Goal: Task Accomplishment & Management: Manage account settings

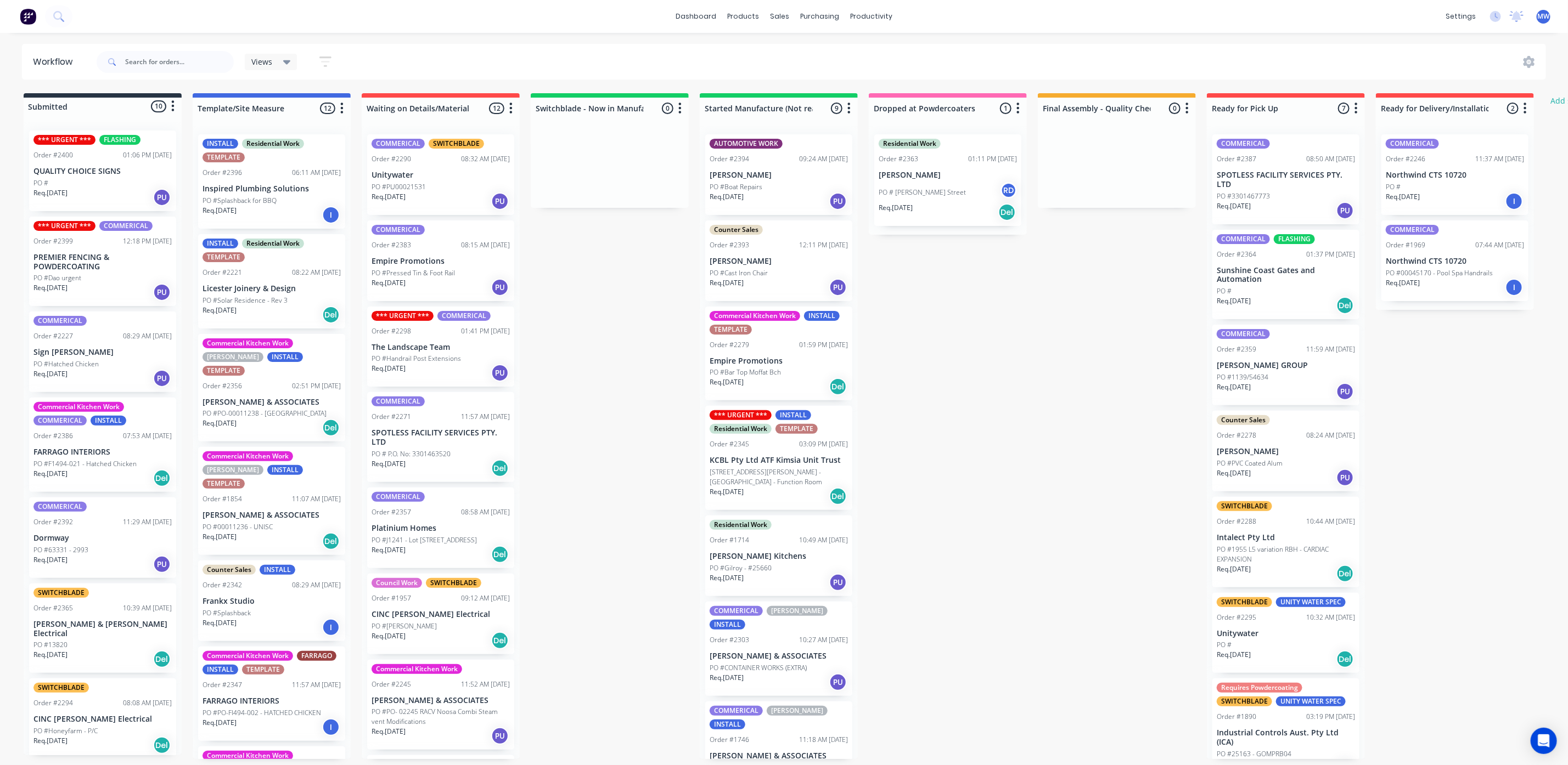
click at [771, 198] on div "Req. 21/10/25 PU" at bounding box center [778, 201] width 138 height 18
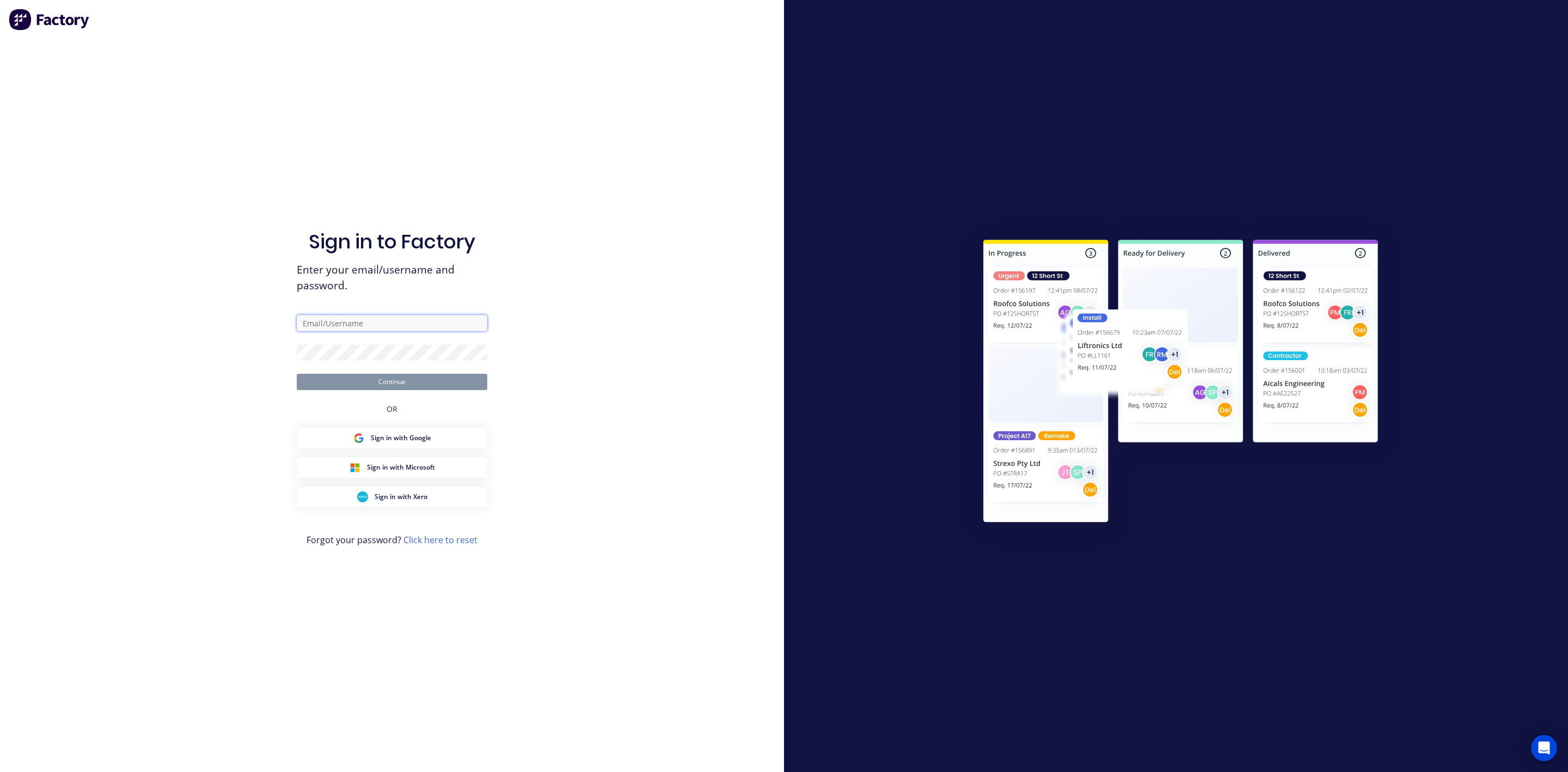
type input "markw@suncoastsheetmetal.com.au"
drag, startPoint x: 422, startPoint y: 383, endPoint x: 419, endPoint y: 378, distance: 5.8
click at [422, 383] on button "Continue" at bounding box center [392, 382] width 191 height 16
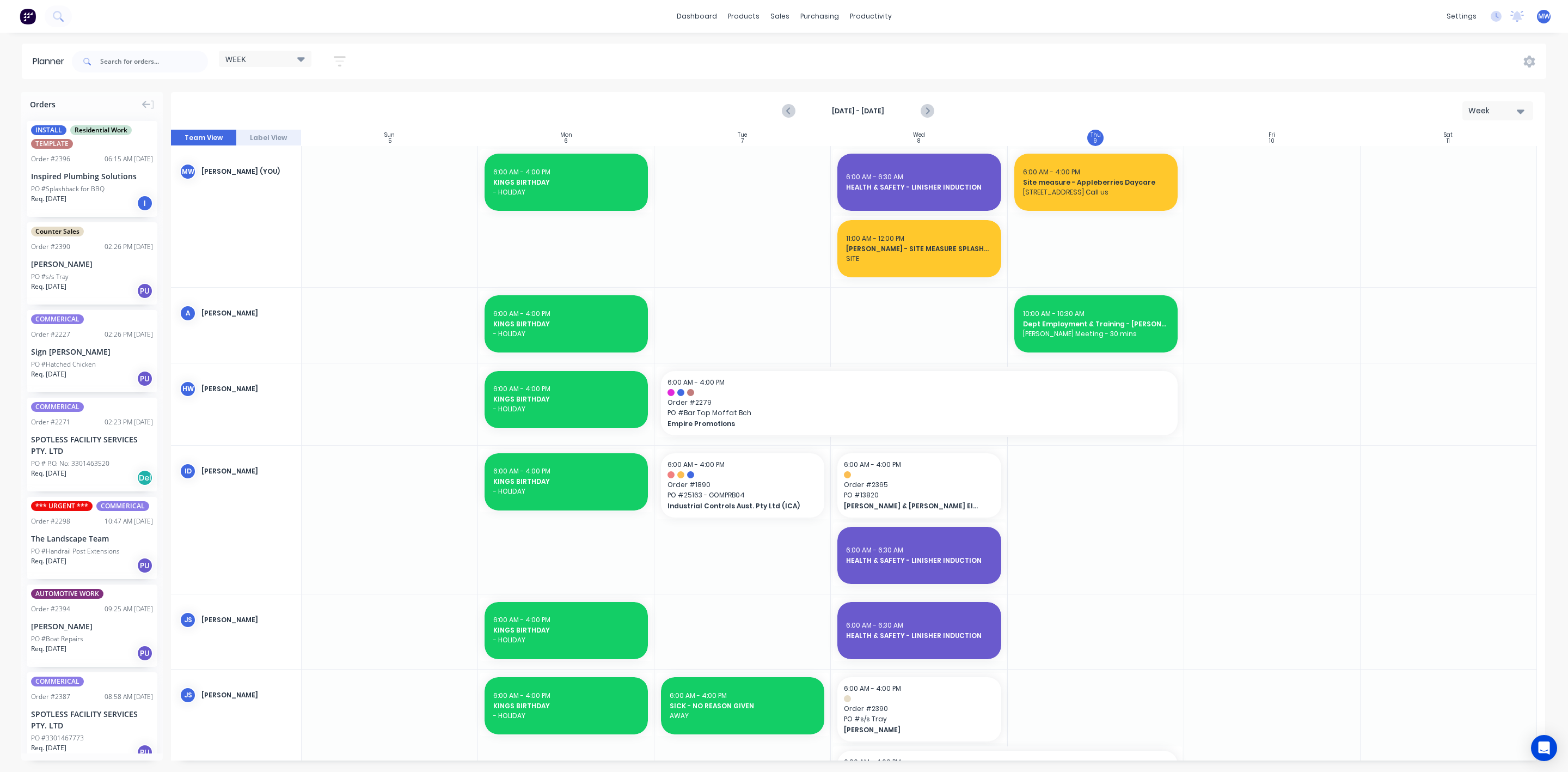
scroll to position [401, 0]
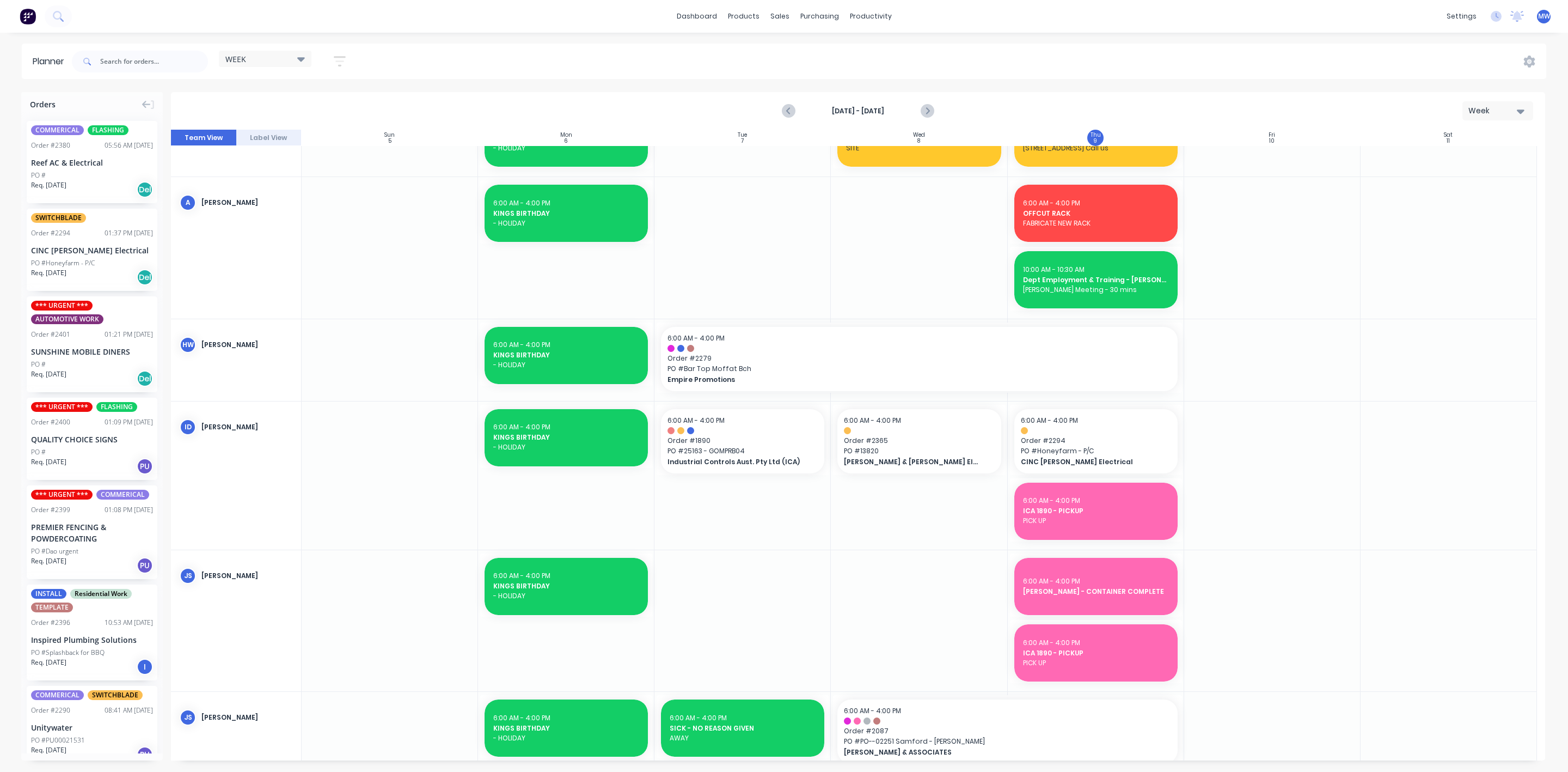
scroll to position [82, 0]
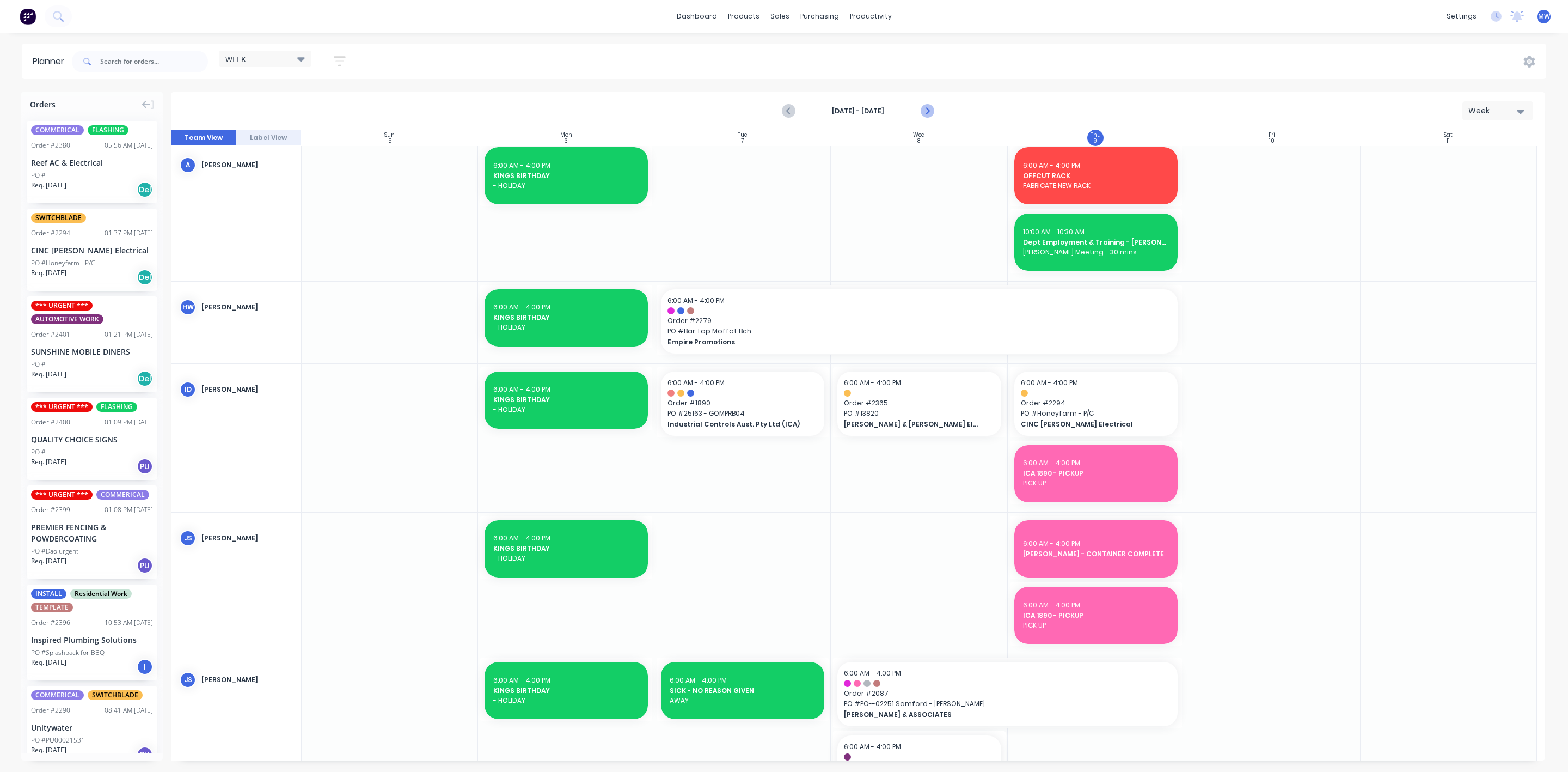
click at [928, 112] on icon "Next page" at bounding box center [927, 111] width 5 height 9
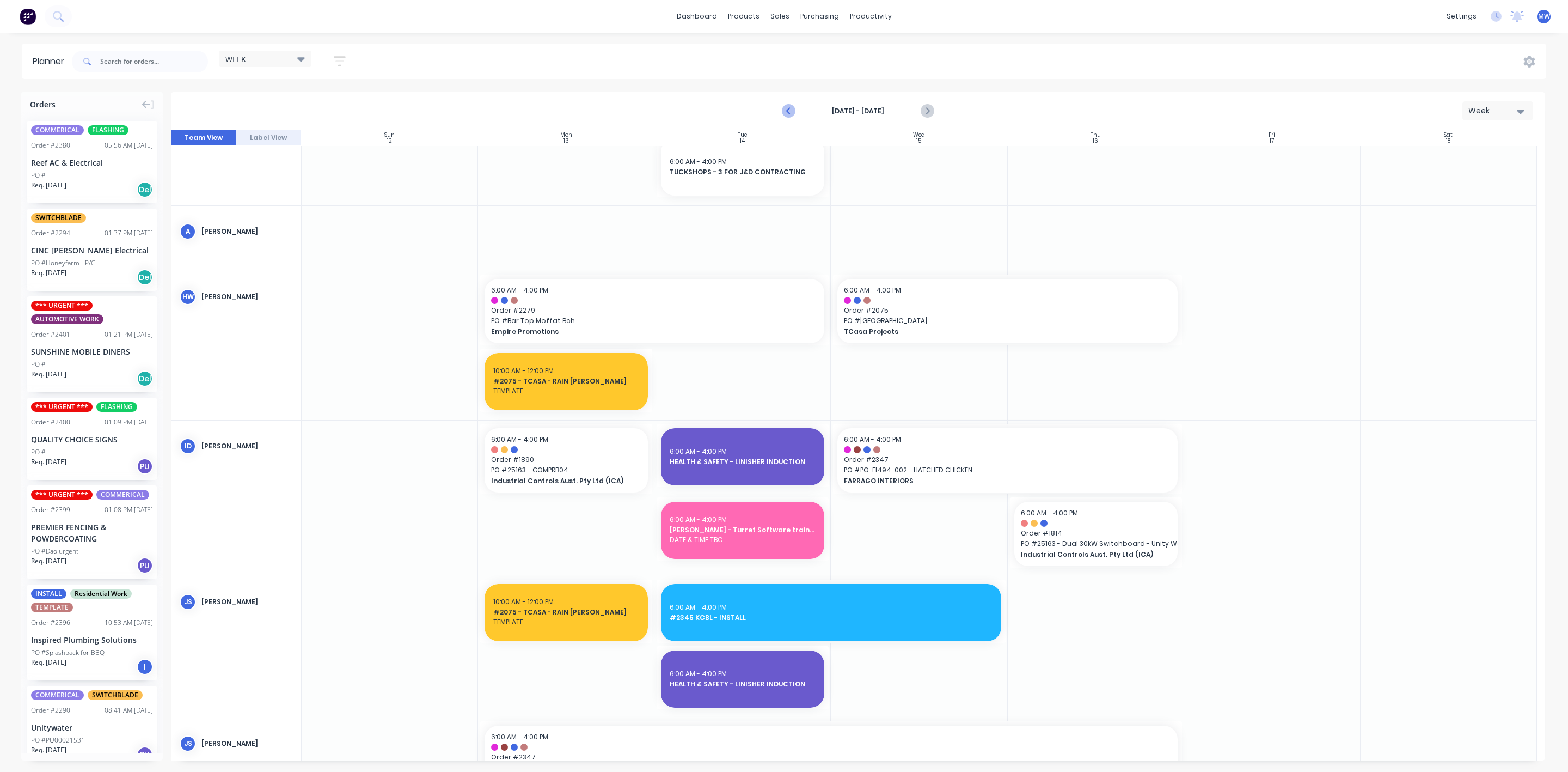
click at [789, 115] on icon "Previous page" at bounding box center [788, 111] width 13 height 13
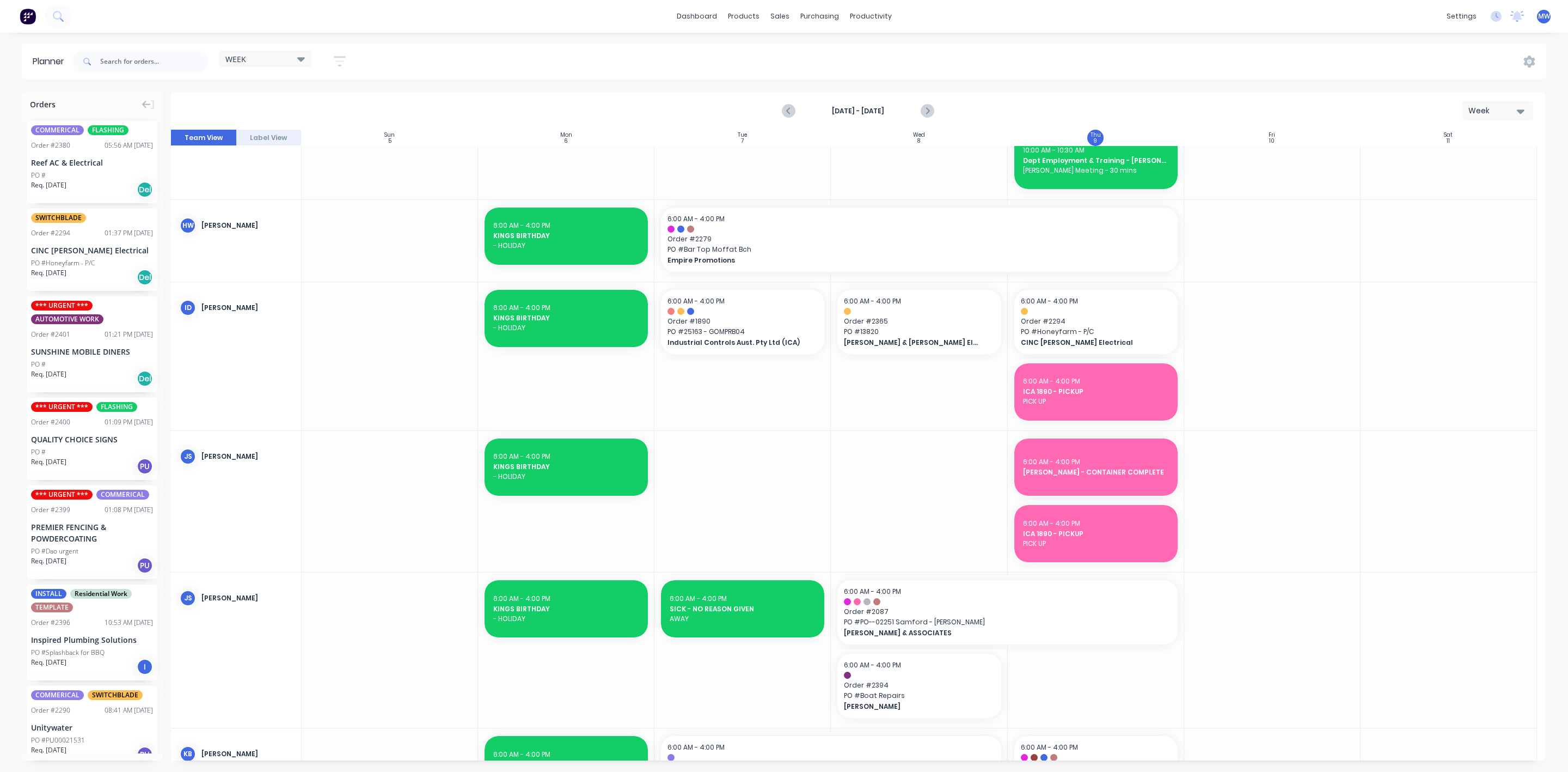
scroll to position [0, 0]
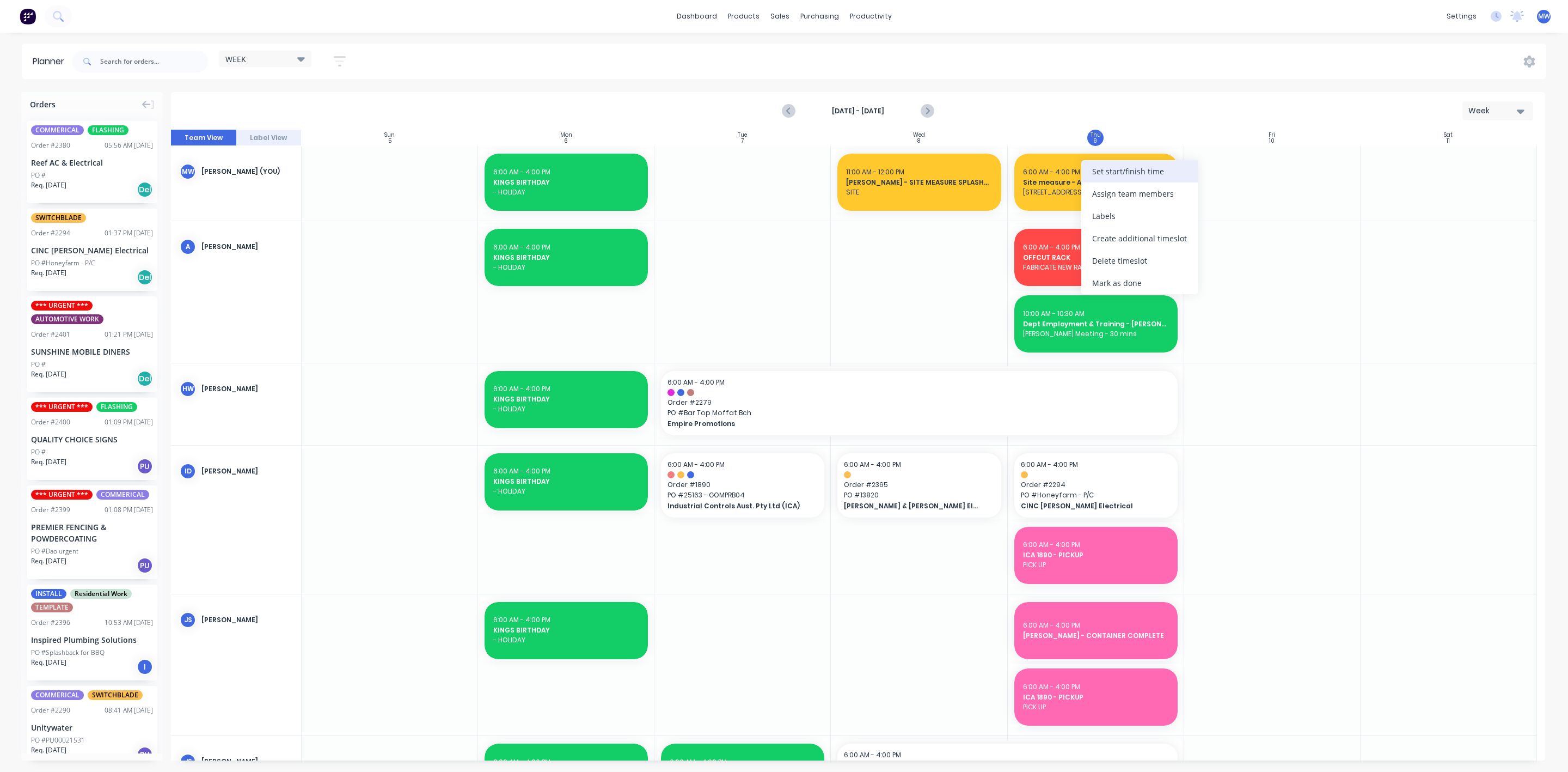
click at [1147, 175] on div "Set start/finish time" at bounding box center [1139, 171] width 117 height 22
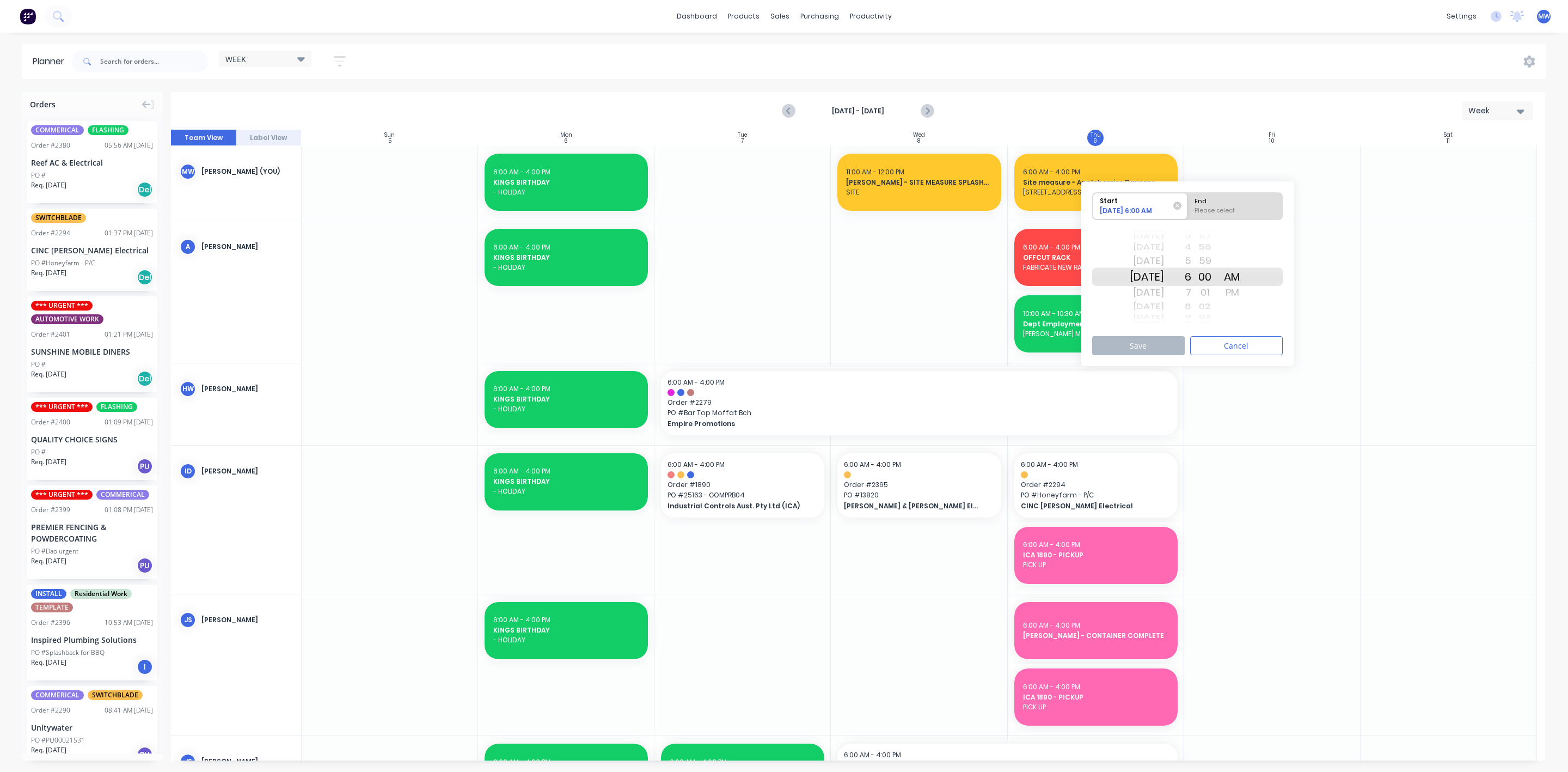
click at [1150, 271] on div "Mon Oct 20" at bounding box center [1146, 276] width 34 height 18
click at [1248, 208] on div "Please select" at bounding box center [1236, 213] width 89 height 13
click at [1188, 208] on input "End Please select" at bounding box center [1188, 206] width 1 height 27
radio input "true"
click at [1246, 290] on div "PM" at bounding box center [1232, 293] width 27 height 18
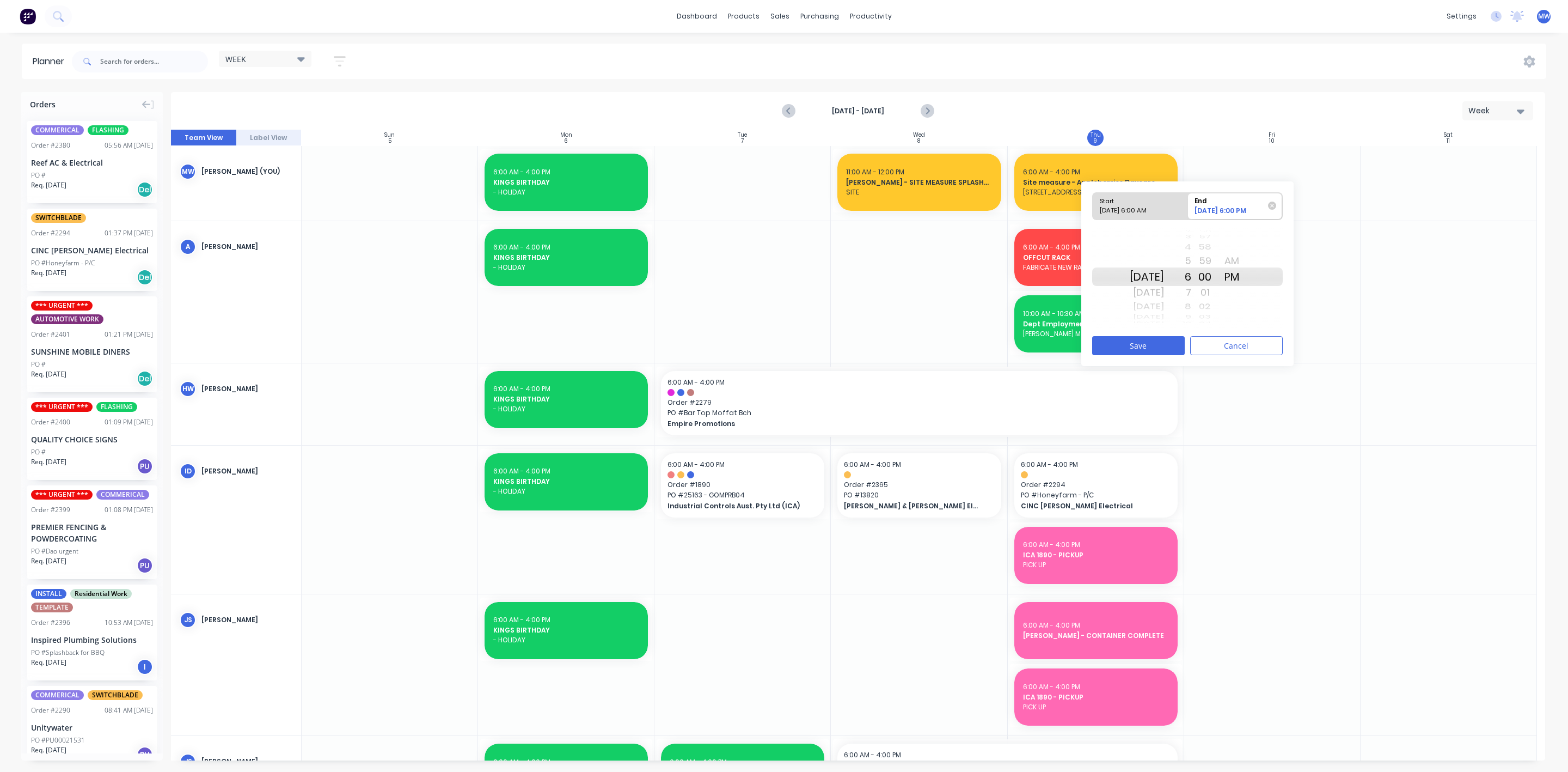
click at [1192, 250] on div "4" at bounding box center [1178, 247] width 27 height 14
click at [1155, 350] on button "Save" at bounding box center [1138, 346] width 92 height 19
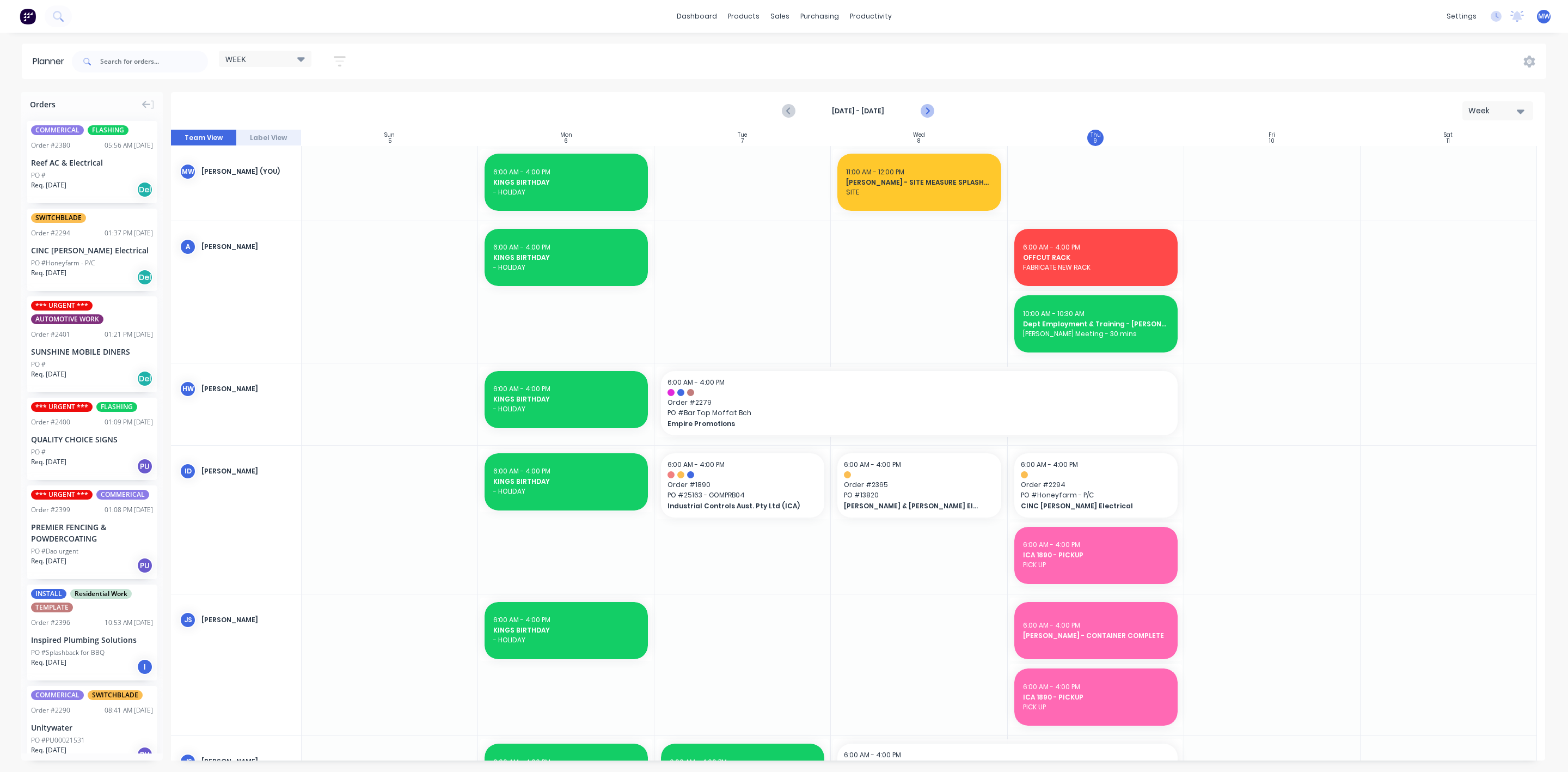
click at [929, 106] on icon "Next page" at bounding box center [926, 111] width 13 height 13
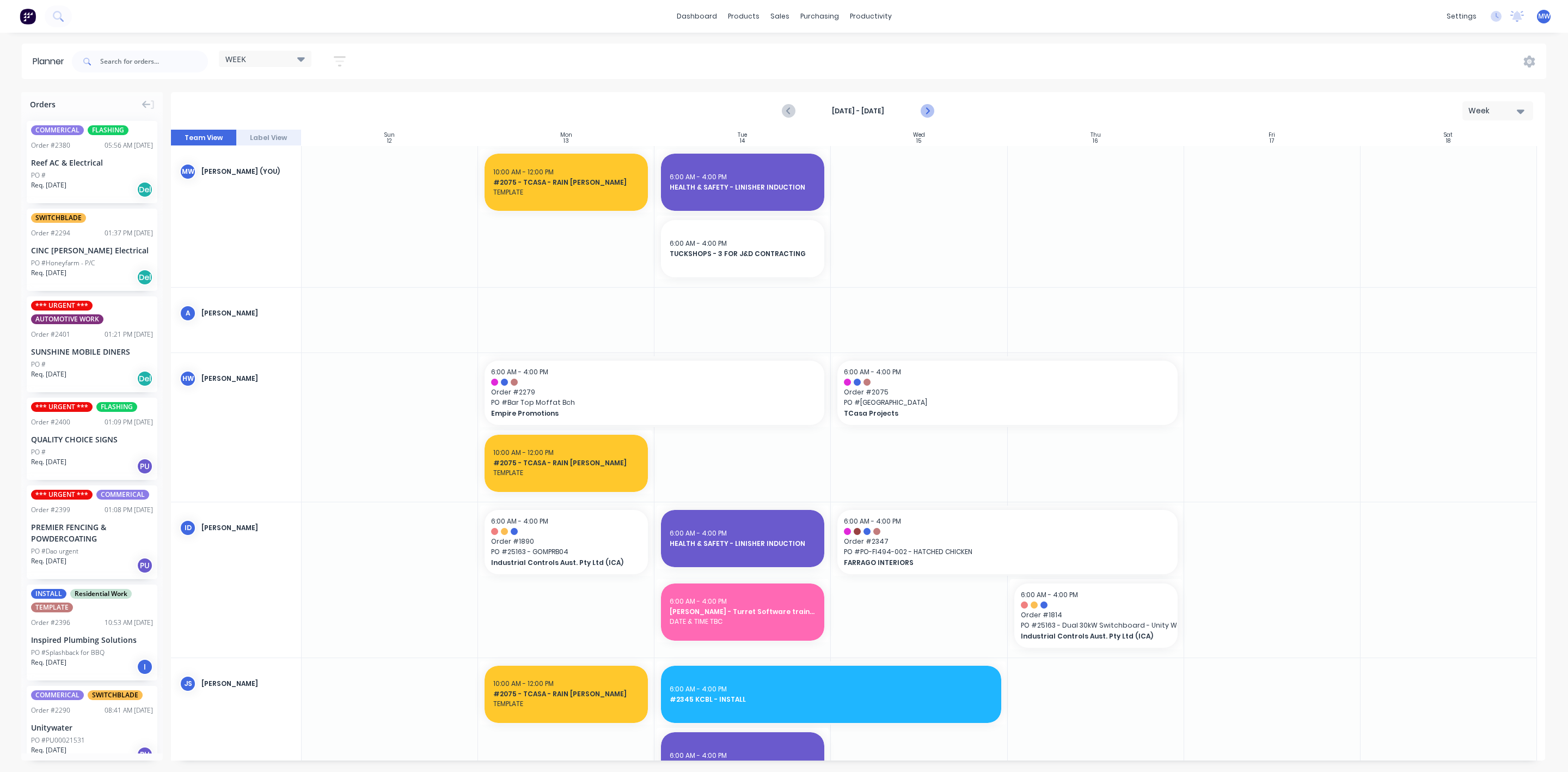
click at [927, 109] on icon "Next page" at bounding box center [927, 111] width 5 height 9
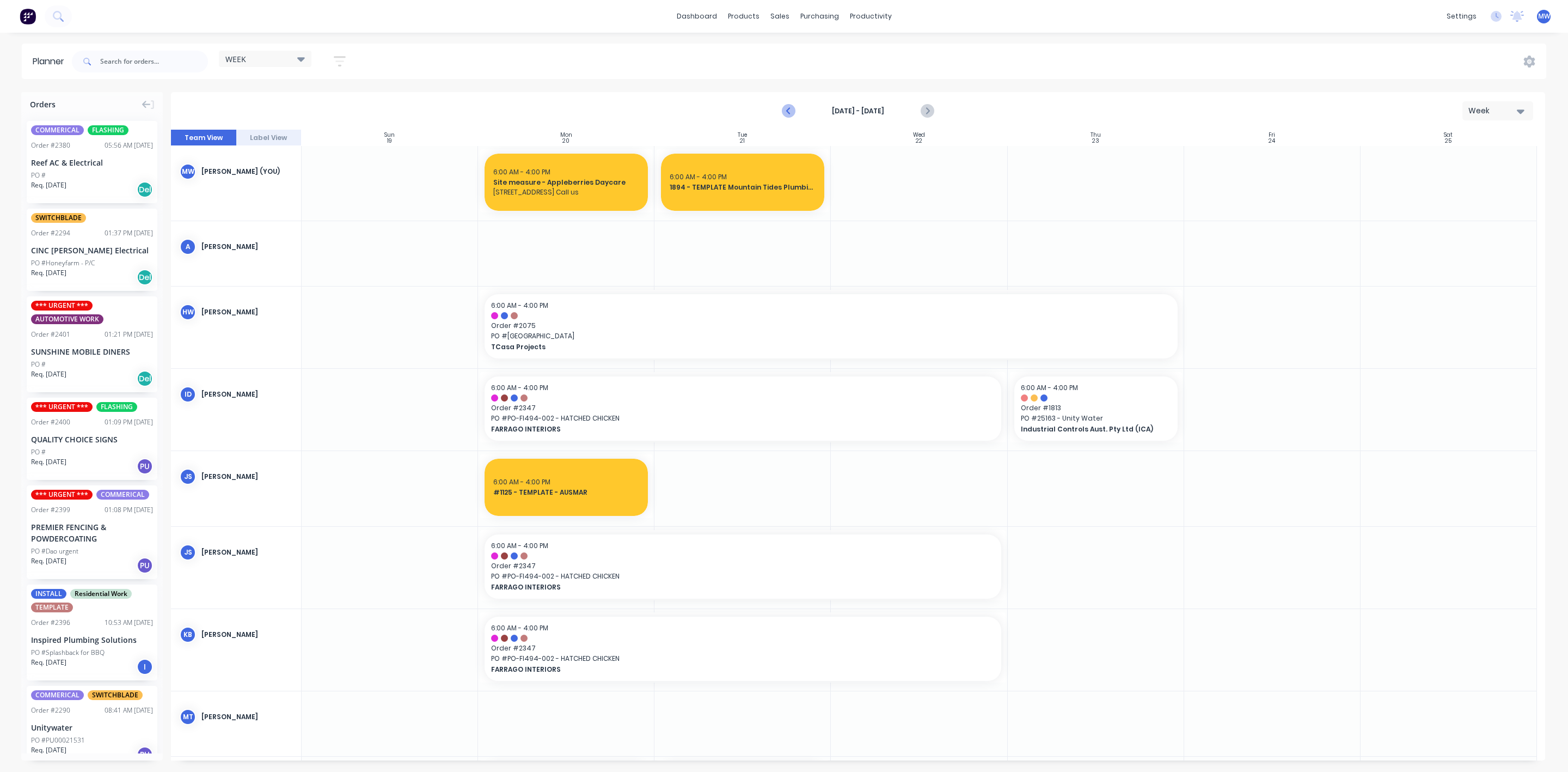
click at [788, 112] on icon "Previous page" at bounding box center [789, 111] width 5 height 9
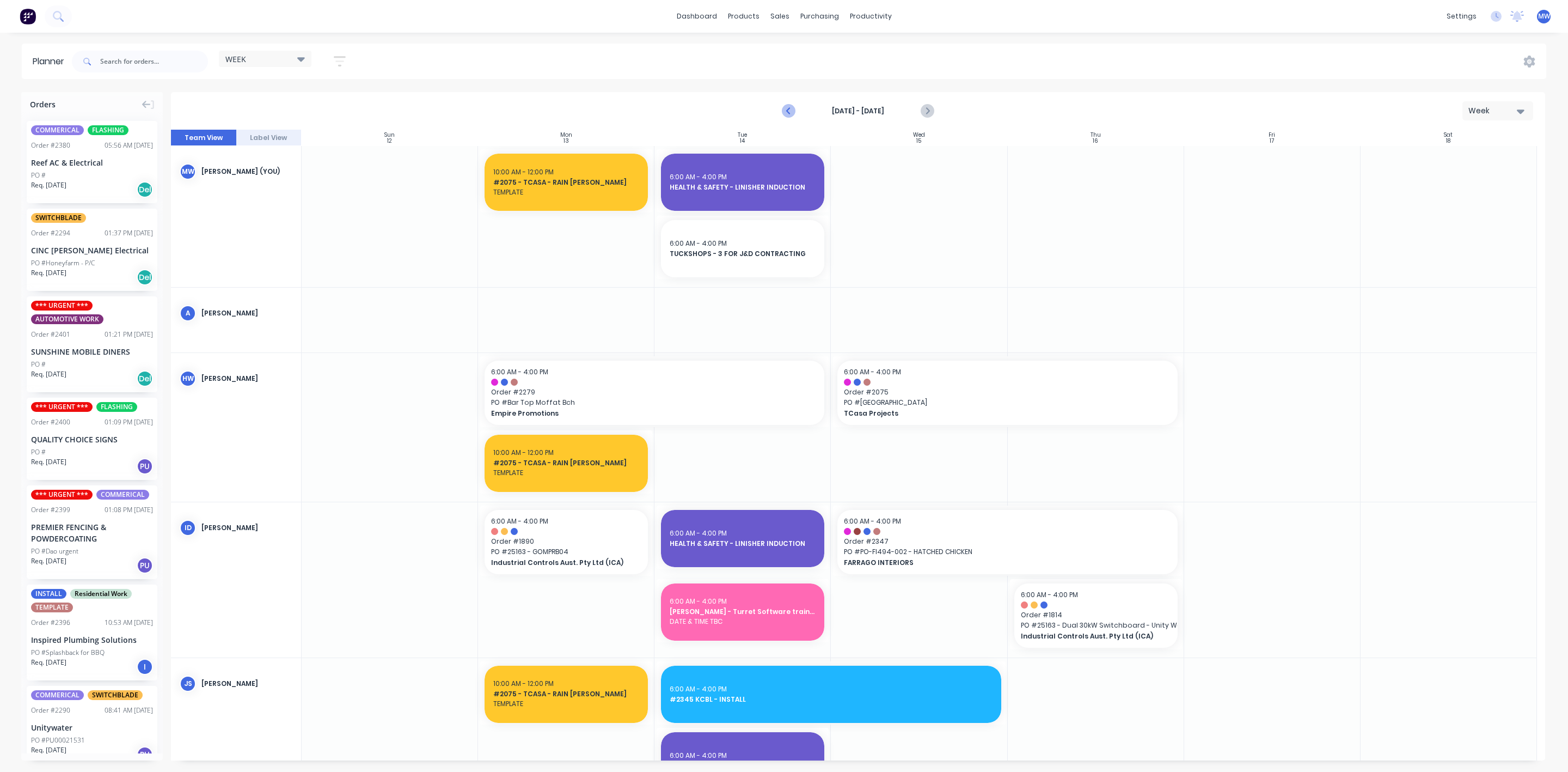
click at [788, 112] on icon "Previous page" at bounding box center [789, 111] width 5 height 9
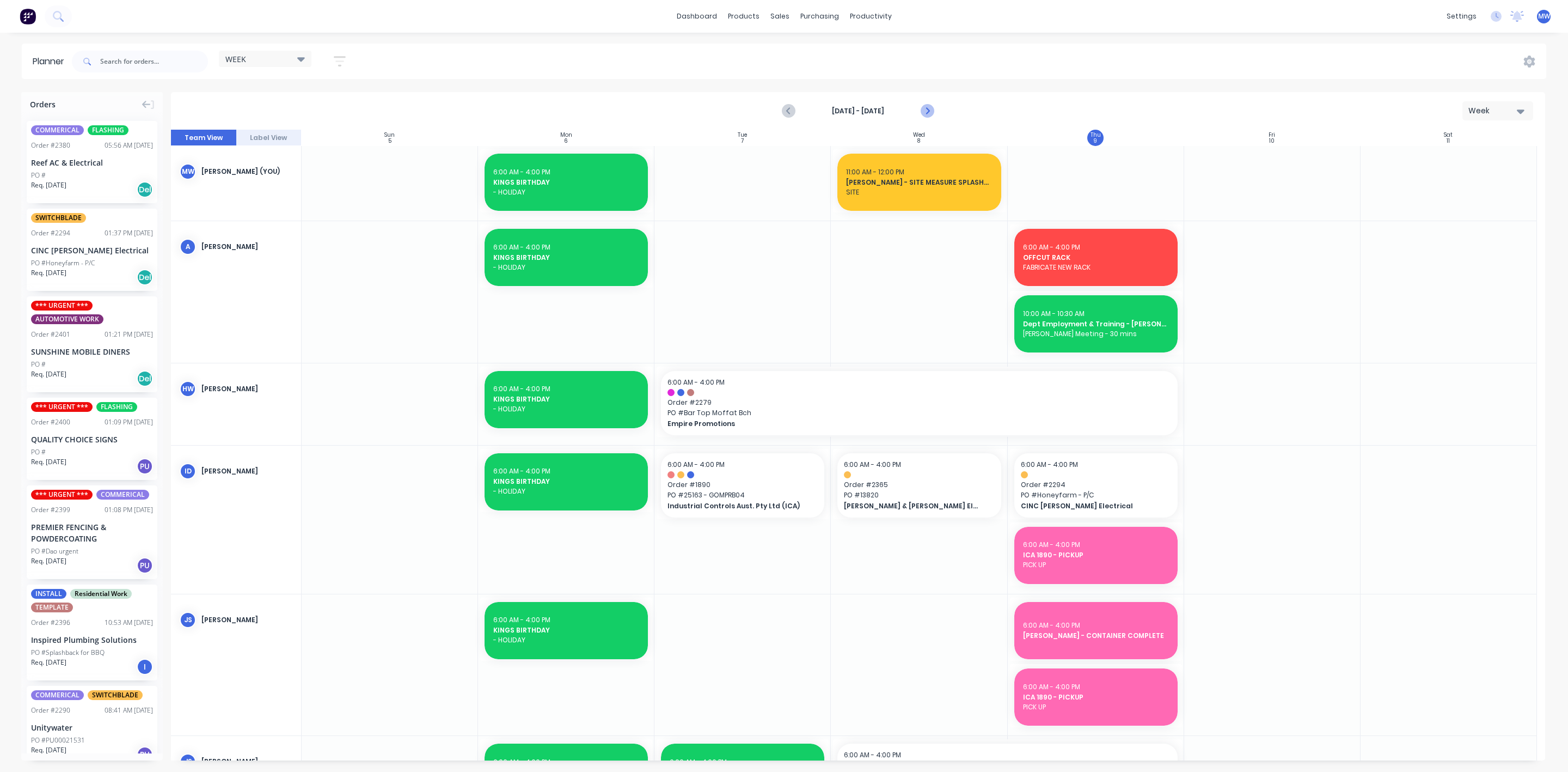
click at [929, 111] on icon "Next page" at bounding box center [927, 111] width 5 height 9
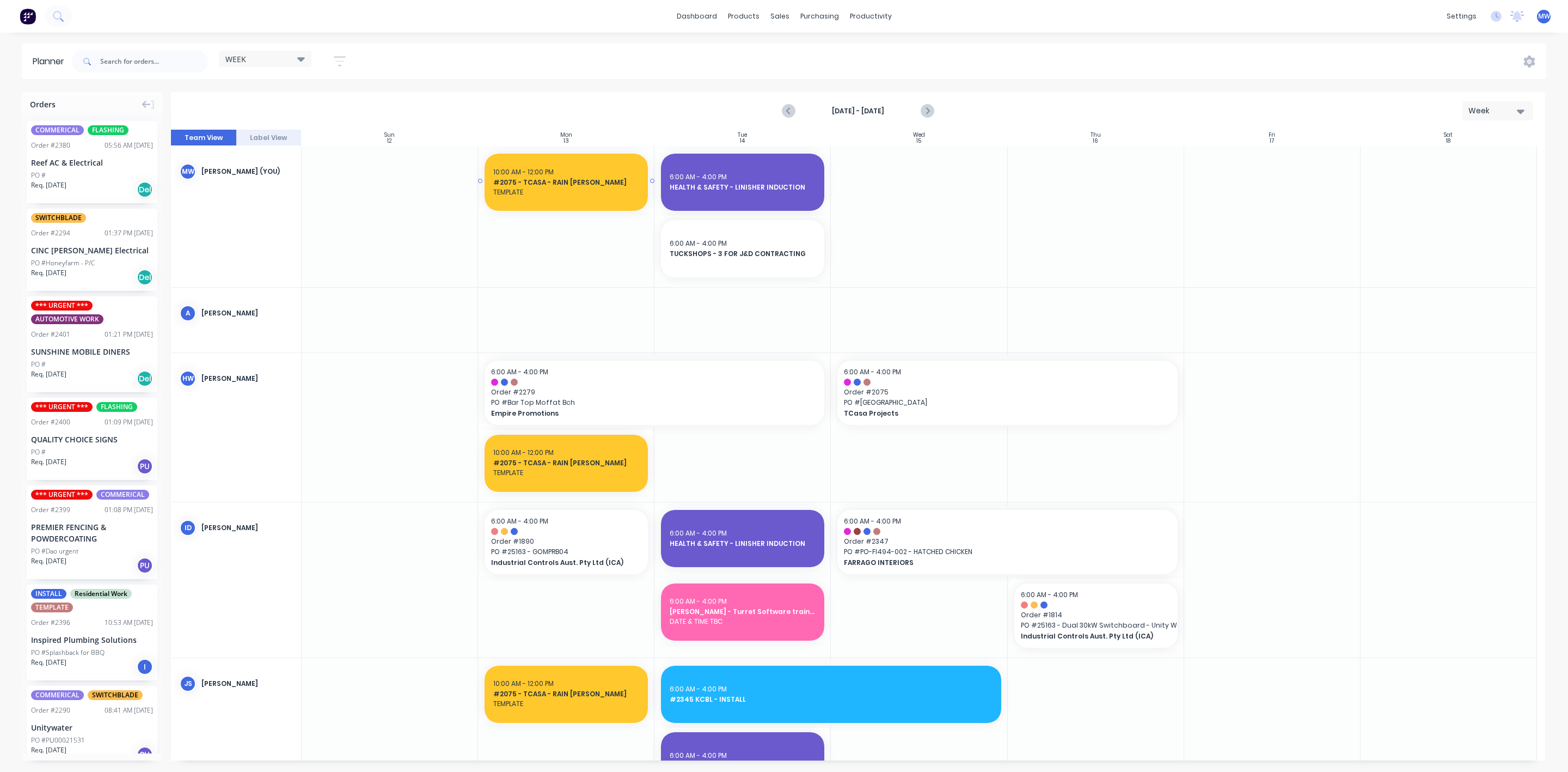
click at [570, 191] on span "TEMPLATE" at bounding box center [566, 192] width 146 height 10
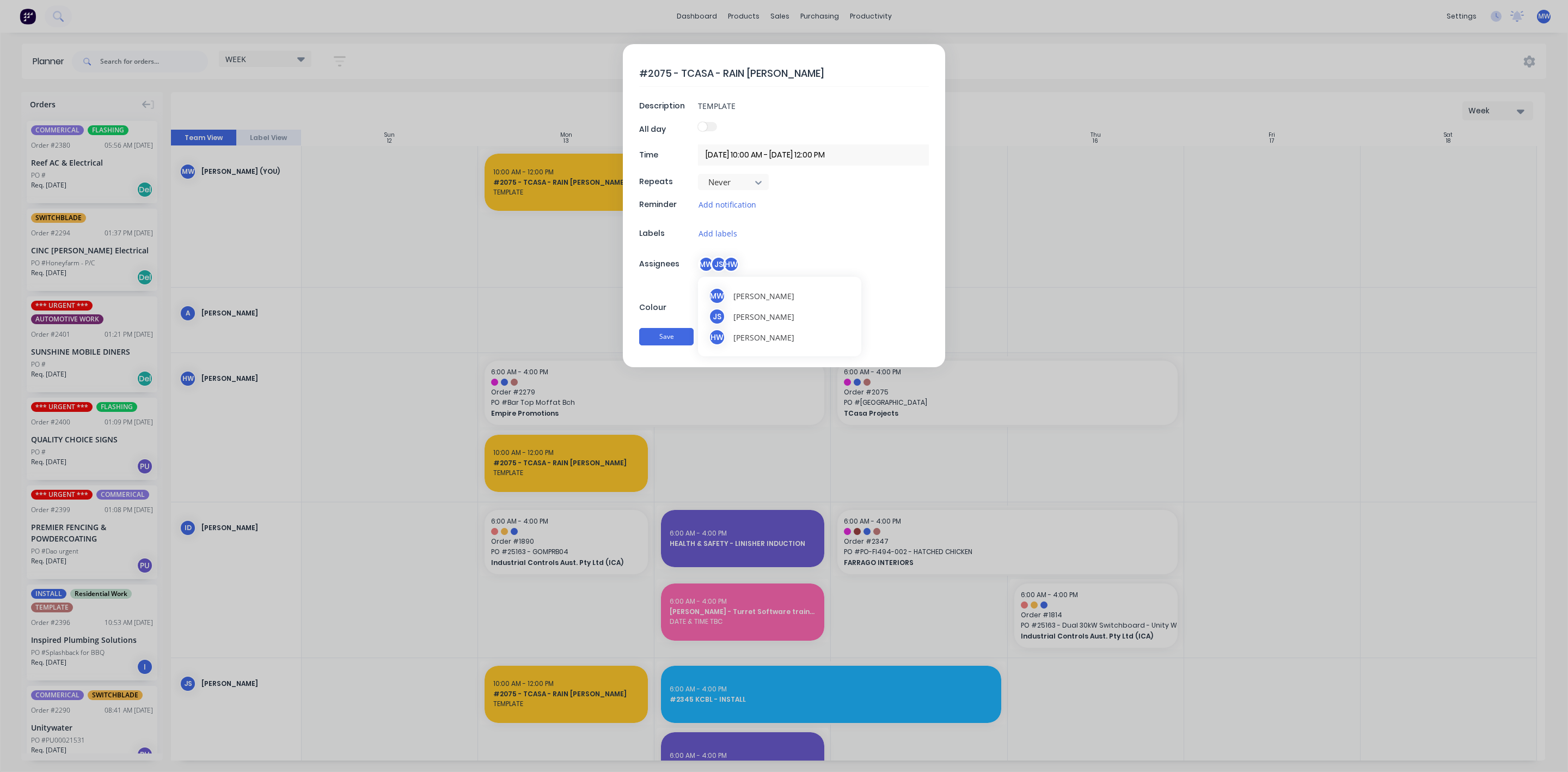
click at [725, 267] on div "HW" at bounding box center [731, 264] width 16 height 16
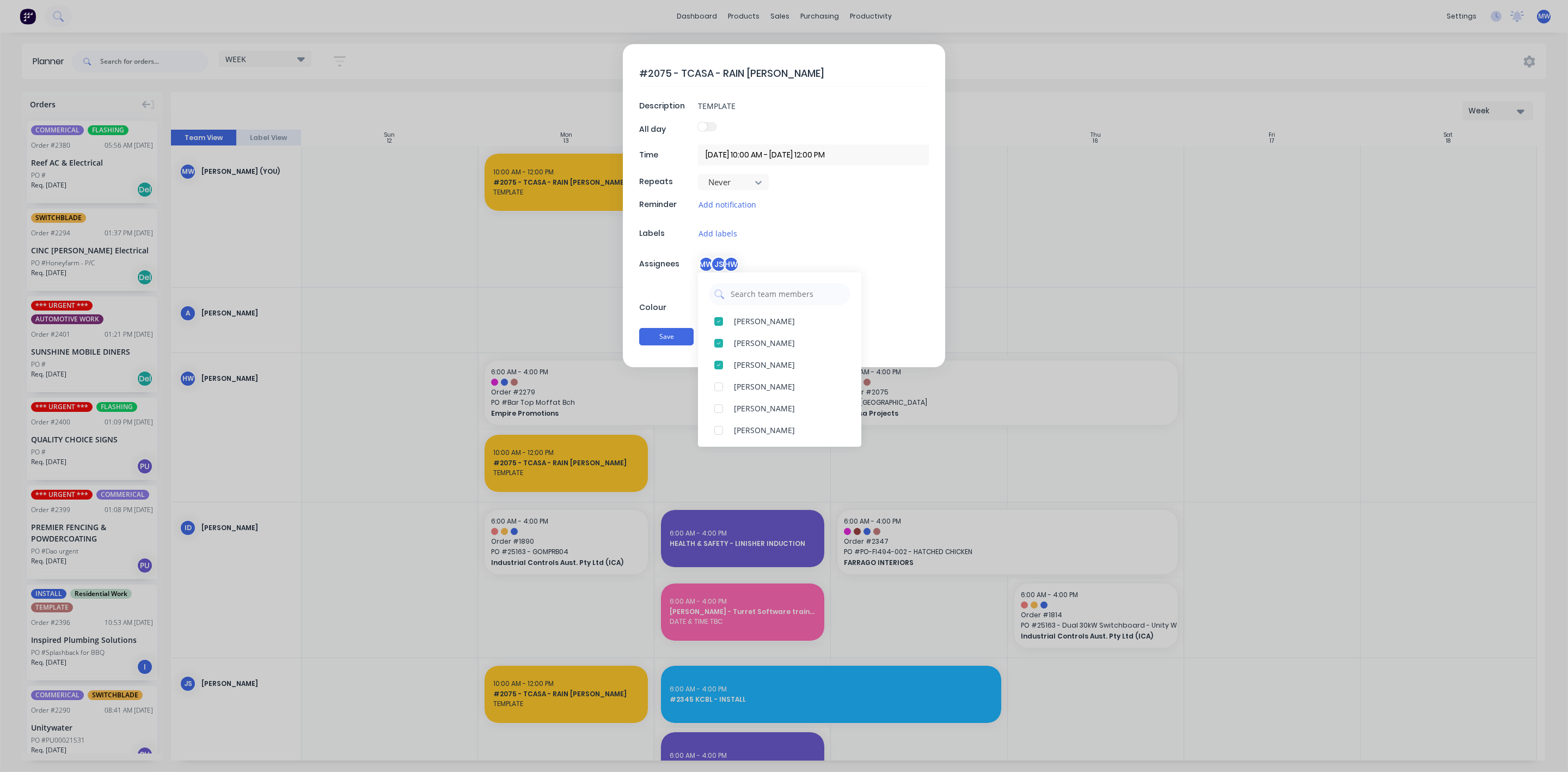
click at [869, 260] on div "MW JS HW" at bounding box center [813, 264] width 231 height 16
click at [900, 296] on div "#2075 - TCASA - RAIN FORREST Description TEMPLATE All day Time 13/10/2025 10:00…" at bounding box center [784, 205] width 322 height 323
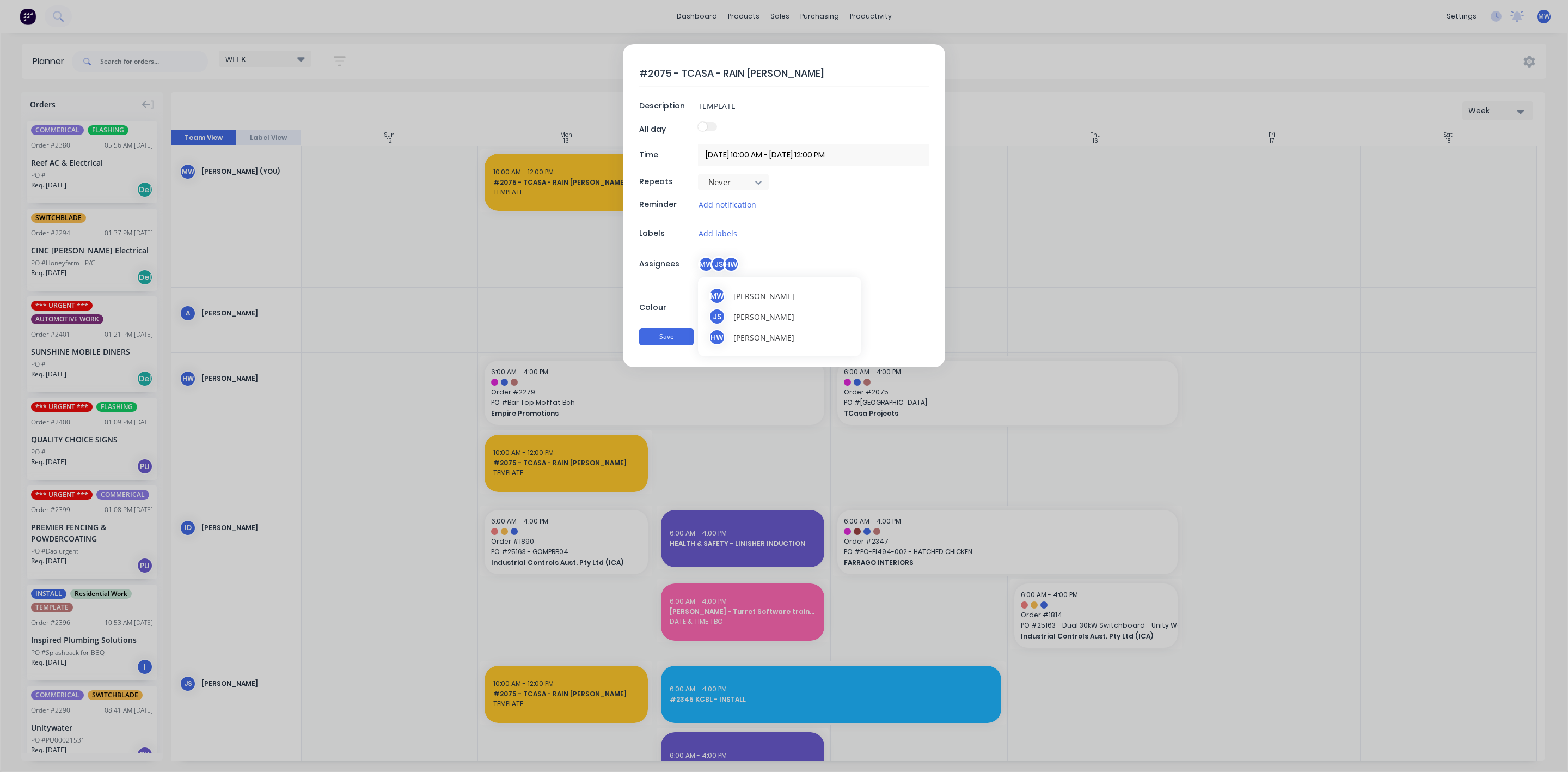
click at [734, 268] on div "HW" at bounding box center [731, 264] width 16 height 16
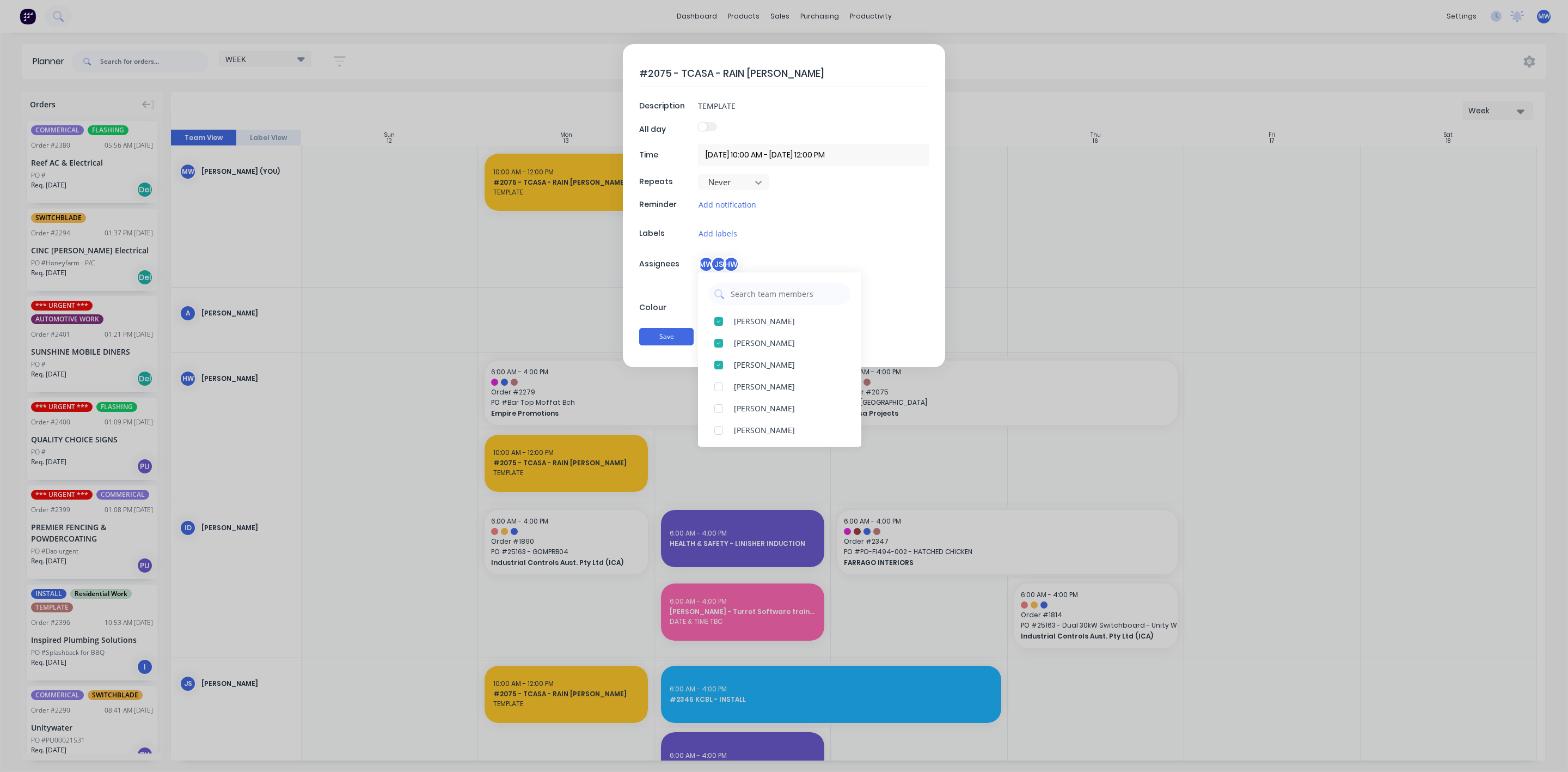
click at [930, 306] on div "#2075 - TCASA - RAIN FORREST Description TEMPLATE All day Time 13/10/2025 10:00…" at bounding box center [784, 205] width 322 height 323
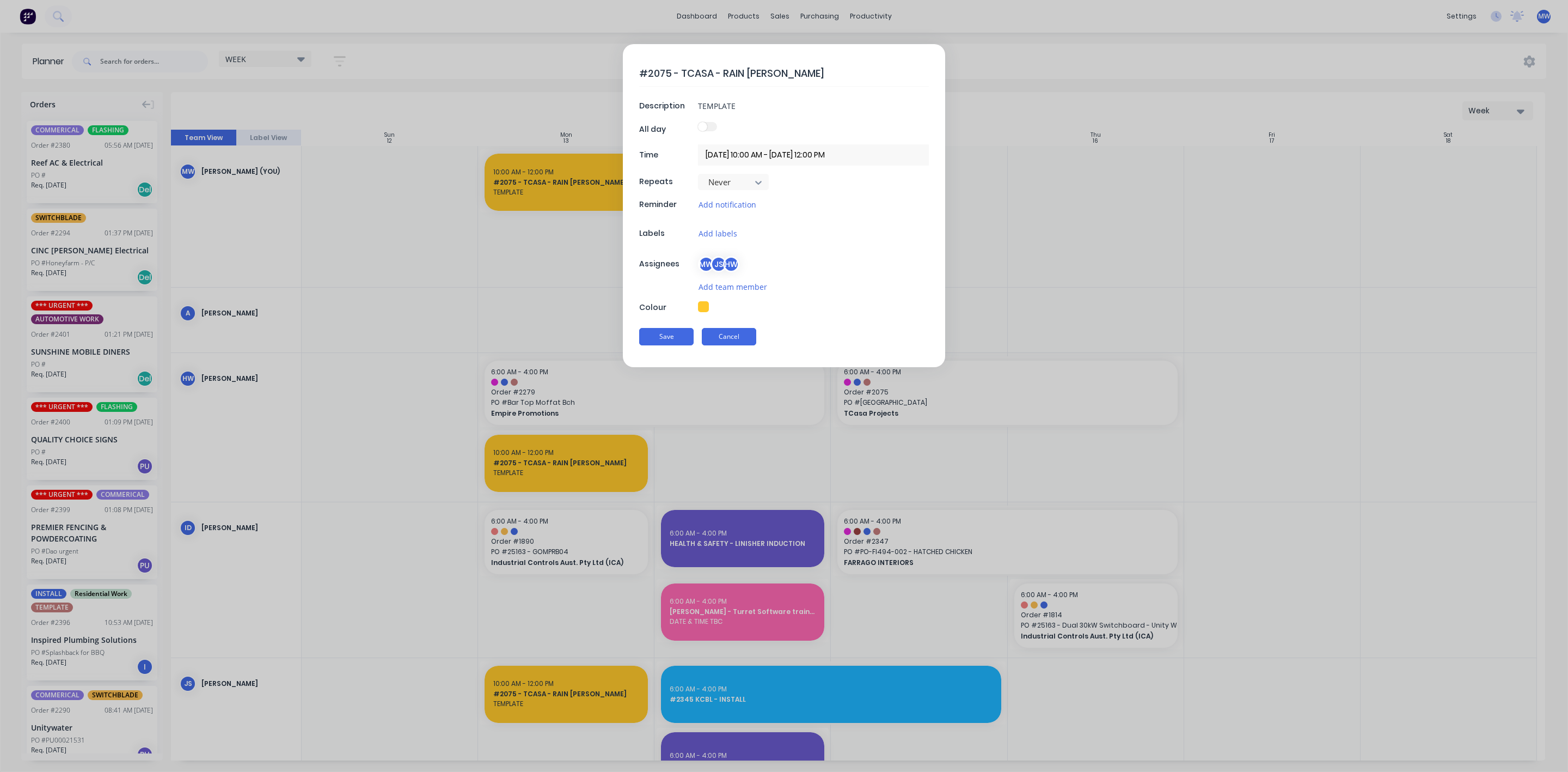
click at [724, 337] on button "Cancel" at bounding box center [729, 337] width 55 height 18
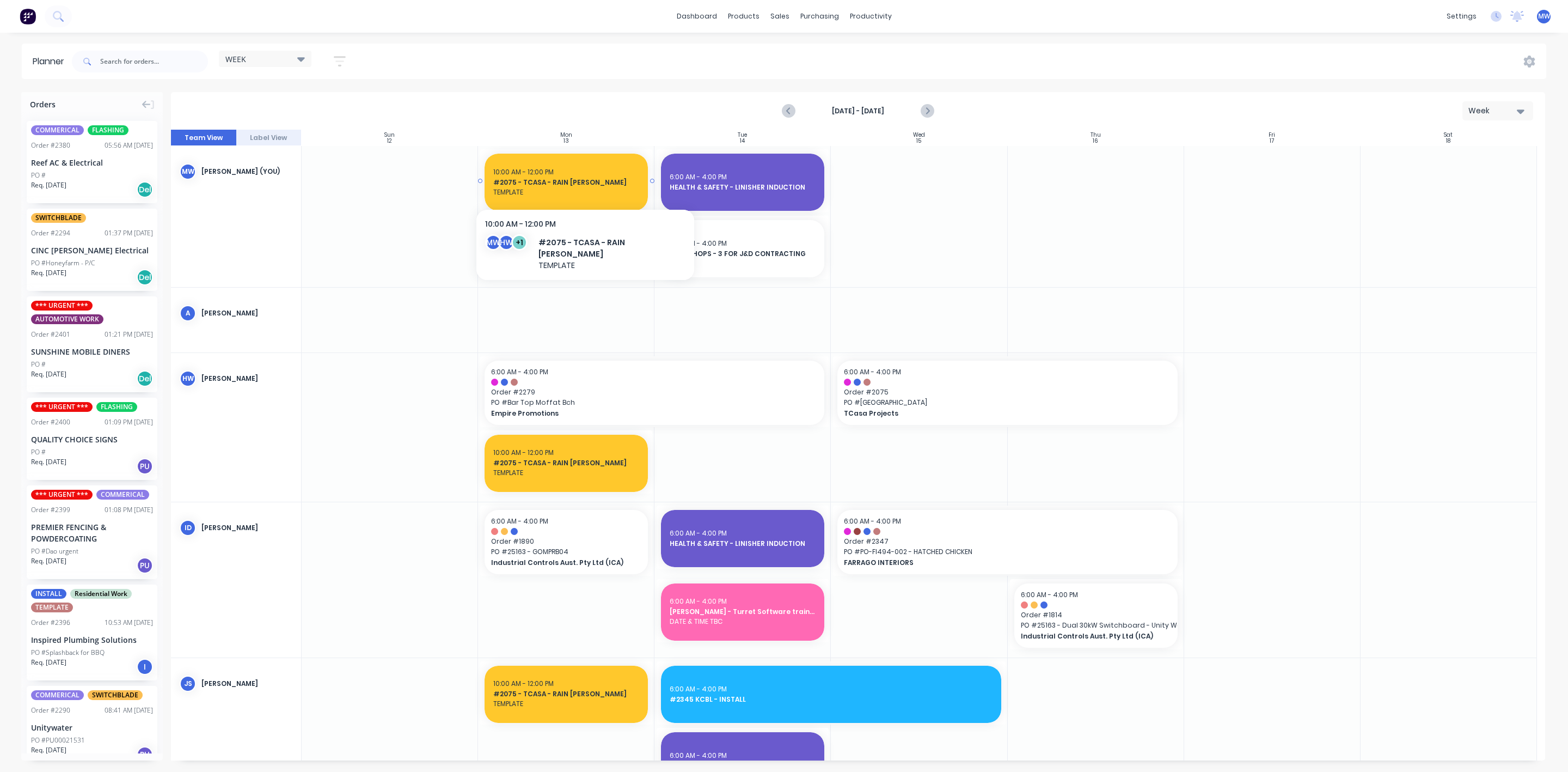
click at [570, 185] on span "#2075 - TCASA - RAIN FORREST" at bounding box center [566, 182] width 146 height 10
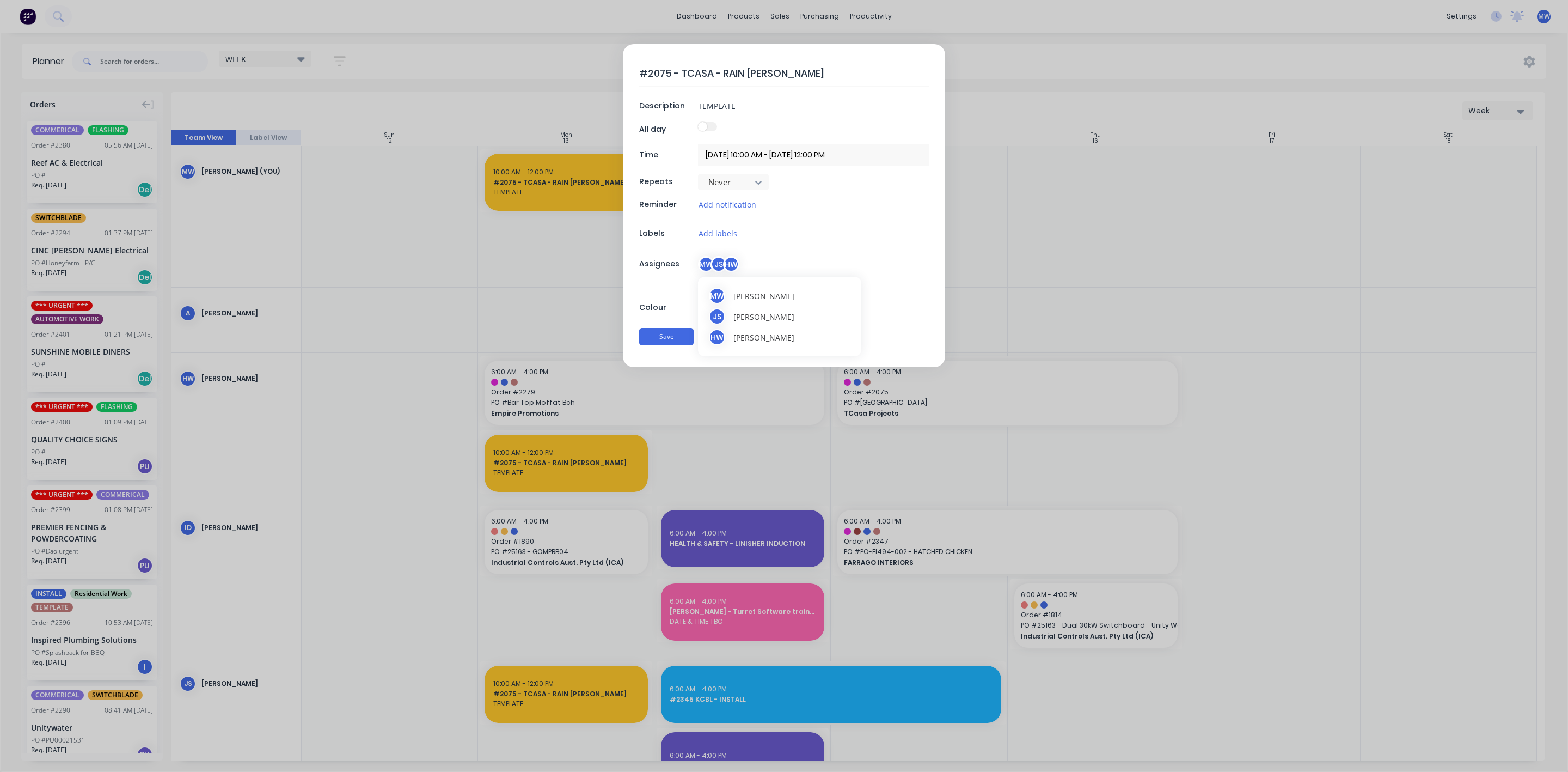
click at [727, 262] on div "HW" at bounding box center [731, 264] width 16 height 16
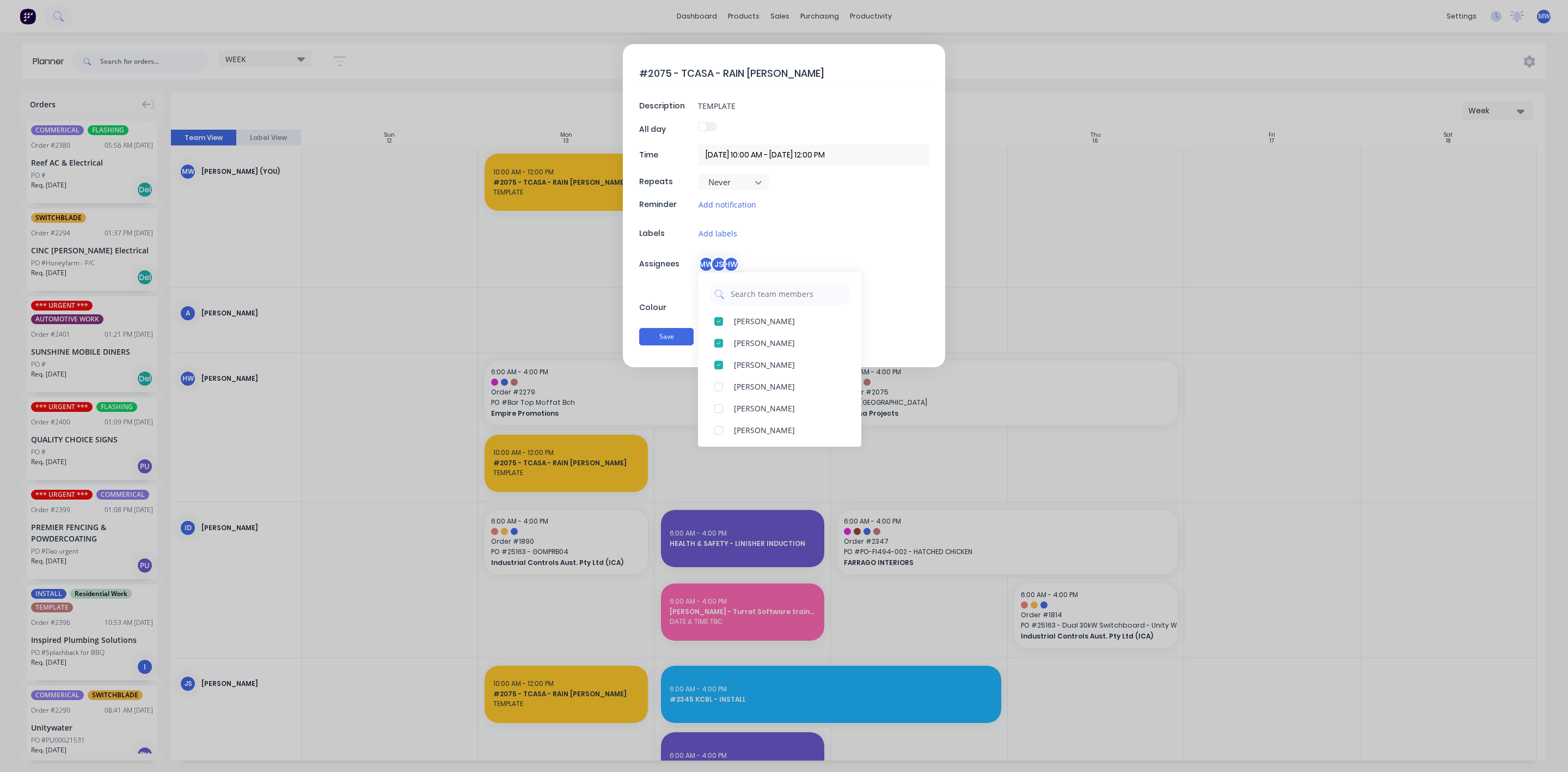
click at [889, 276] on div "#2075 - TCASA - RAIN FORREST Description TEMPLATE All day Time 13/10/2025 10:00…" at bounding box center [784, 205] width 322 height 323
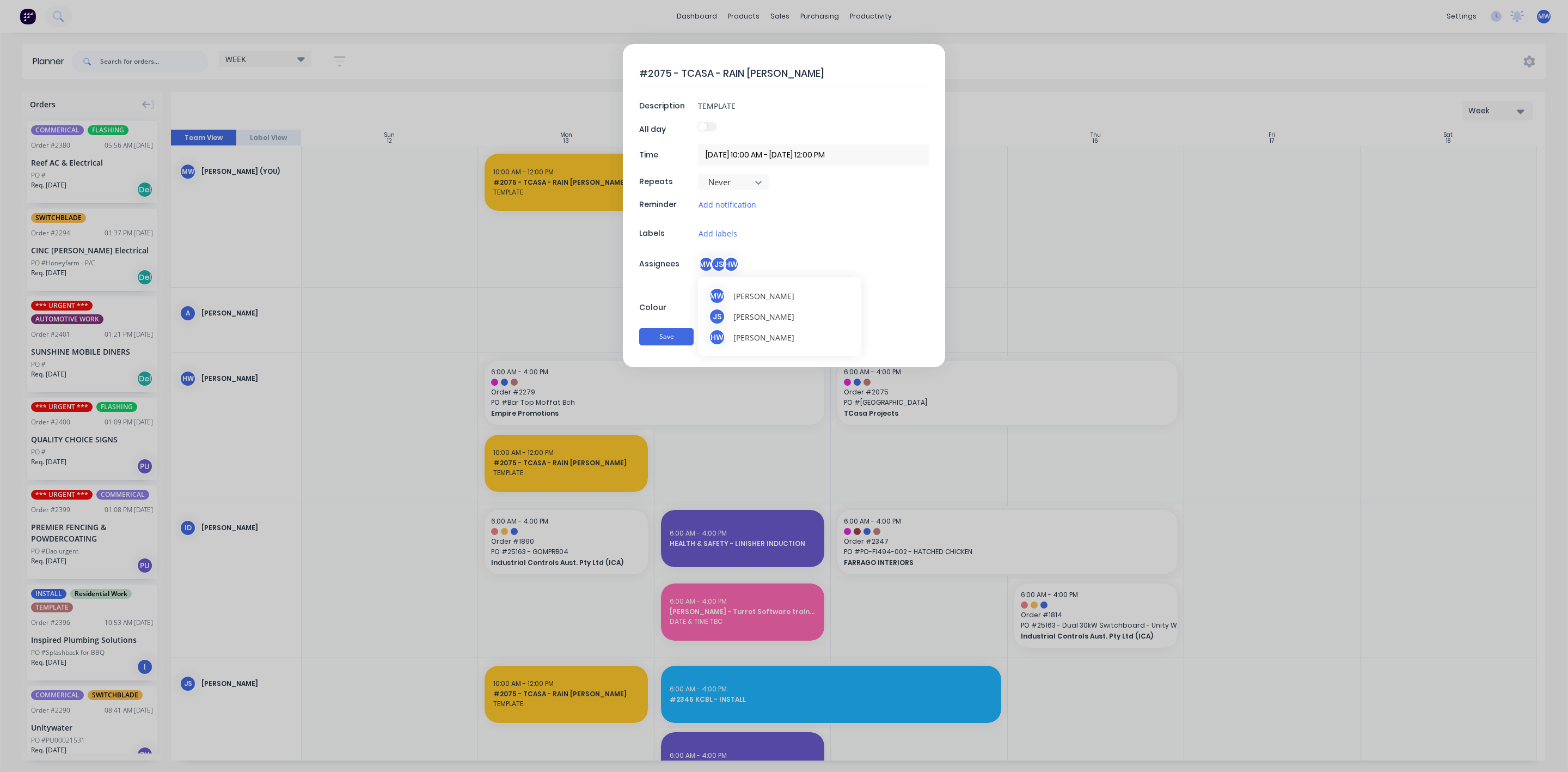
click at [889, 265] on div "MW JS HW" at bounding box center [813, 264] width 231 height 16
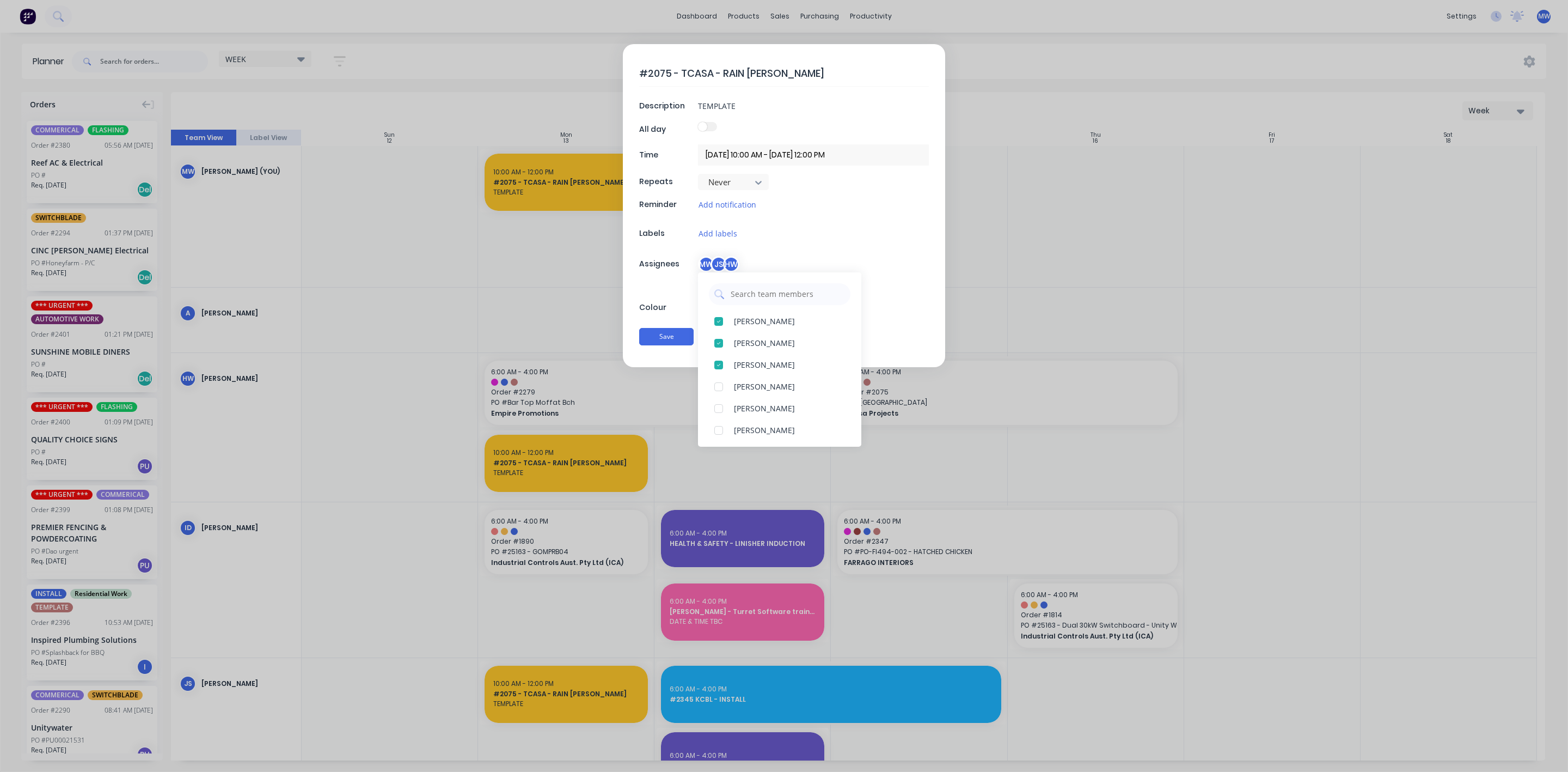
click at [884, 264] on div "MW JS HW" at bounding box center [813, 264] width 231 height 16
click at [438, 301] on form "#2075 - TCASA - RAIN FORREST Description TEMPLATE All day Time 13/10/2025 10:00…" at bounding box center [784, 205] width 1545 height 323
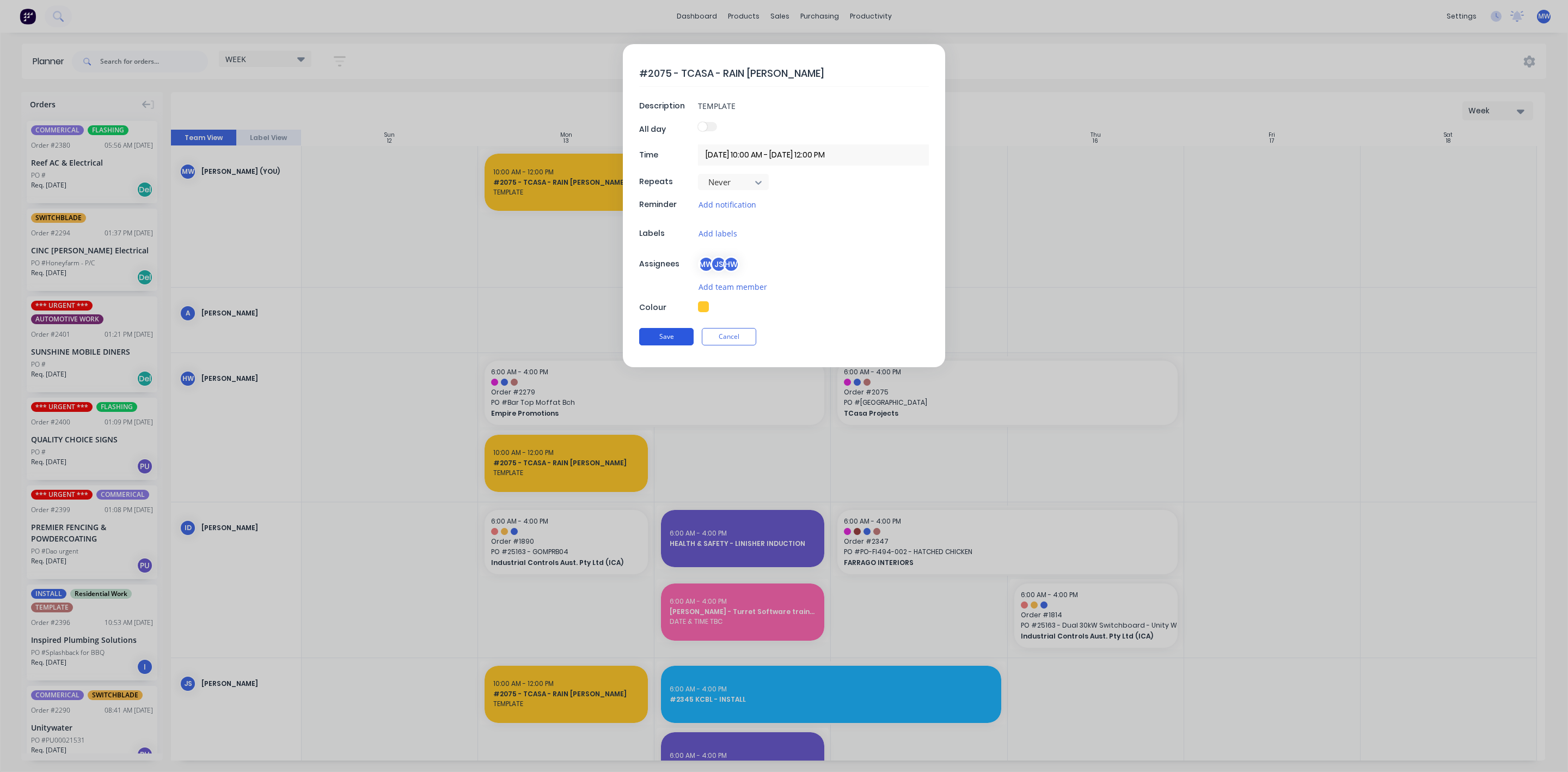
click at [665, 341] on button "Save" at bounding box center [666, 337] width 55 height 18
type textarea "x"
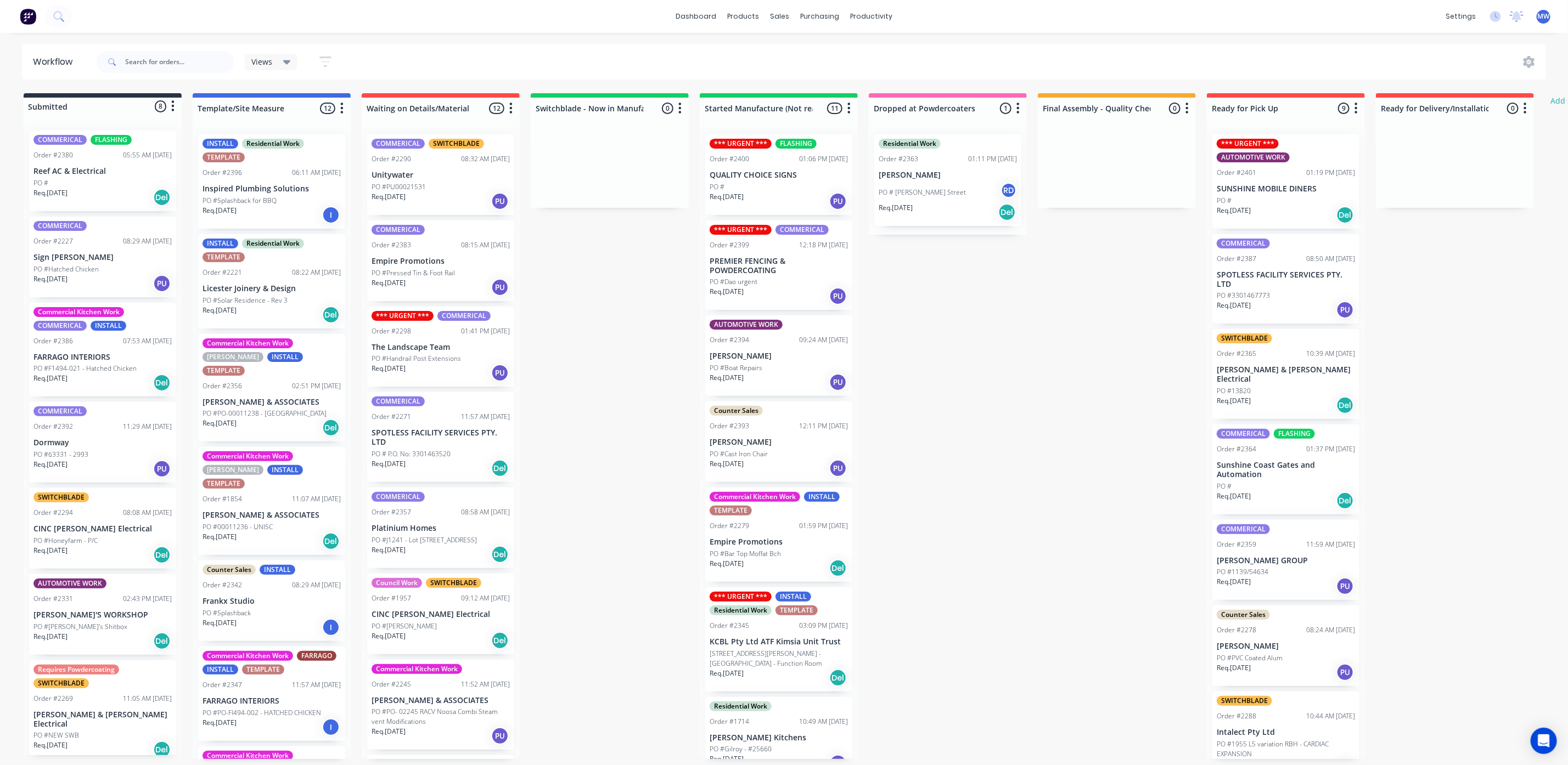
click at [141, 194] on div "Req. [DATE] Del" at bounding box center [102, 197] width 138 height 18
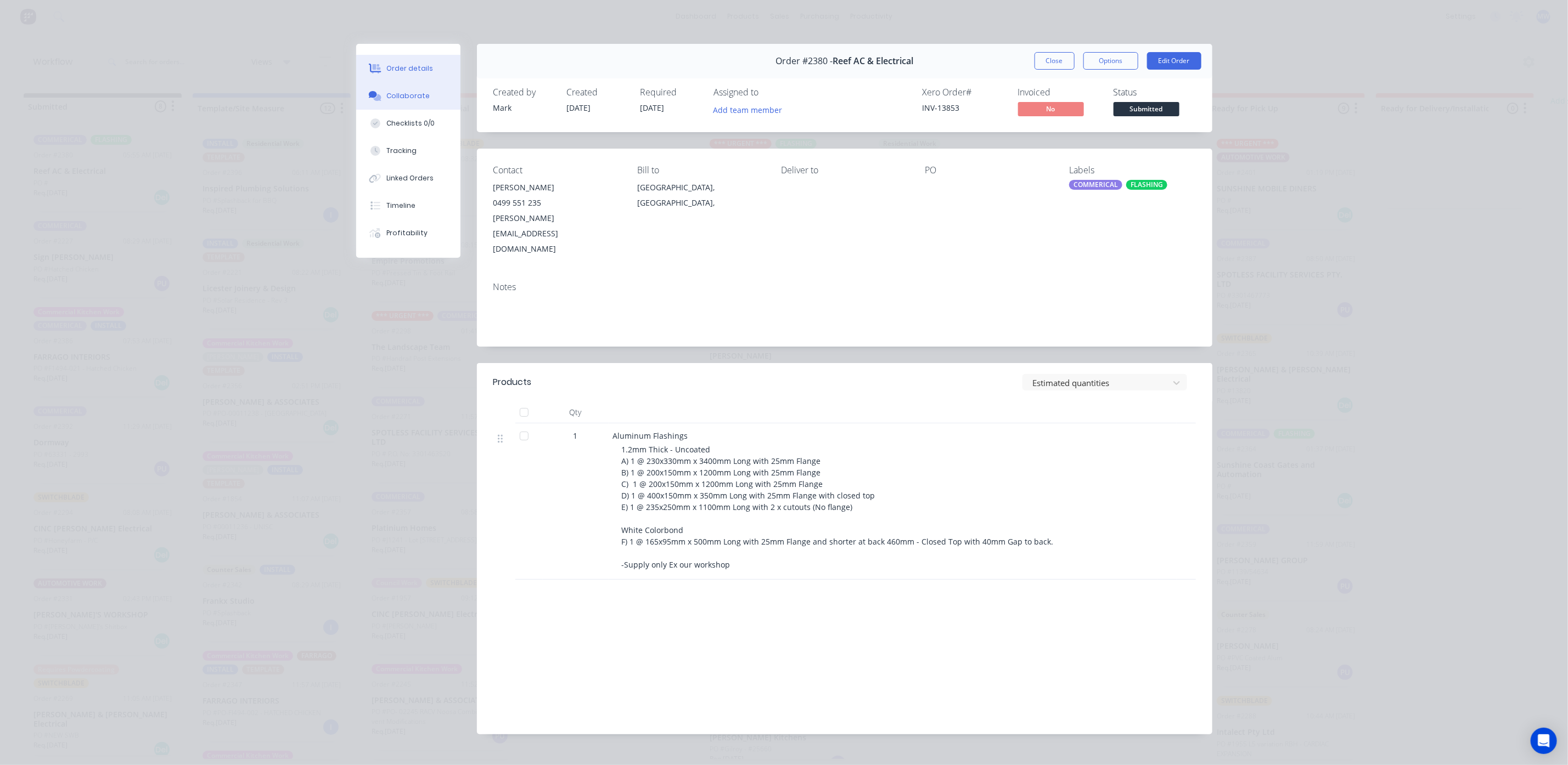
click at [395, 101] on div "Collaborate" at bounding box center [408, 96] width 43 height 10
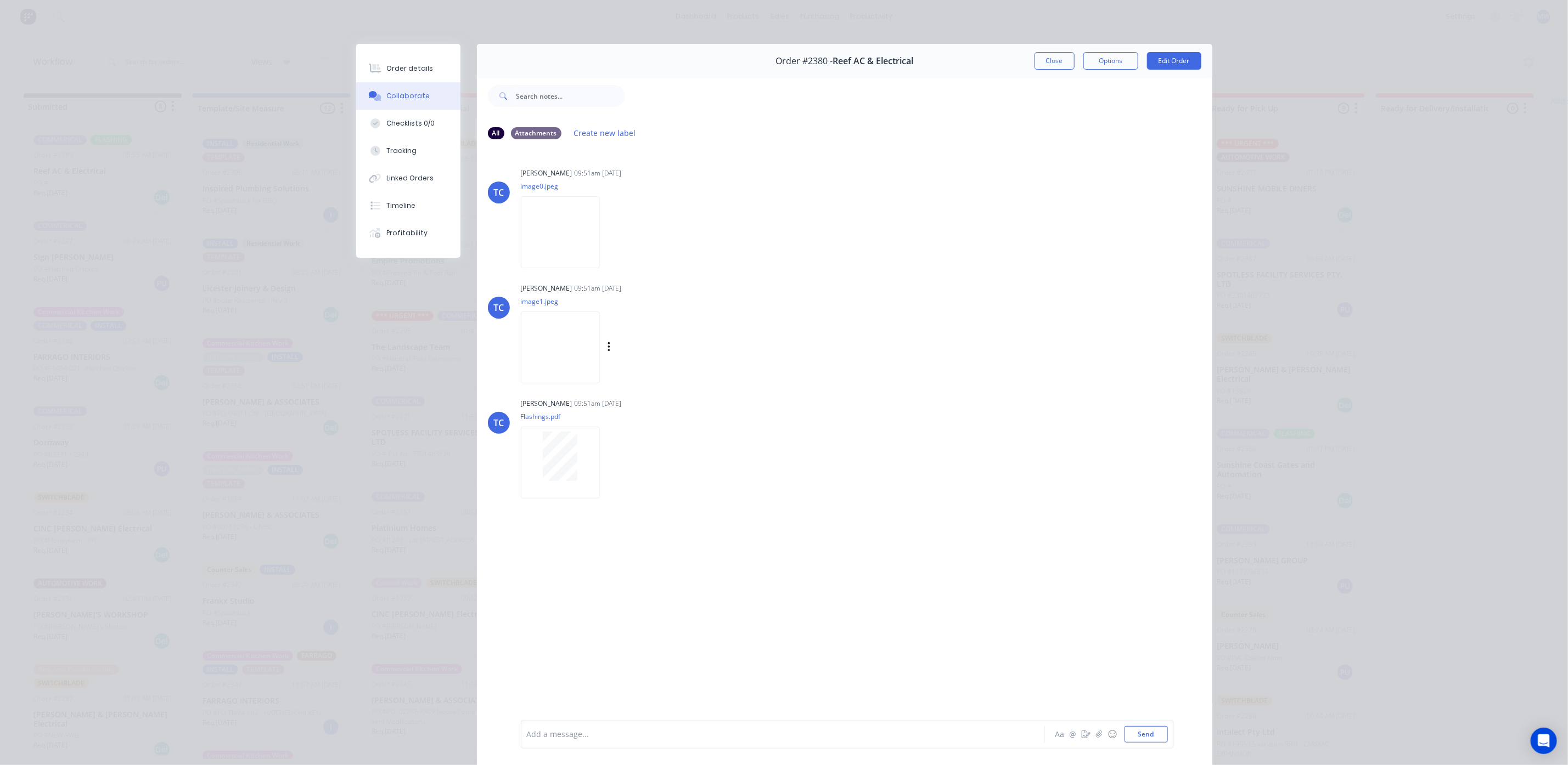
click at [583, 374] on img at bounding box center [560, 348] width 79 height 72
click at [582, 346] on img at bounding box center [560, 348] width 79 height 72
click at [1043, 56] on button "Close" at bounding box center [1054, 61] width 40 height 18
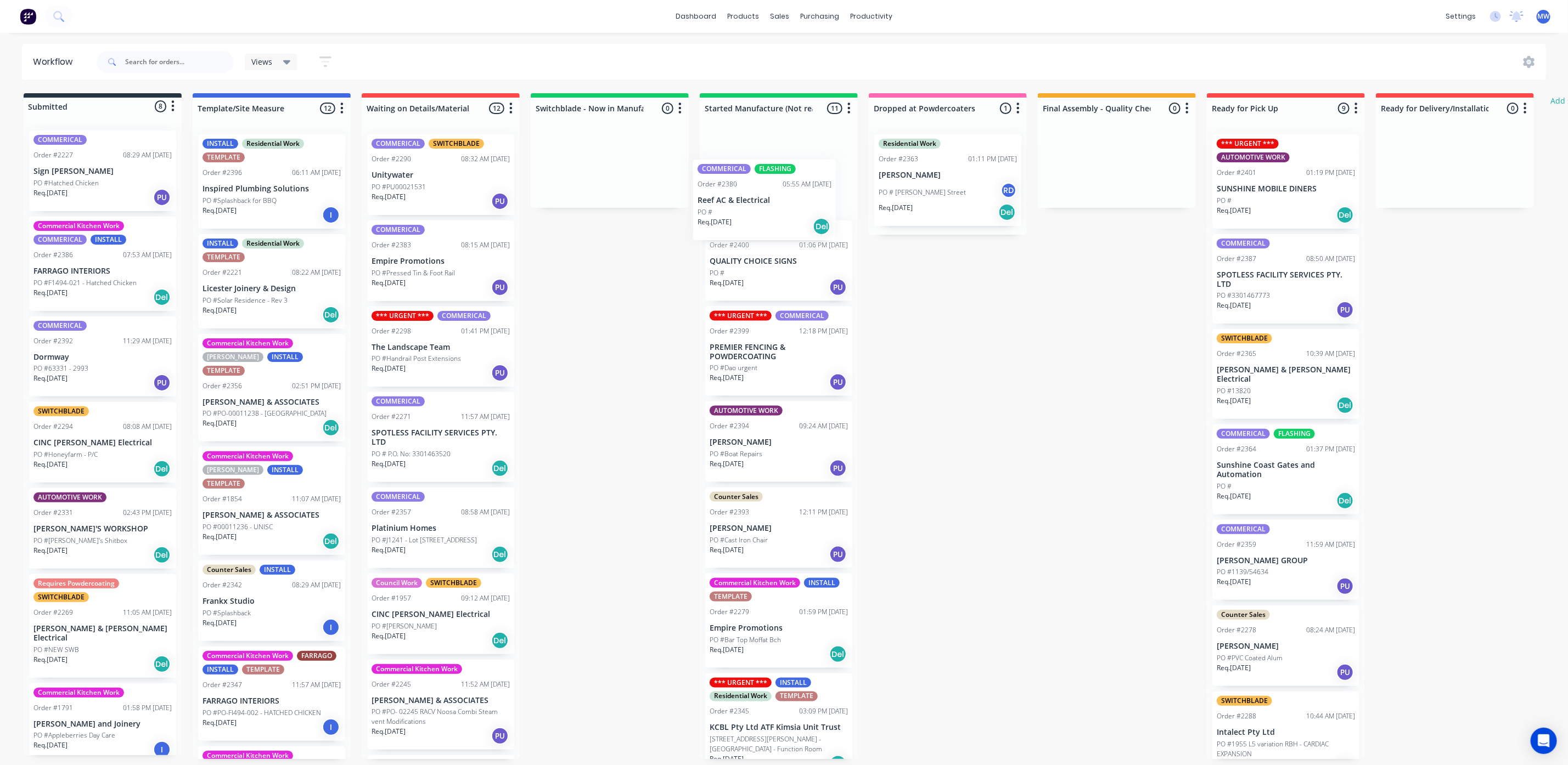
drag, startPoint x: 109, startPoint y: 183, endPoint x: 779, endPoint y: 196, distance: 670.1
click at [779, 196] on div "Submitted 8 Status colour #273444 hex #273444 Save Cancel Summaries Total order…" at bounding box center [907, 426] width 1830 height 666
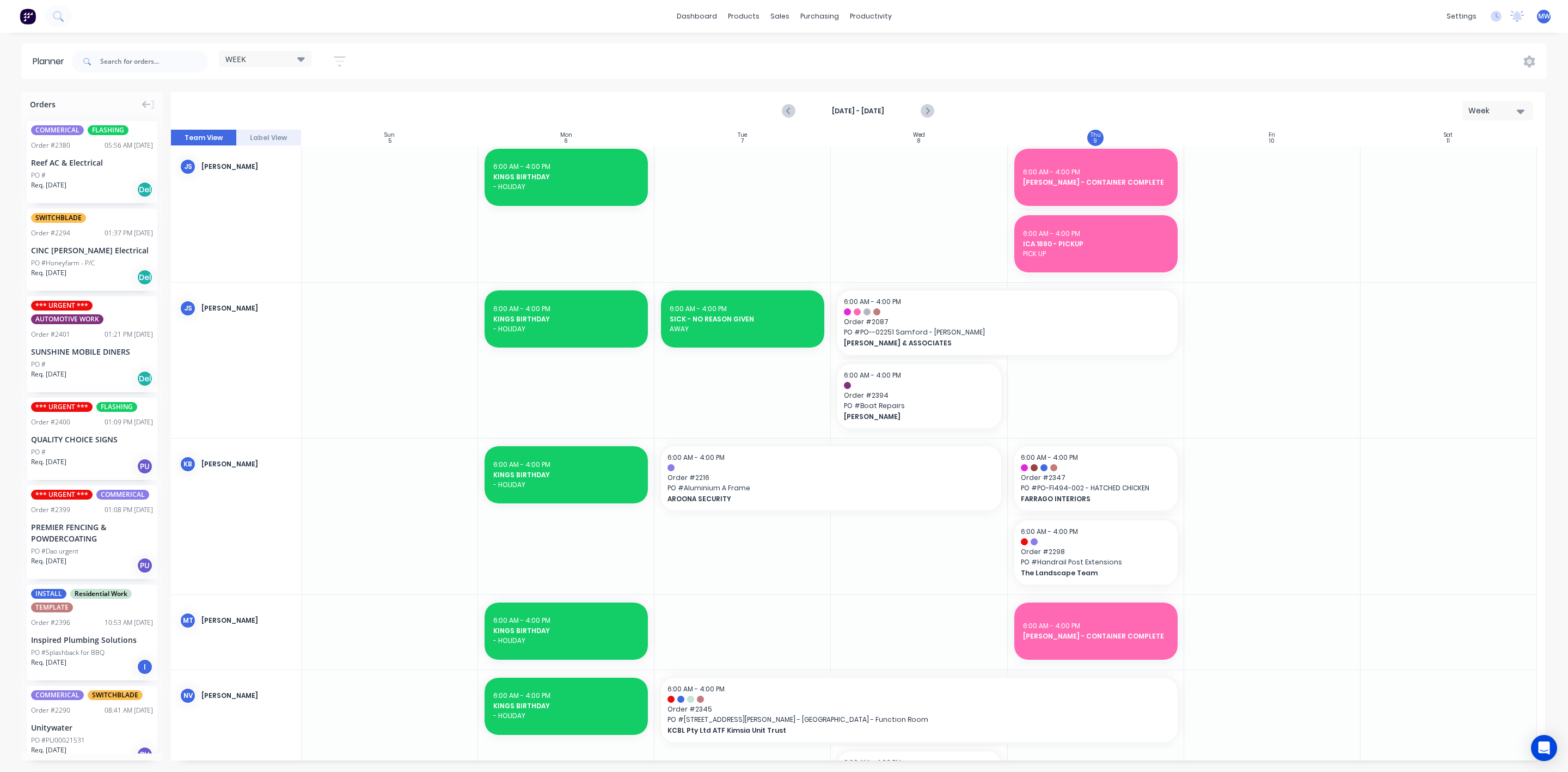
scroll to position [491, 0]
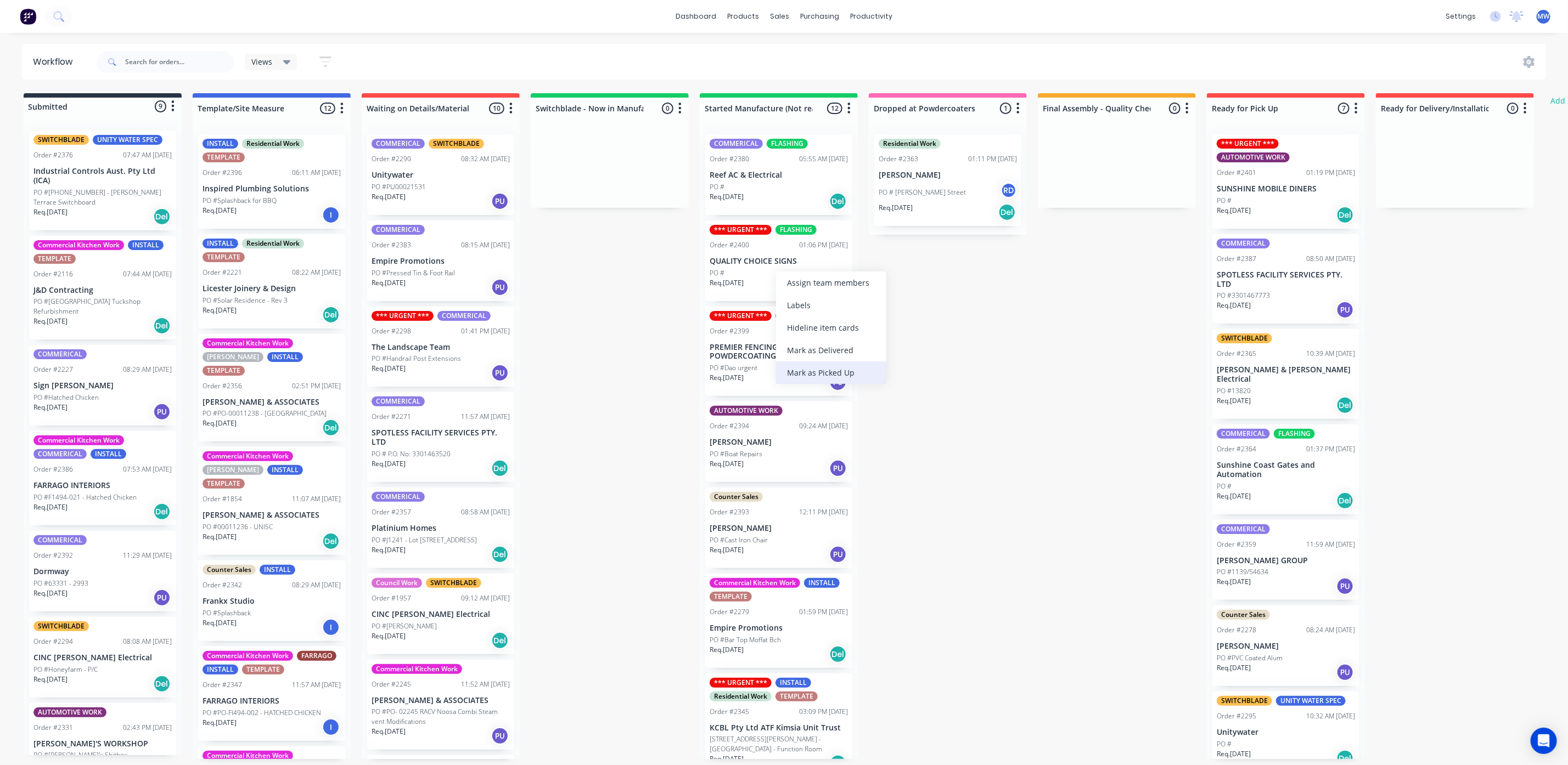
click at [812, 370] on div "Mark as Picked Up" at bounding box center [831, 372] width 110 height 22
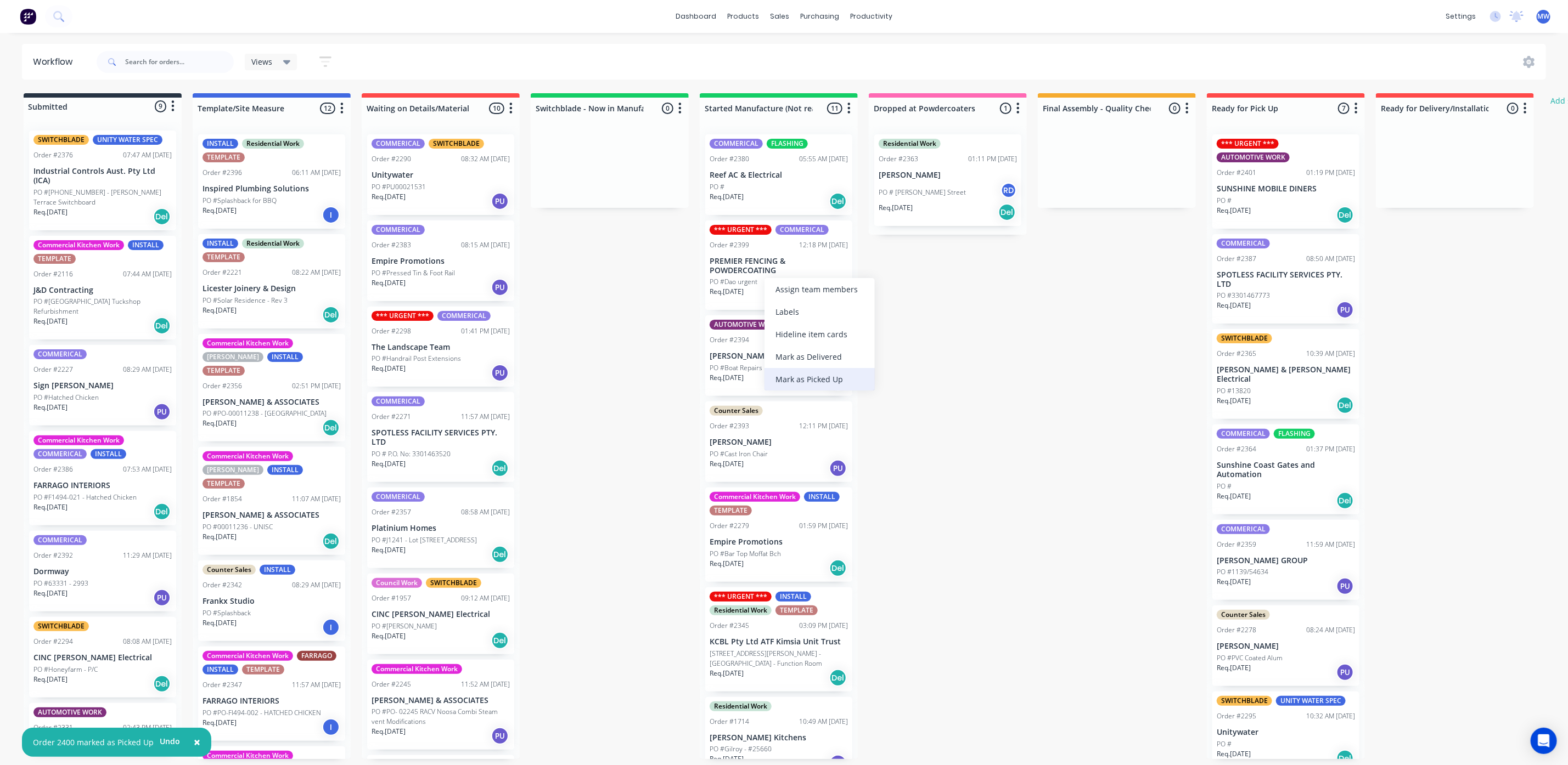
click at [797, 376] on div "Mark as Picked Up" at bounding box center [820, 379] width 110 height 22
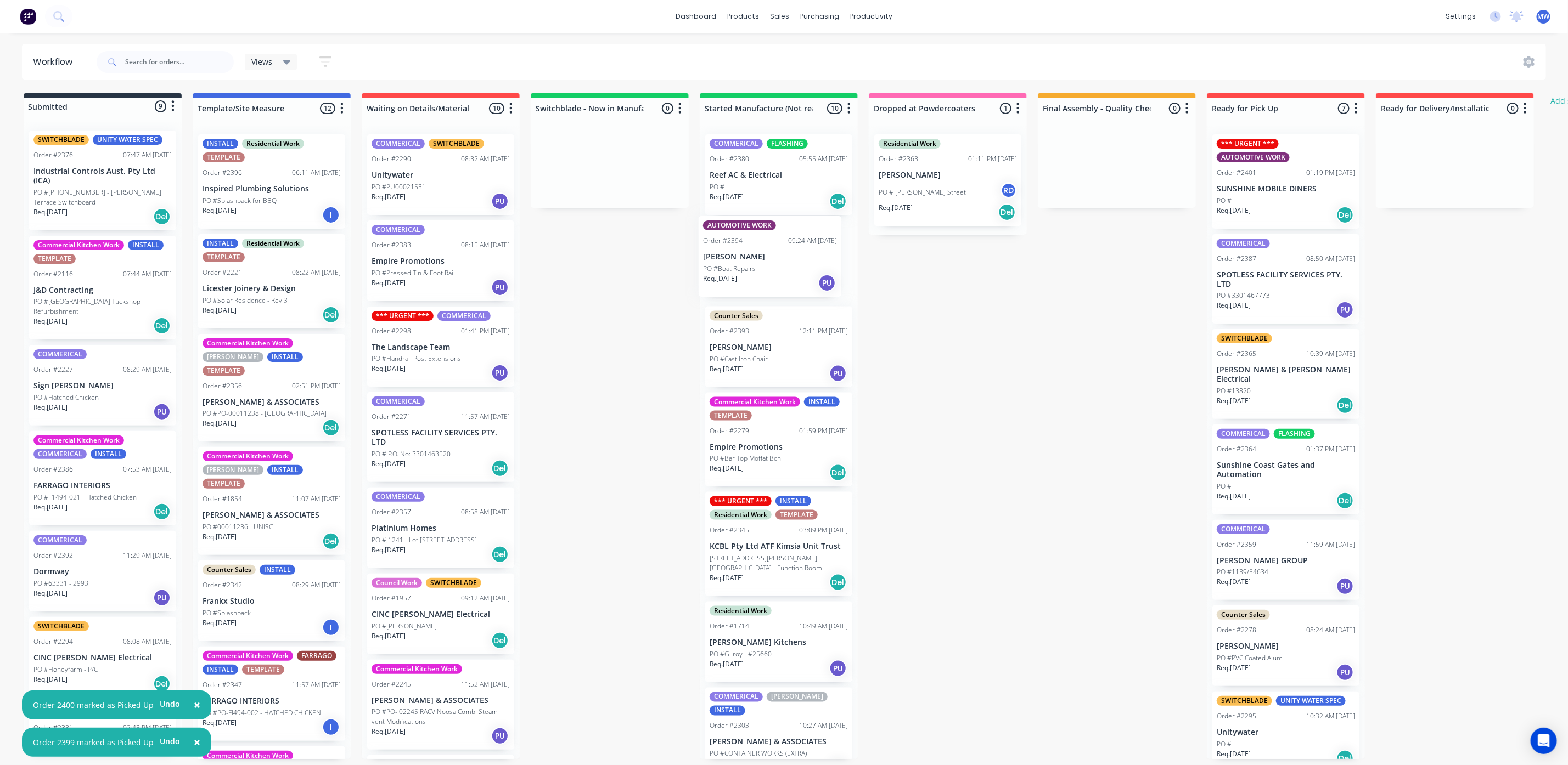
drag, startPoint x: 753, startPoint y: 268, endPoint x: 749, endPoint y: 264, distance: 5.7
click at [749, 264] on div "COMMERICAL FLASHING Order #2380 05:55 AM 09/10/25 Reef AC & Electrical PO # Req…" at bounding box center [778, 442] width 158 height 634
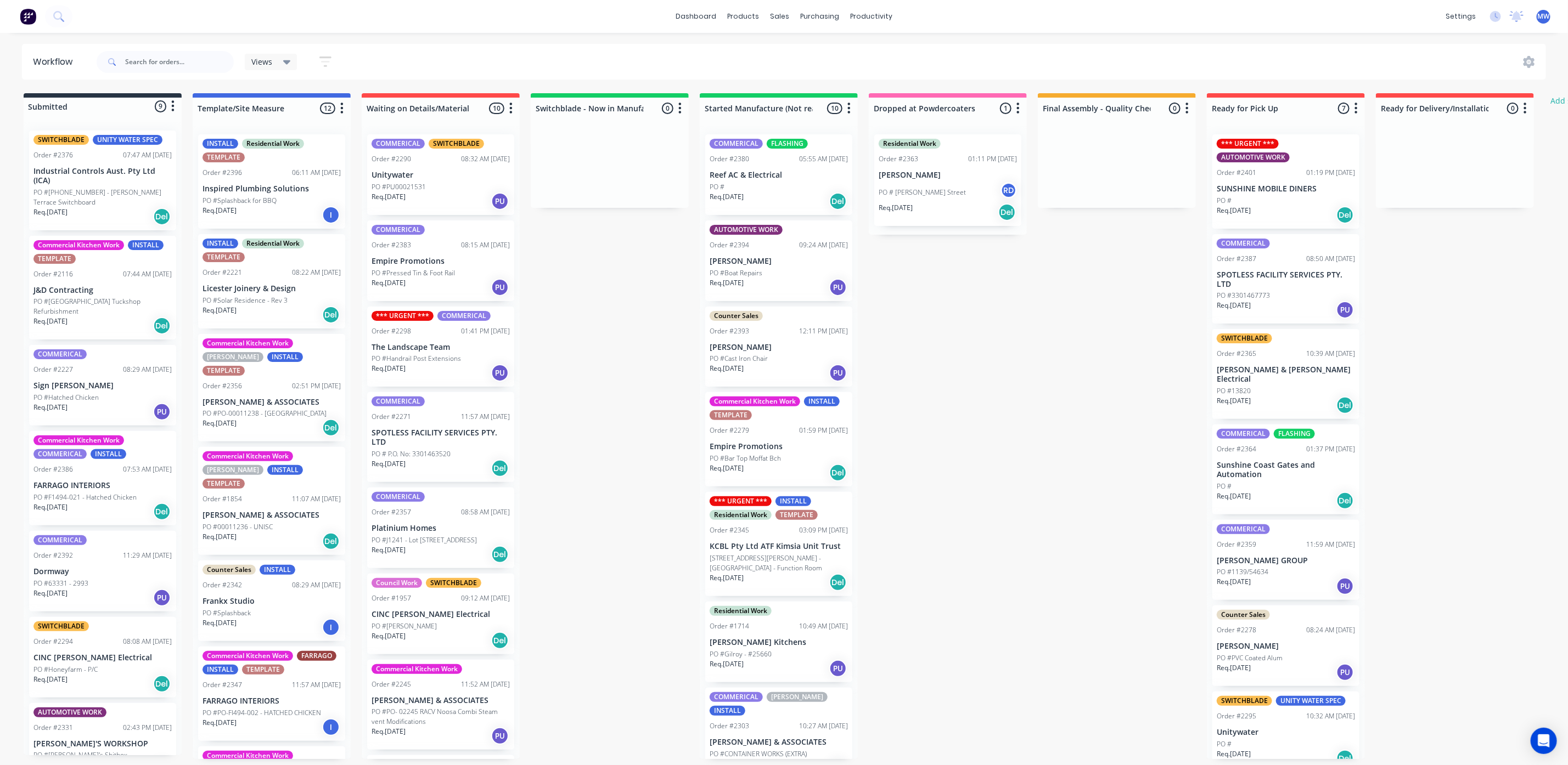
click at [746, 273] on p "PO #Boat Repairs" at bounding box center [736, 273] width 53 height 10
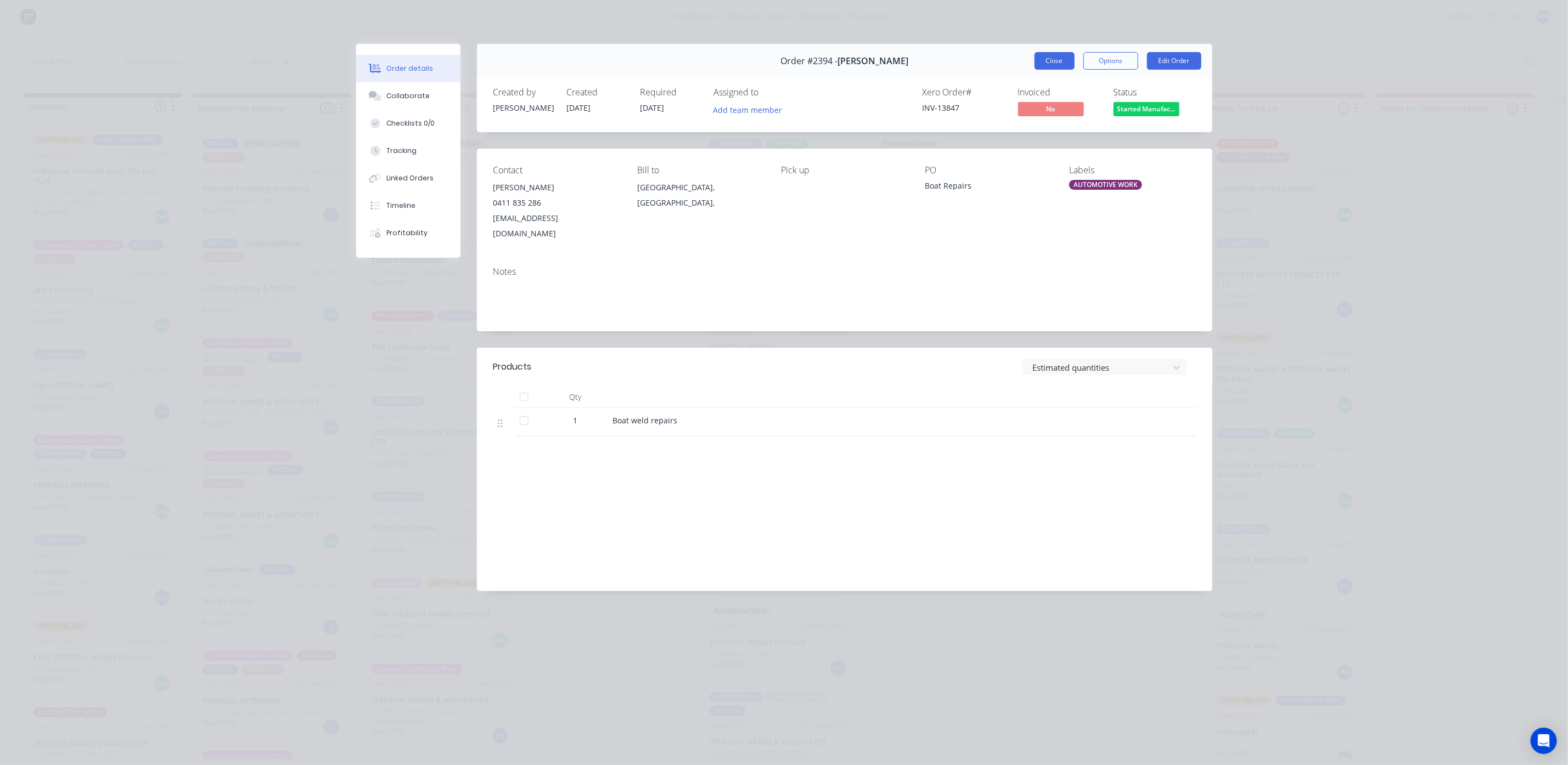
click at [1053, 68] on button "Close" at bounding box center [1054, 61] width 40 height 18
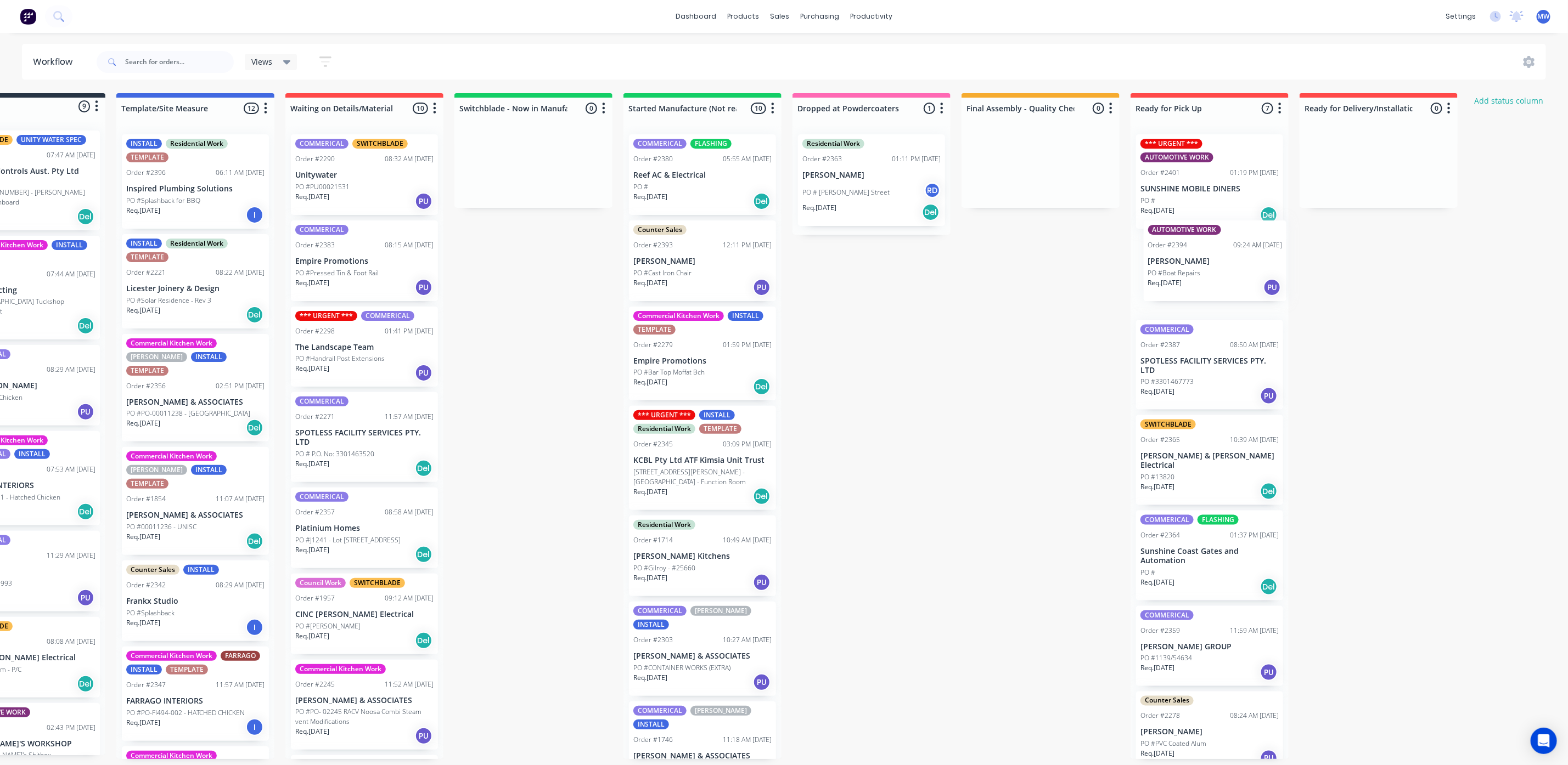
drag, startPoint x: 767, startPoint y: 280, endPoint x: 1214, endPoint y: 280, distance: 447.0
click at [1214, 280] on div "Submitted 9 Status colour #273444 hex #273444 Save Cancel Summaries Total order…" at bounding box center [831, 426] width 1830 height 666
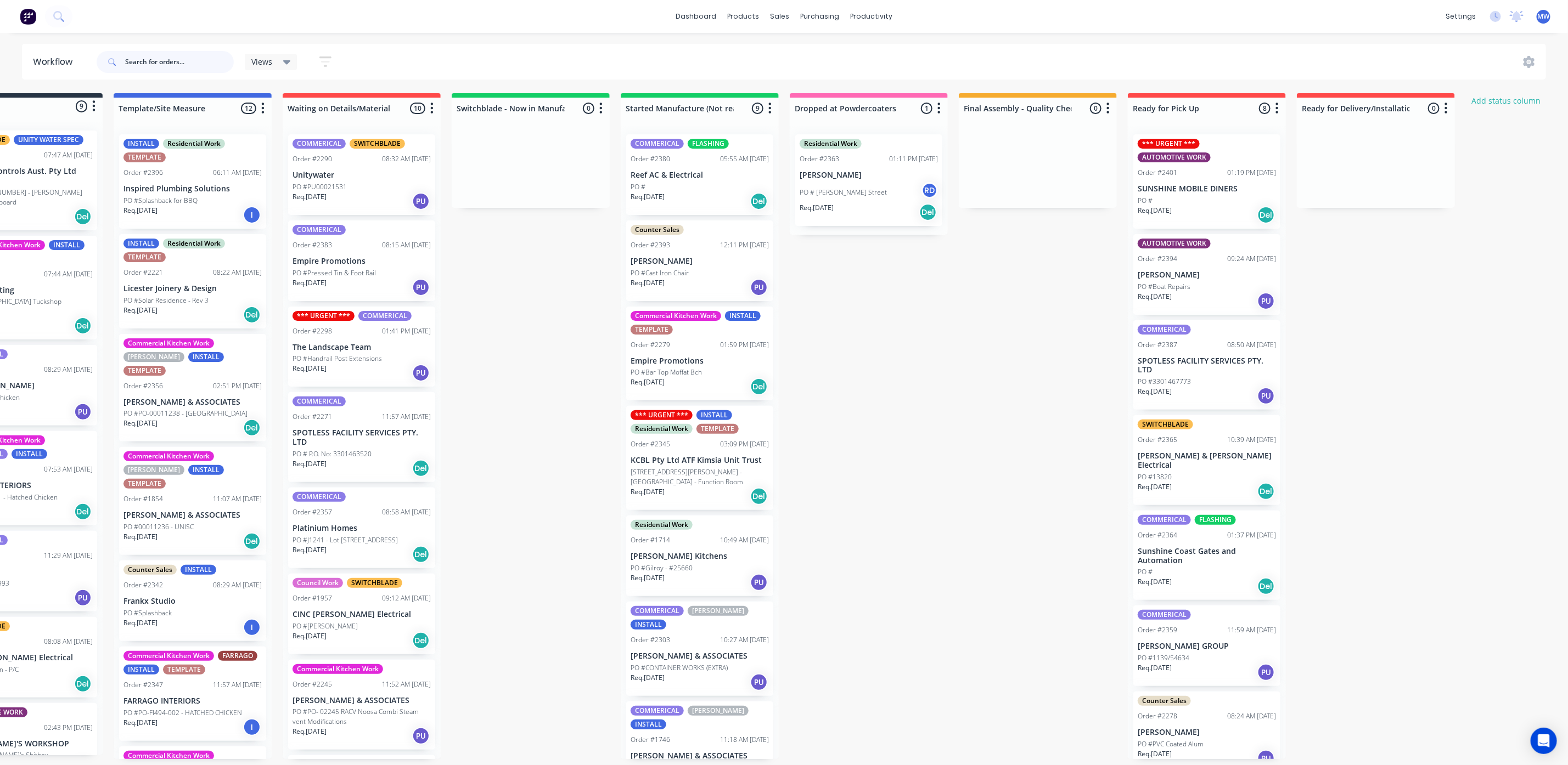
drag, startPoint x: 155, startPoint y: 59, endPoint x: 157, endPoint y: 66, distance: 7.3
click at [157, 66] on input "text" at bounding box center [179, 62] width 109 height 22
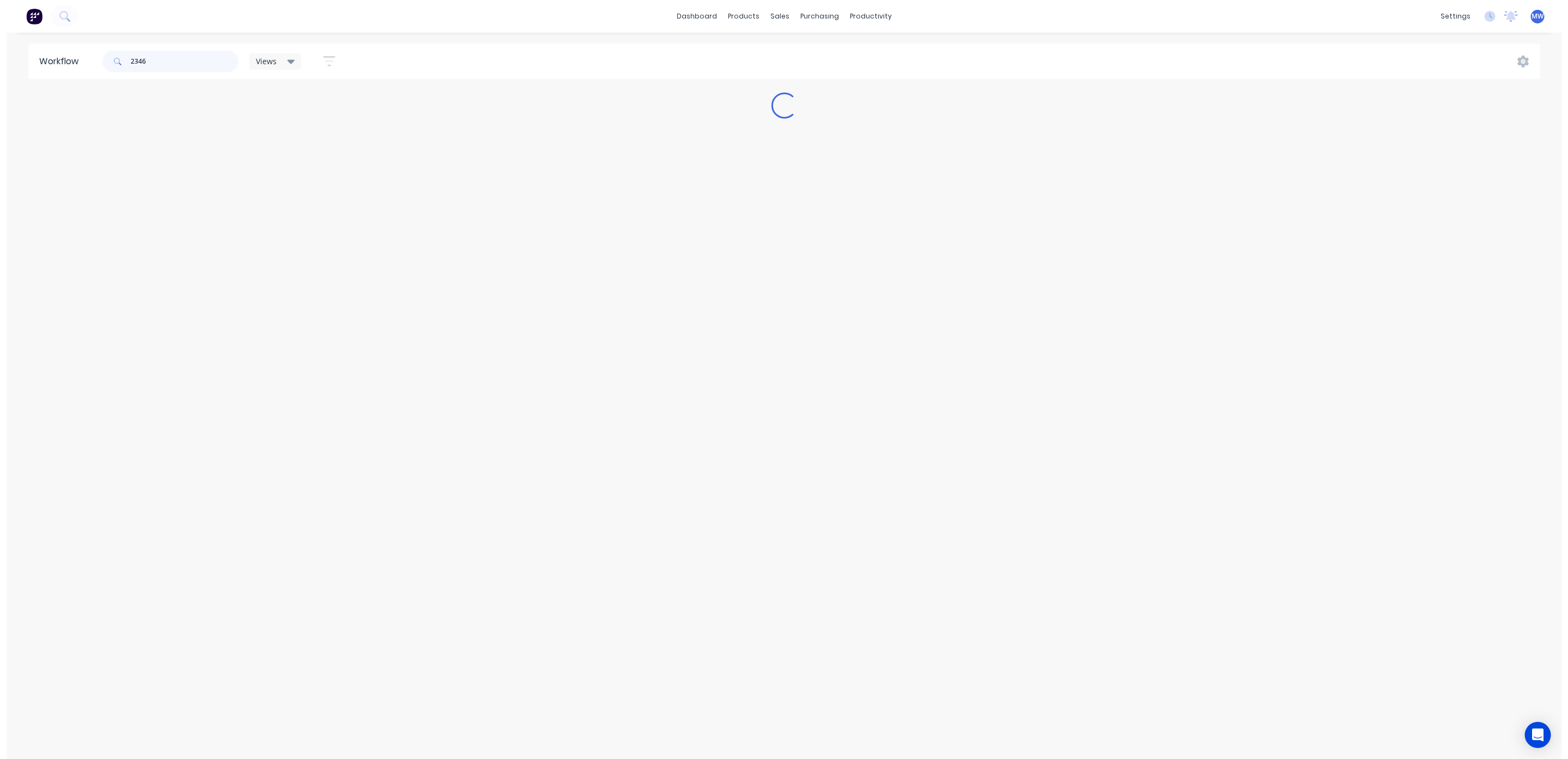
scroll to position [0, 0]
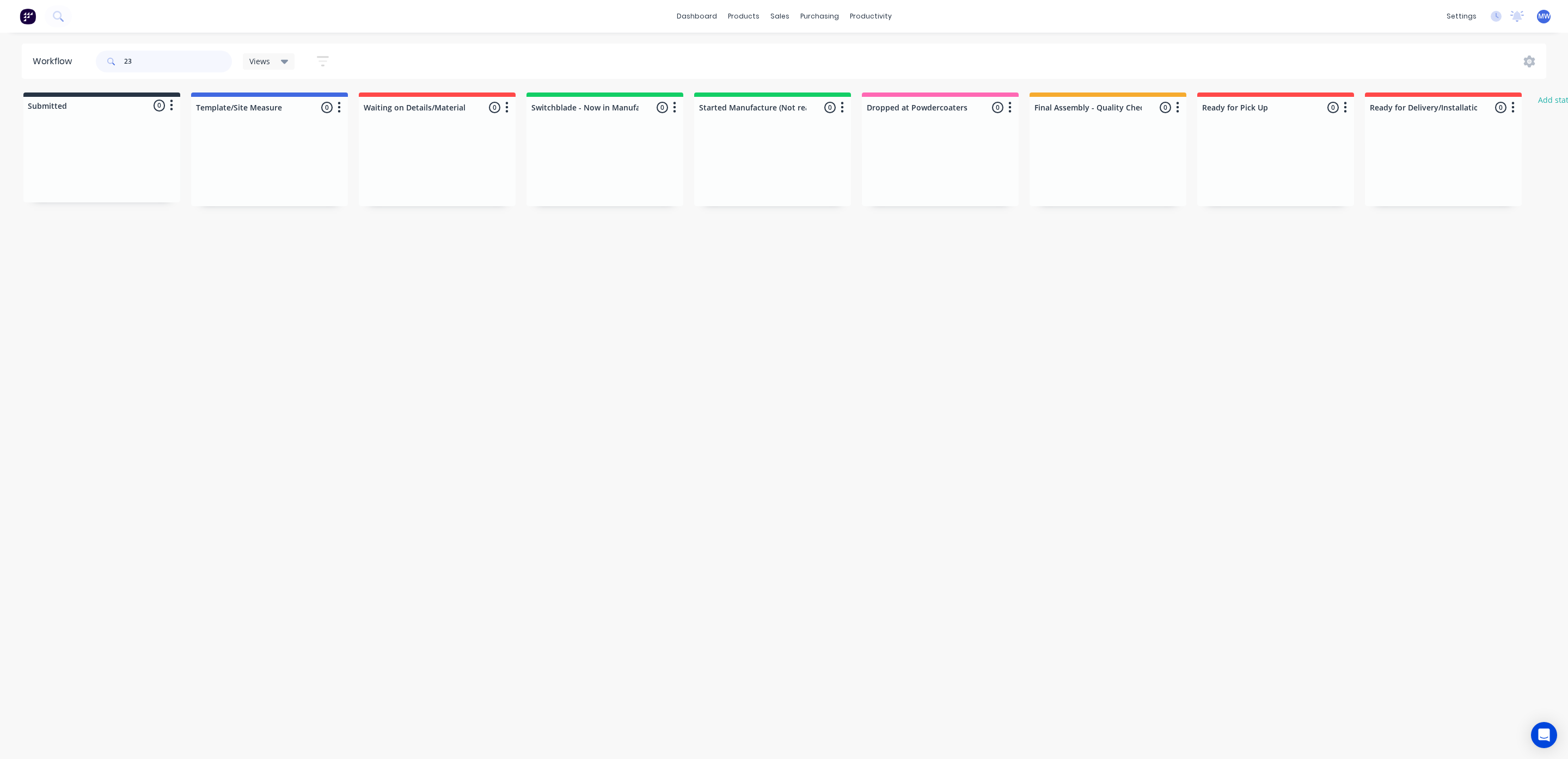
type input "2"
click at [799, 43] on link "Sales Orders" at bounding box center [838, 52] width 144 height 22
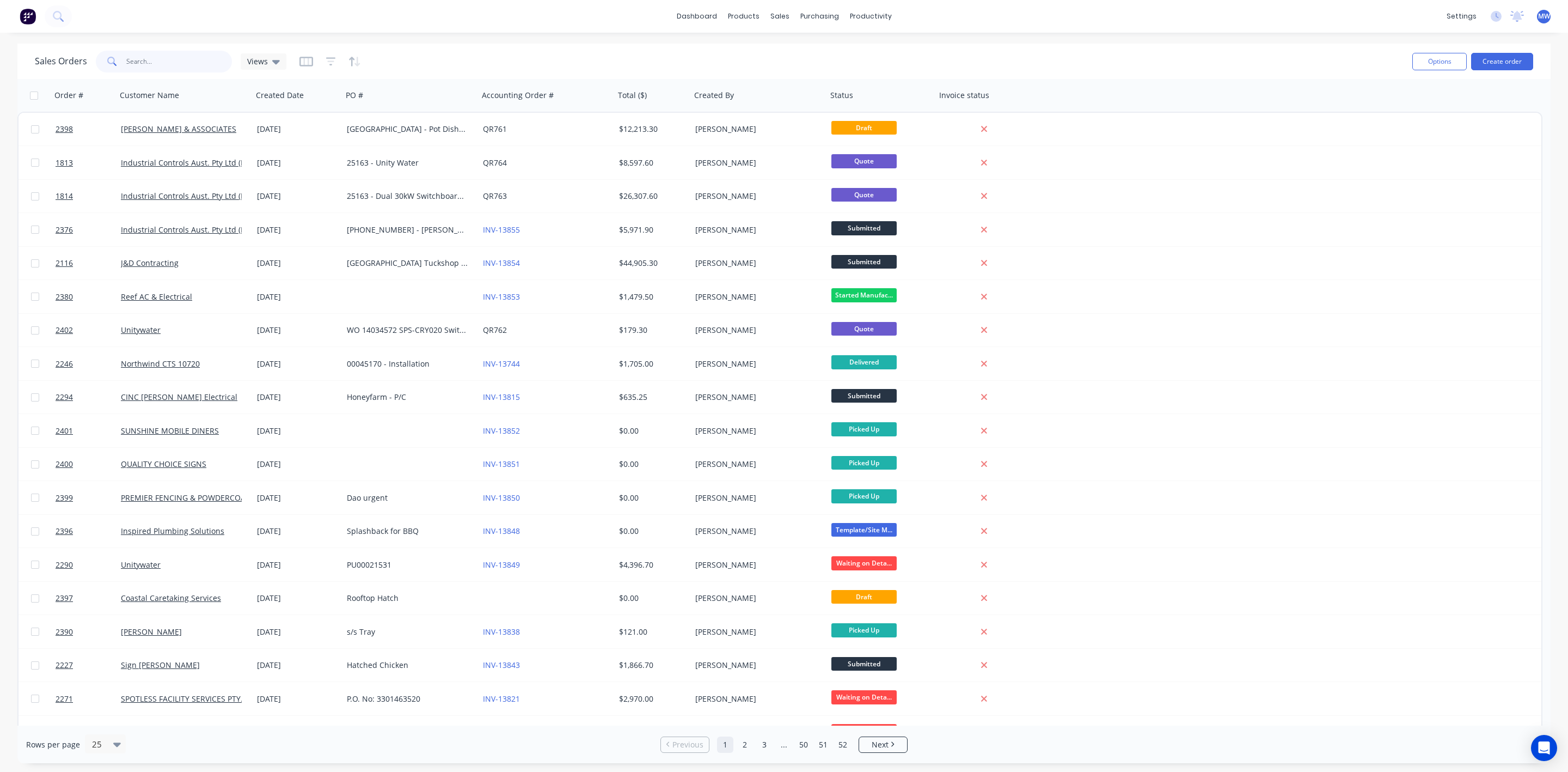
click at [167, 69] on input "text" at bounding box center [179, 61] width 106 height 22
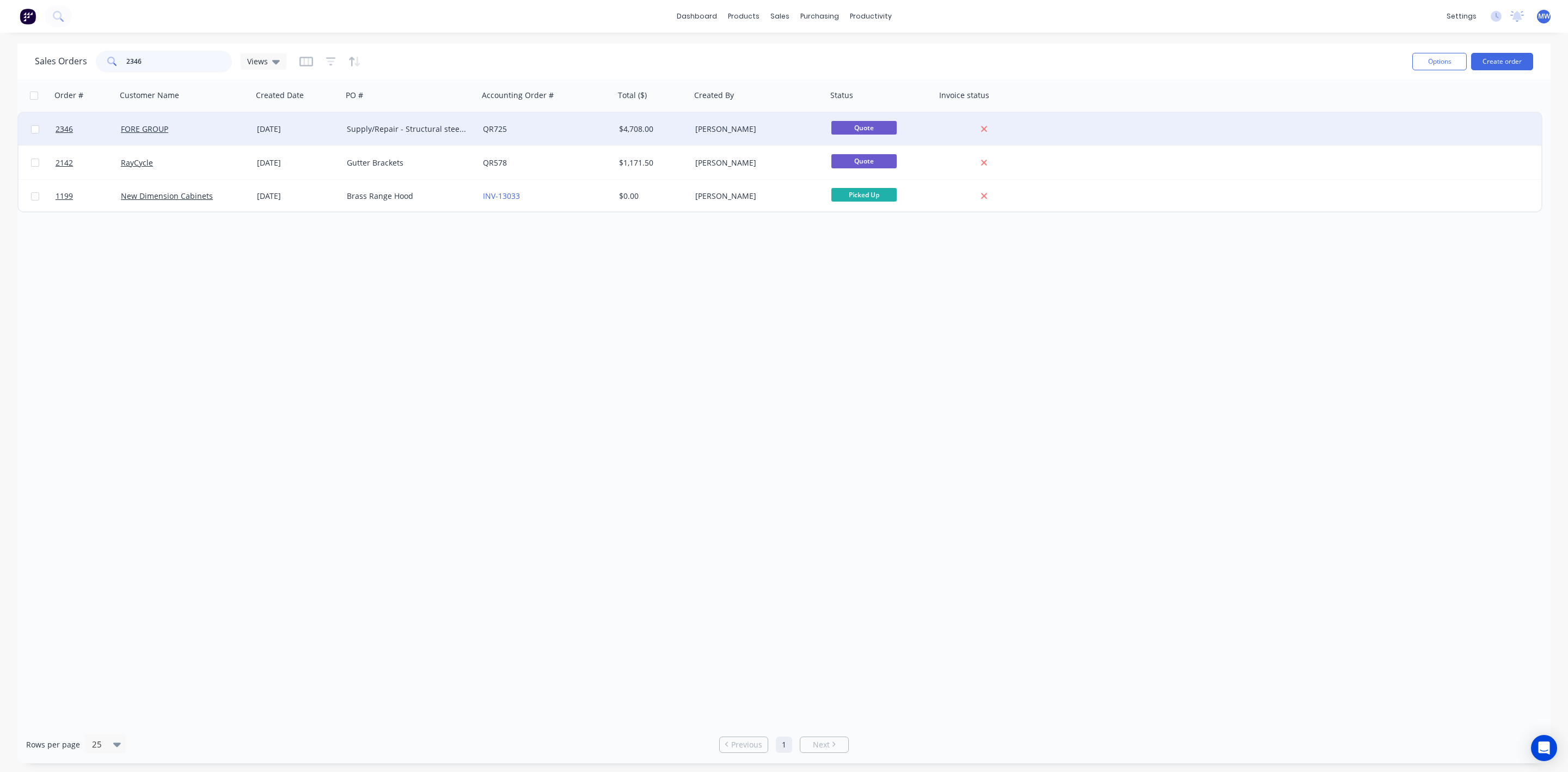
type input "2346"
click at [384, 123] on div "Supply/Repair - Structural steel replacement" at bounding box center [411, 129] width 136 height 32
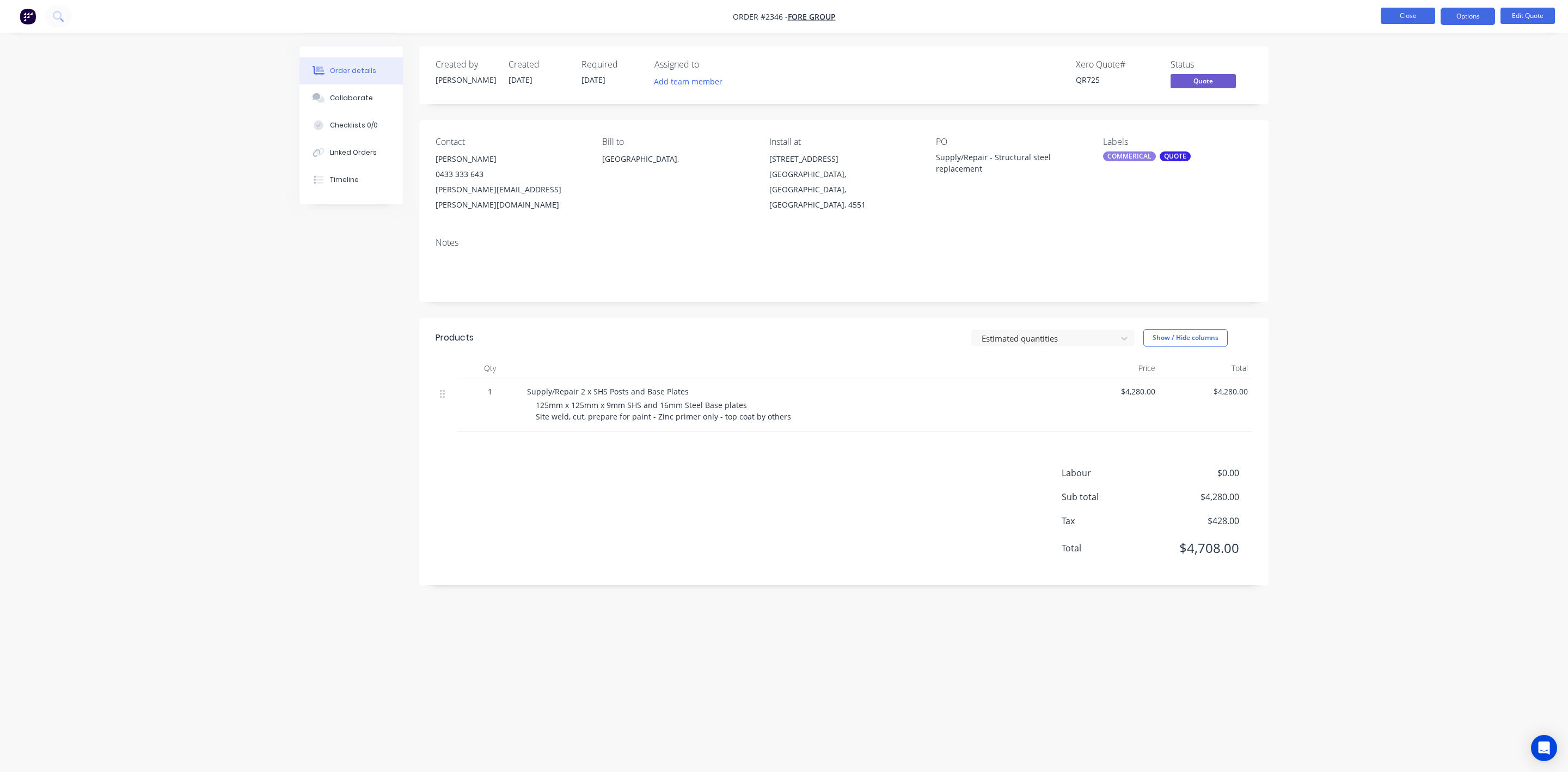
click at [1399, 20] on button "Close" at bounding box center [1408, 16] width 55 height 16
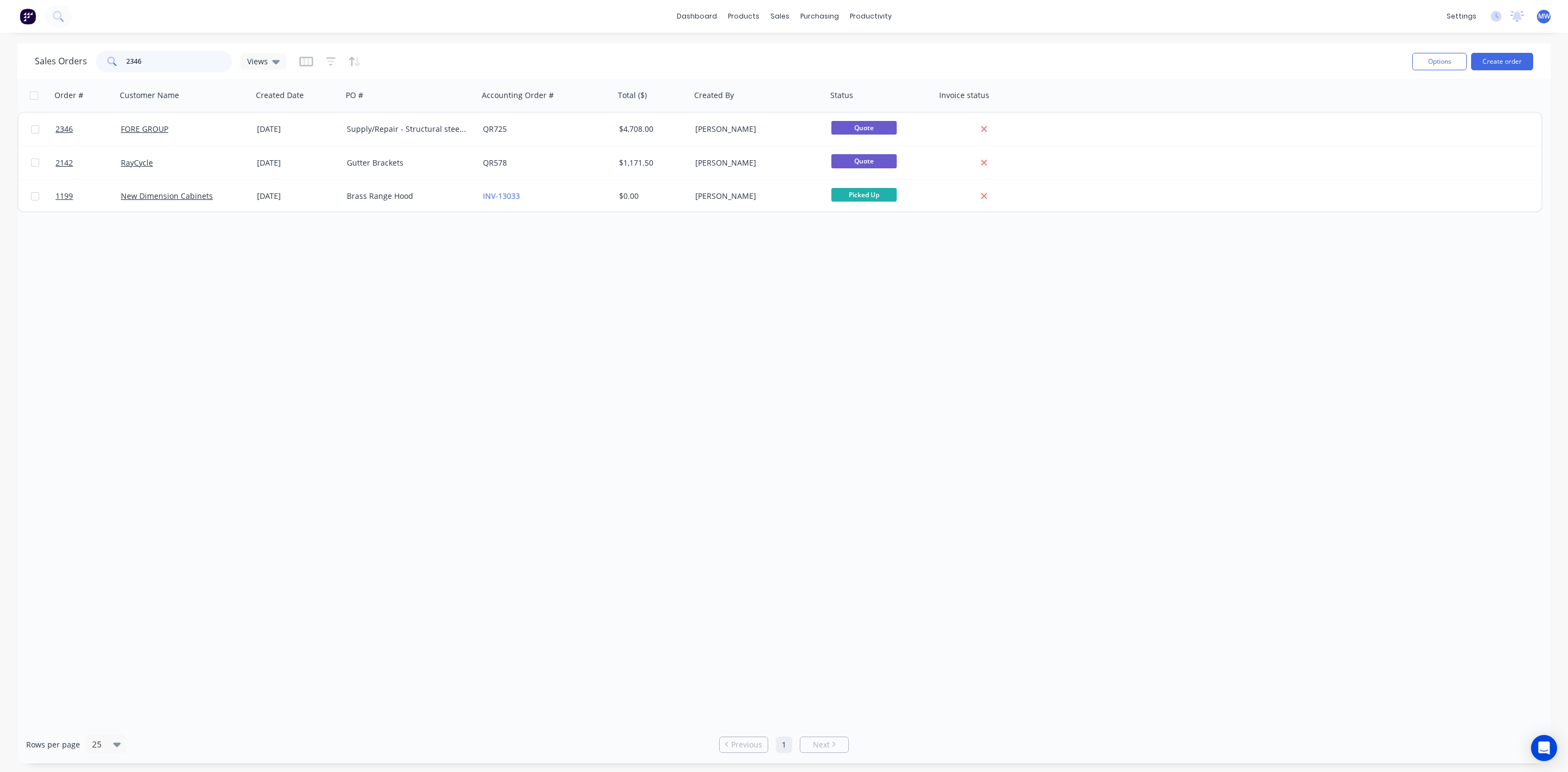
drag, startPoint x: 165, startPoint y: 57, endPoint x: 42, endPoint y: 51, distance: 123.1
click at [42, 51] on div "Sales Orders 2346 Views" at bounding box center [161, 61] width 252 height 22
drag, startPoint x: 161, startPoint y: 62, endPoint x: 0, endPoint y: 53, distance: 161.3
click at [0, 53] on div "Sales Orders 2396 Views Options Create order Order # Customer Name Created Date…" at bounding box center [784, 404] width 1568 height 720
drag, startPoint x: 163, startPoint y: 69, endPoint x: 66, endPoint y: 67, distance: 97.0
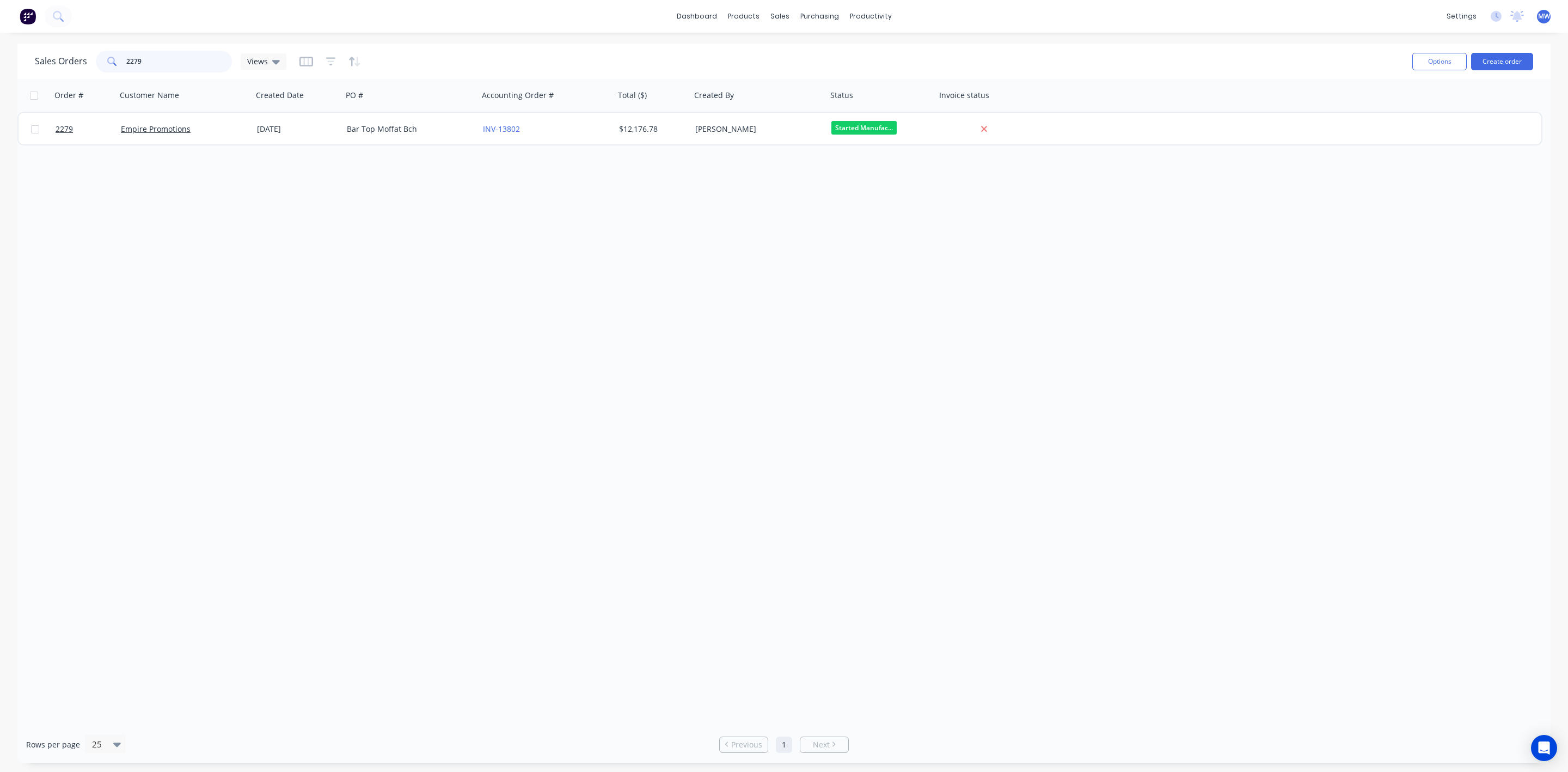
click at [59, 75] on div "Sales Orders 2279 Views Options Create order" at bounding box center [784, 61] width 1534 height 35
drag, startPoint x: 168, startPoint y: 66, endPoint x: 71, endPoint y: 49, distance: 98.5
click at [59, 58] on div "Sales Orders 1969 Views" at bounding box center [161, 61] width 252 height 22
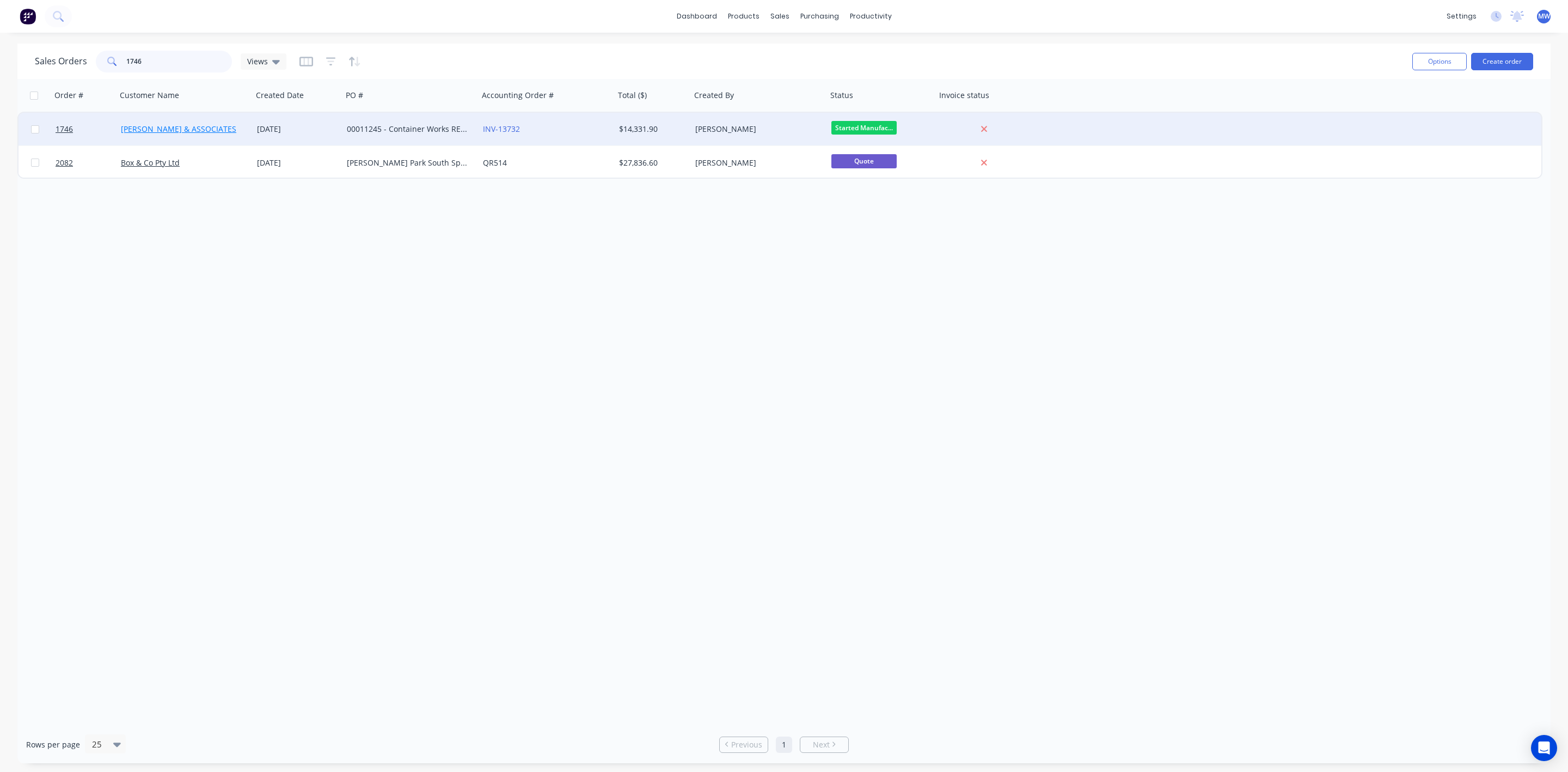
type input "1746"
click at [181, 131] on link "[PERSON_NAME] & ASSOCIATES" at bounding box center [178, 128] width 115 height 10
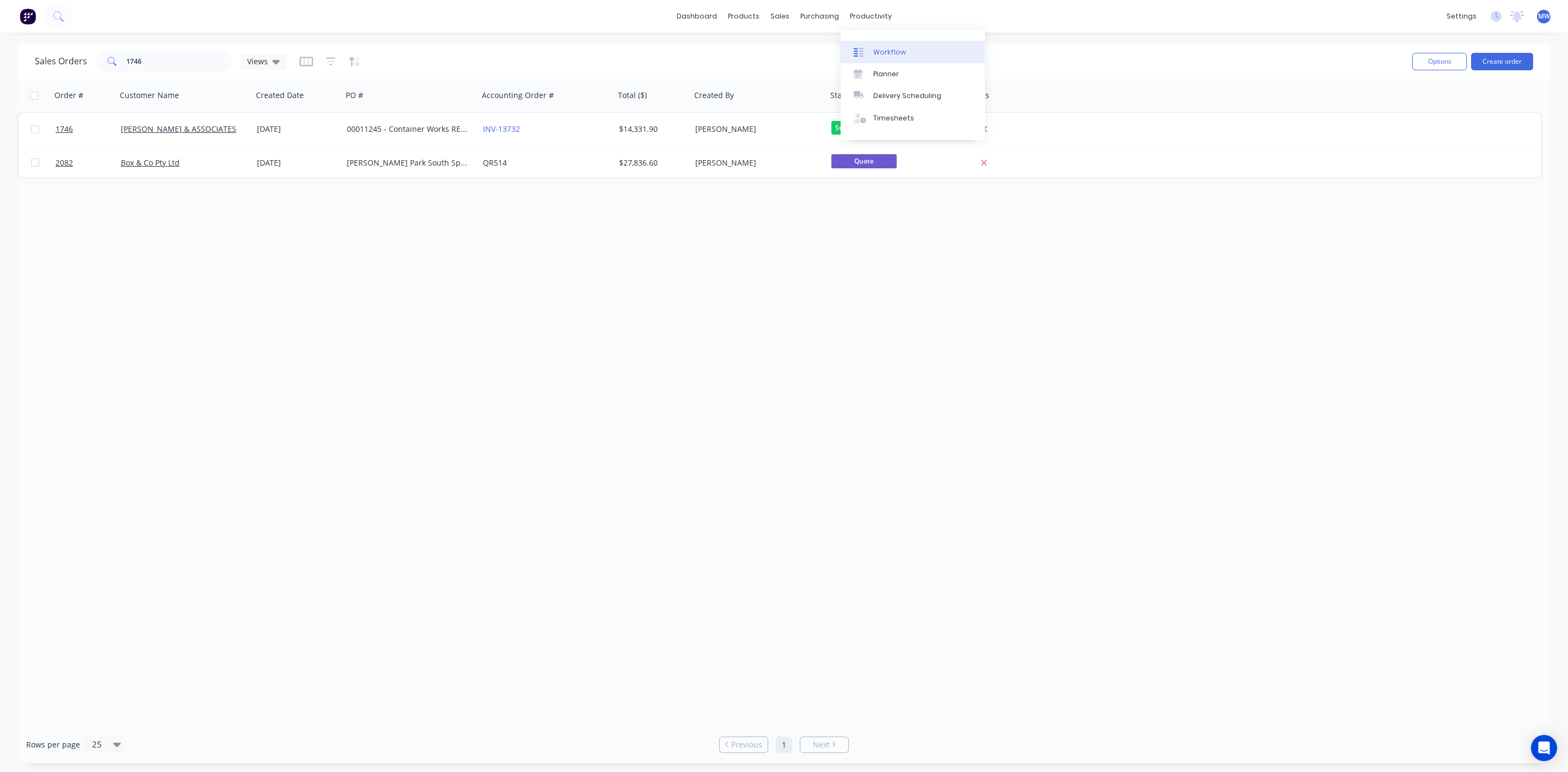
click at [871, 49] on link "Workflow" at bounding box center [913, 52] width 144 height 22
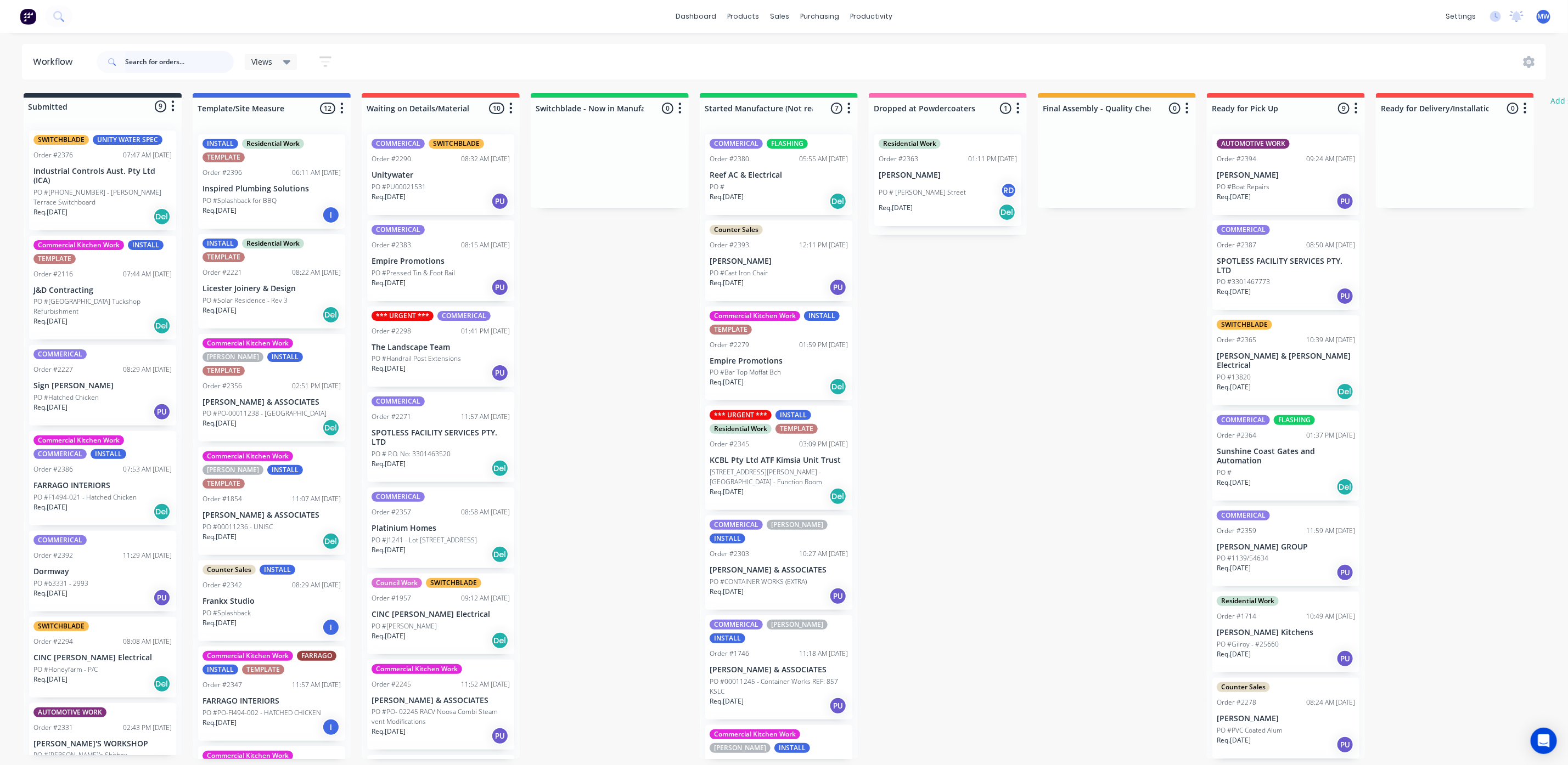
click at [158, 63] on input "text" at bounding box center [179, 62] width 109 height 22
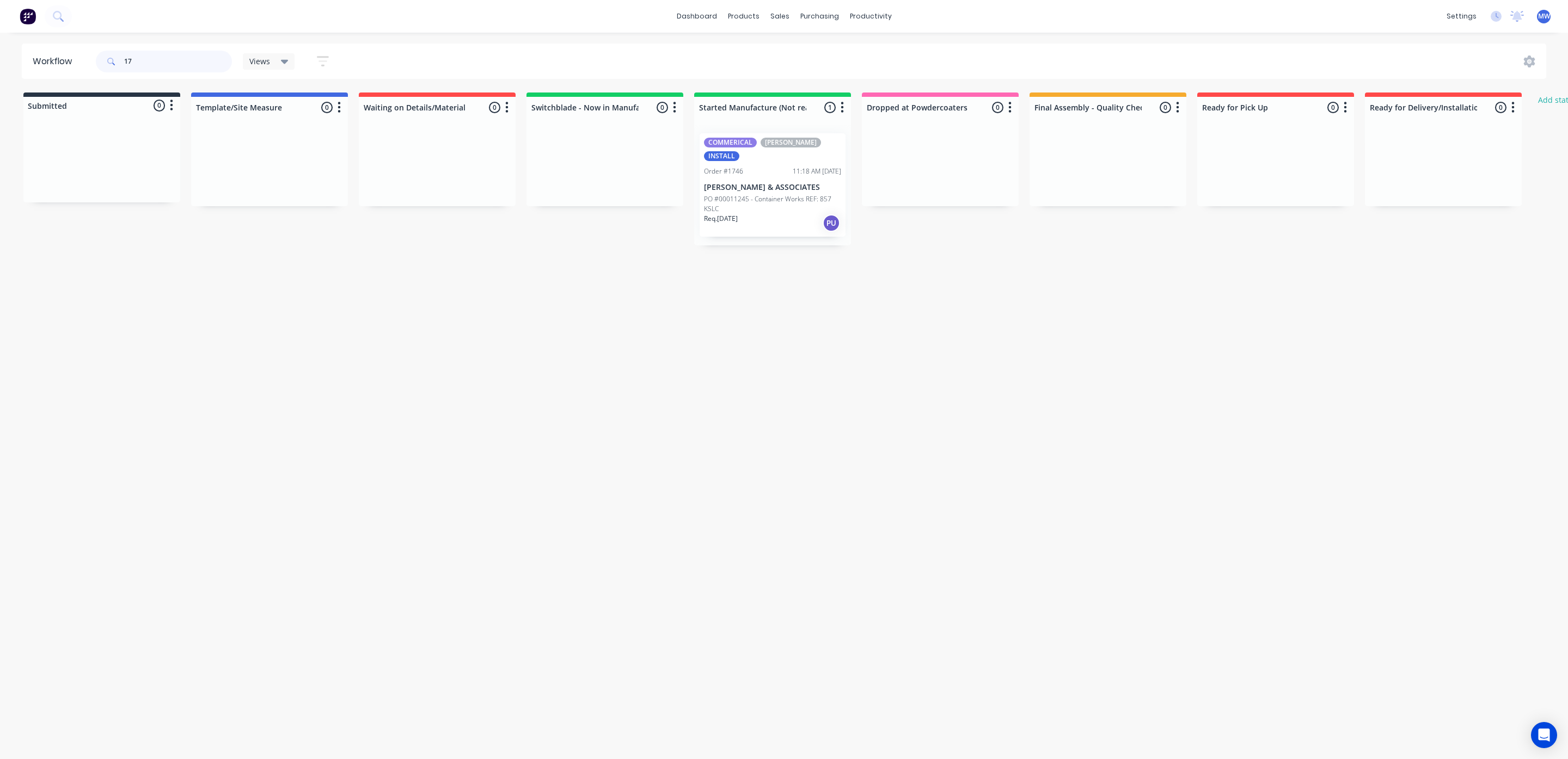
type input "1"
type input "2399"
drag, startPoint x: 177, startPoint y: 65, endPoint x: 26, endPoint y: 75, distance: 151.3
click at [26, 75] on header "Workflow 2399 Views Save new view None (Default) edit SCSM - MAIN edit SUNCOAST…" at bounding box center [784, 61] width 1526 height 35
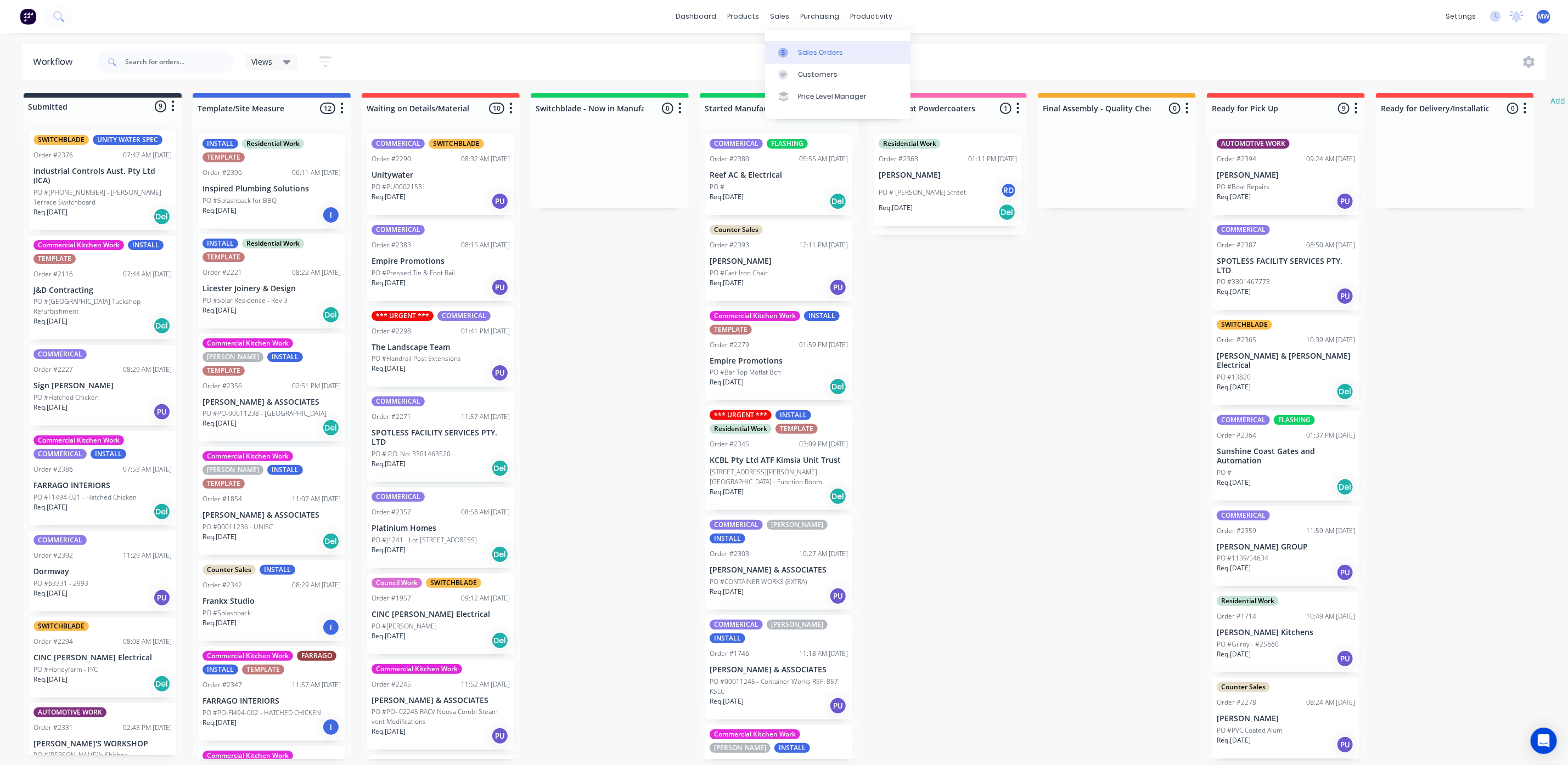
click at [798, 48] on div "Sales Orders" at bounding box center [820, 52] width 45 height 10
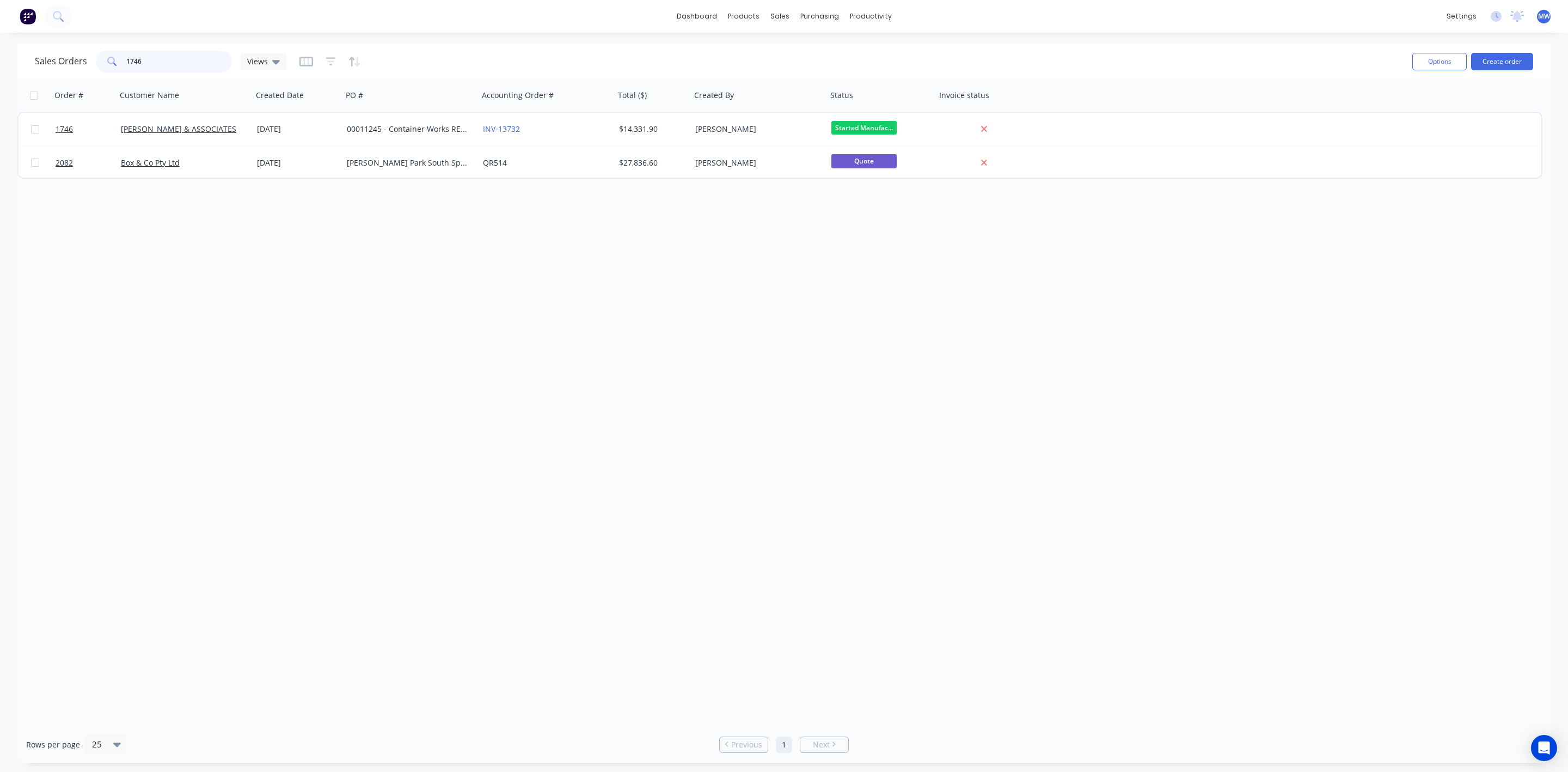
drag, startPoint x: 185, startPoint y: 66, endPoint x: 16, endPoint y: 62, distance: 169.0
click at [16, 62] on div "Sales Orders 1746 Views Options Create order Order # Customer Name Created Date…" at bounding box center [784, 404] width 1568 height 720
type input "2"
drag, startPoint x: 146, startPoint y: 61, endPoint x: 74, endPoint y: 57, distance: 72.1
click at [74, 57] on div "Sales Orders 1714 Views" at bounding box center [161, 61] width 252 height 22
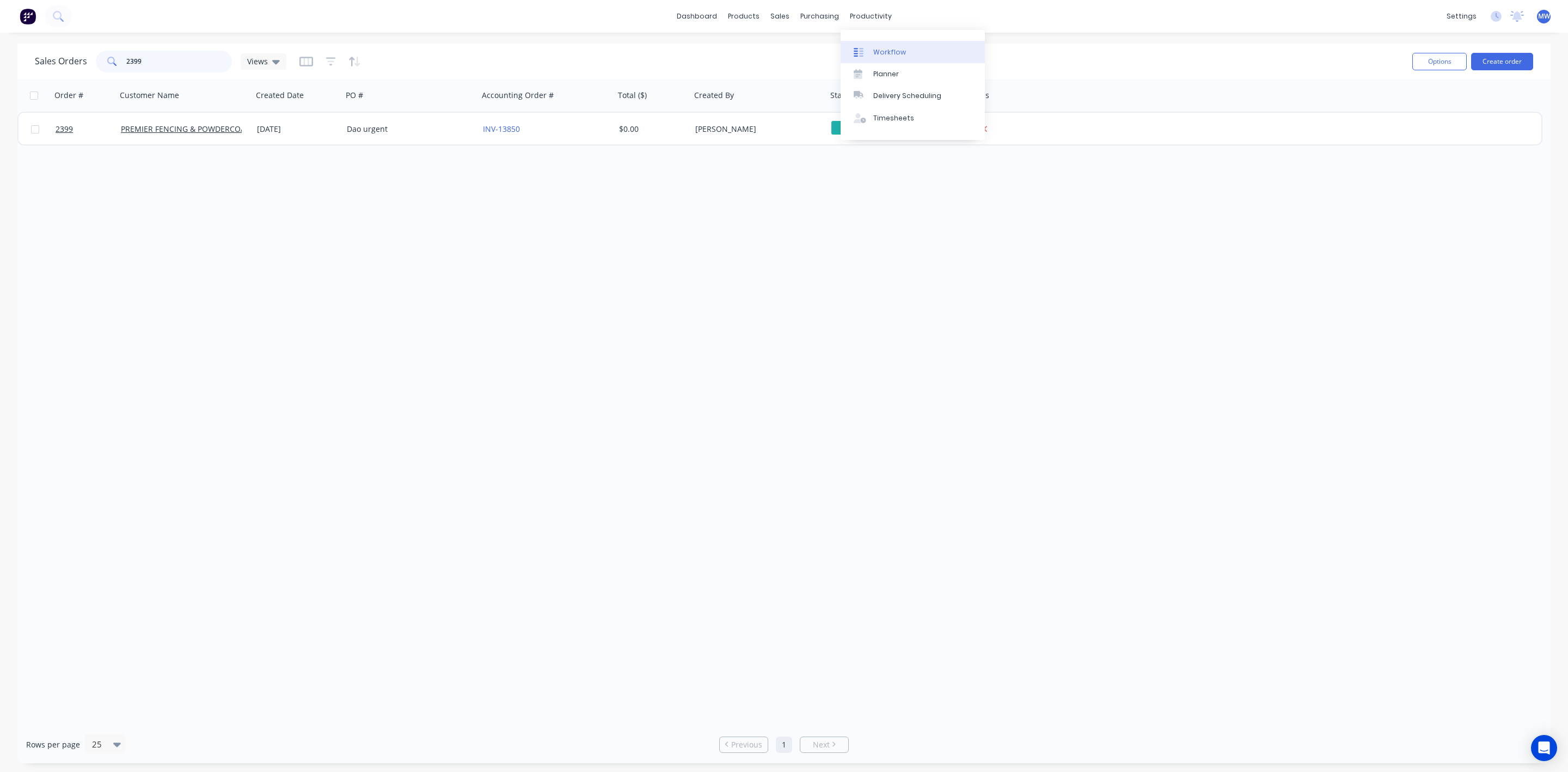
type input "2399"
click at [884, 53] on div "Workflow" at bounding box center [890, 52] width 32 height 10
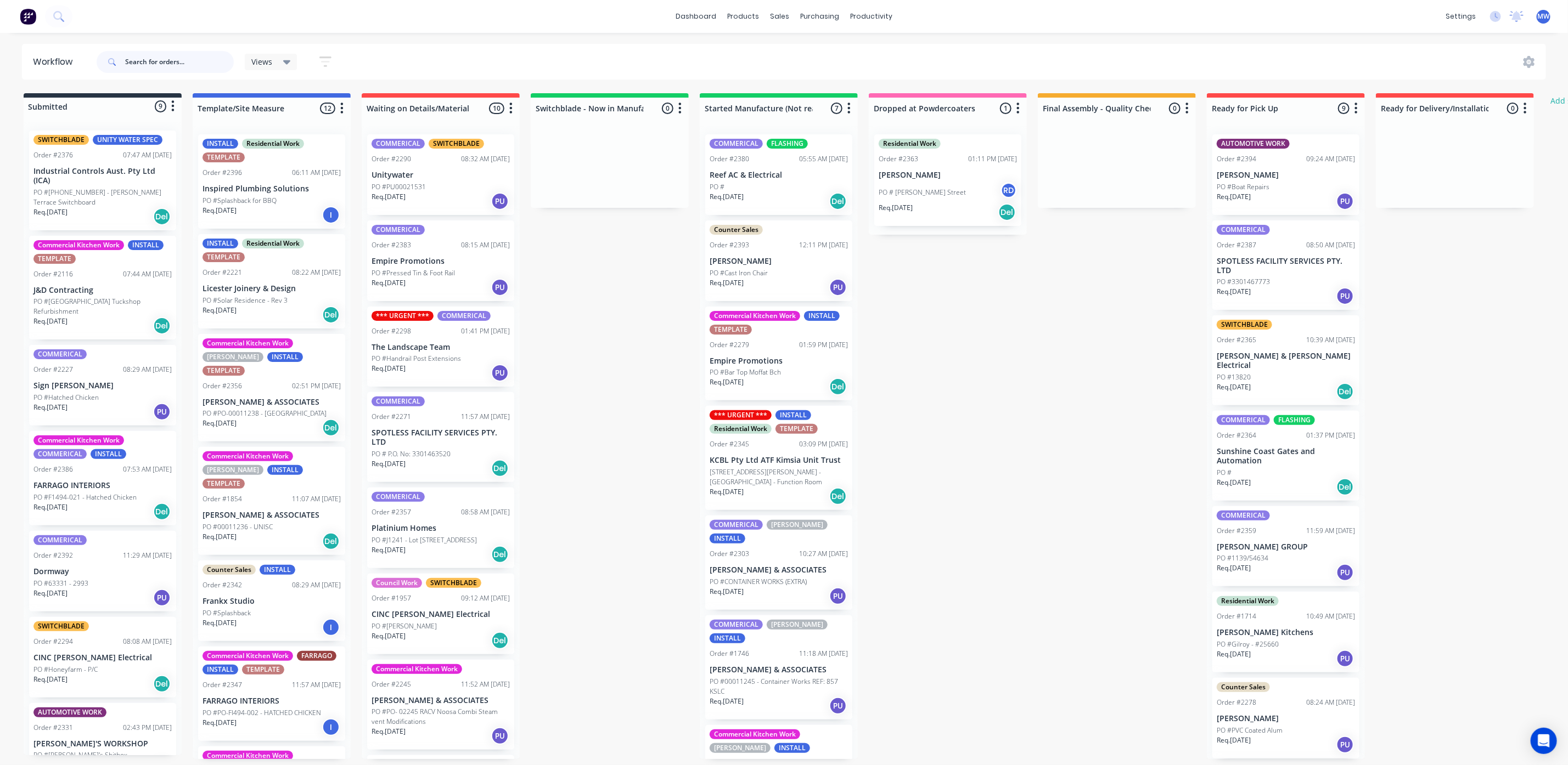
click at [138, 56] on input "text" at bounding box center [179, 62] width 109 height 22
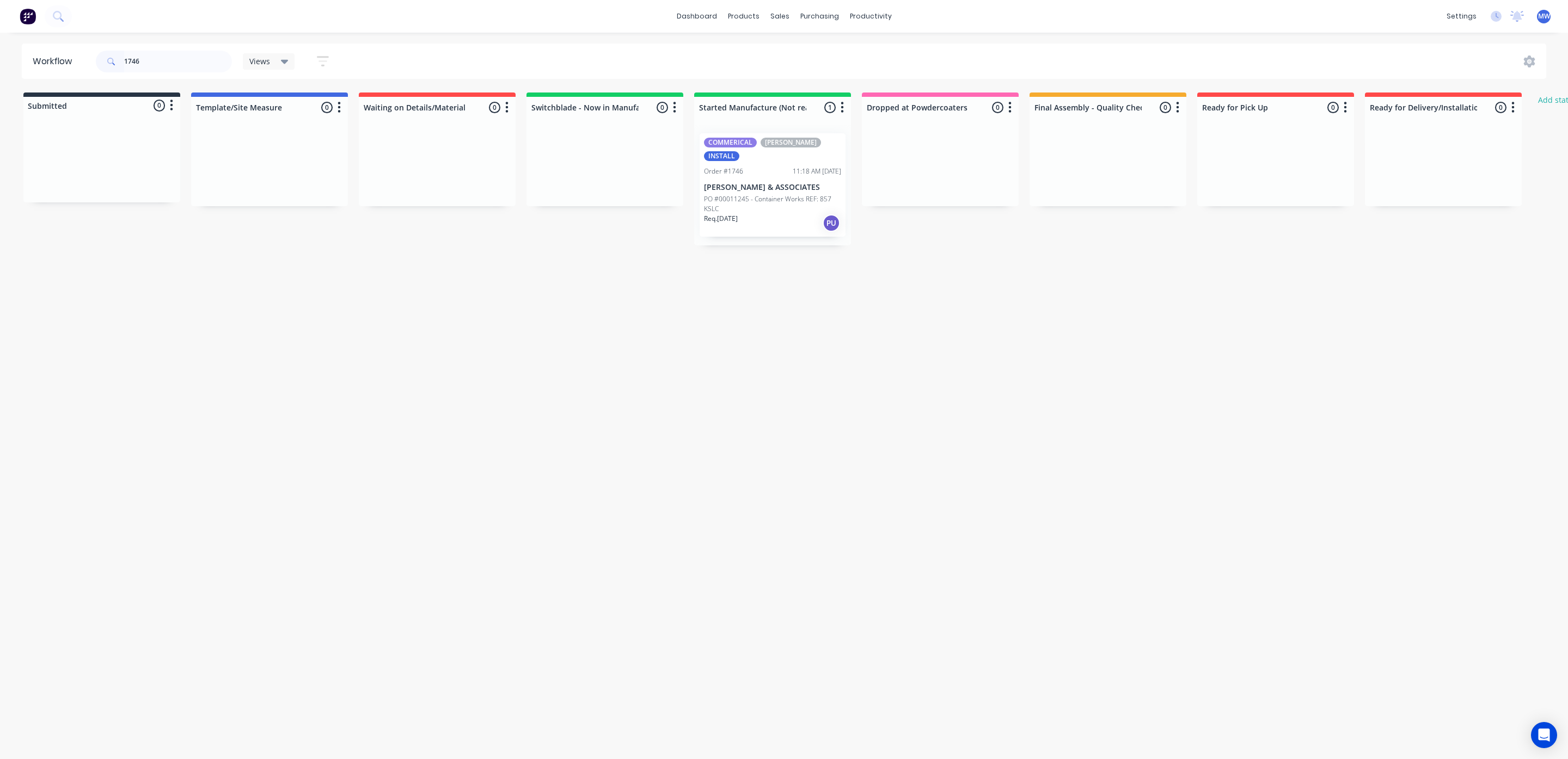
click at [778, 198] on p "PO #00011245 - Container Works REF: 857 KSLC" at bounding box center [772, 204] width 137 height 20
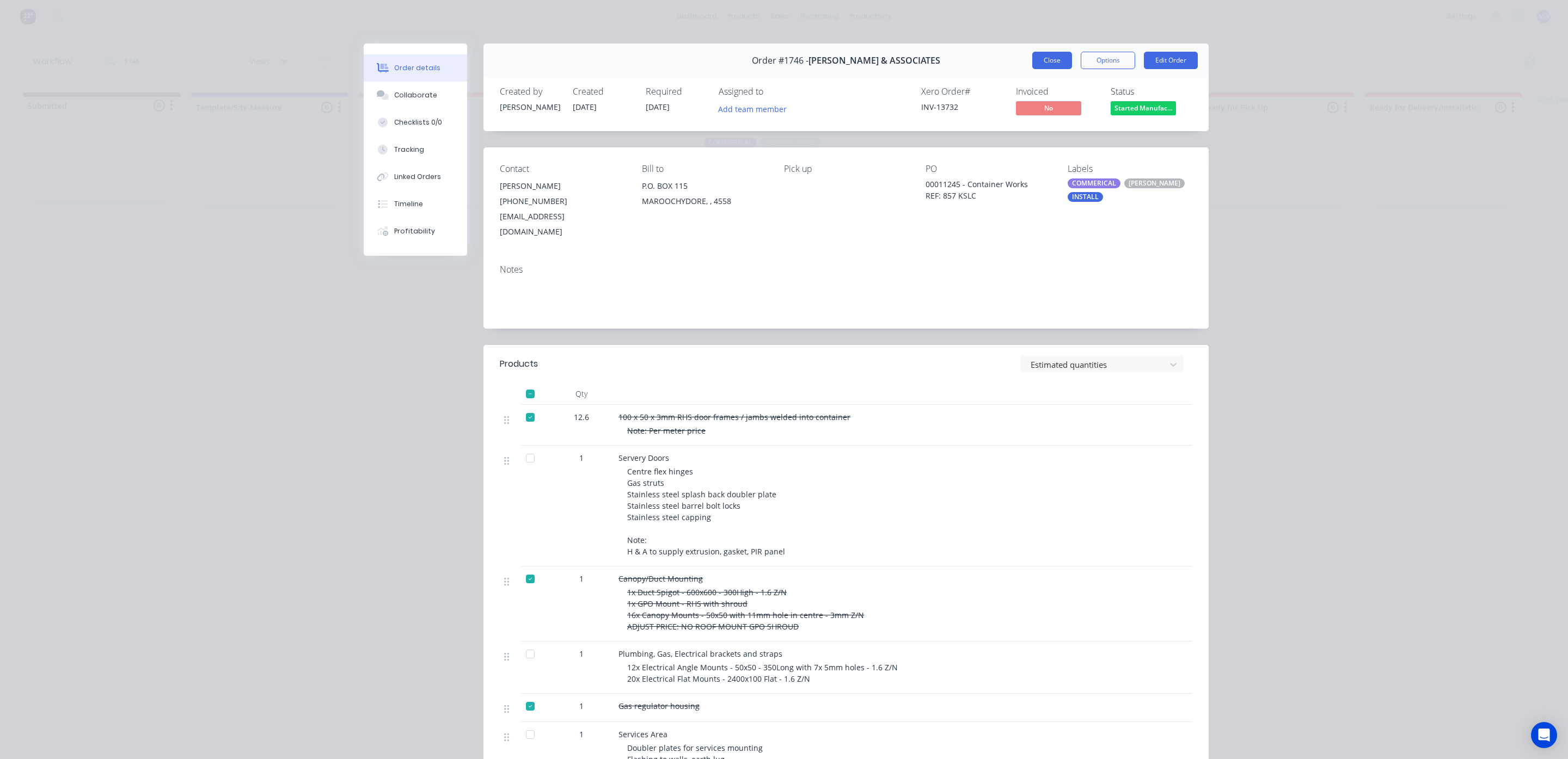
click at [1033, 55] on button "Close" at bounding box center [1052, 61] width 40 height 18
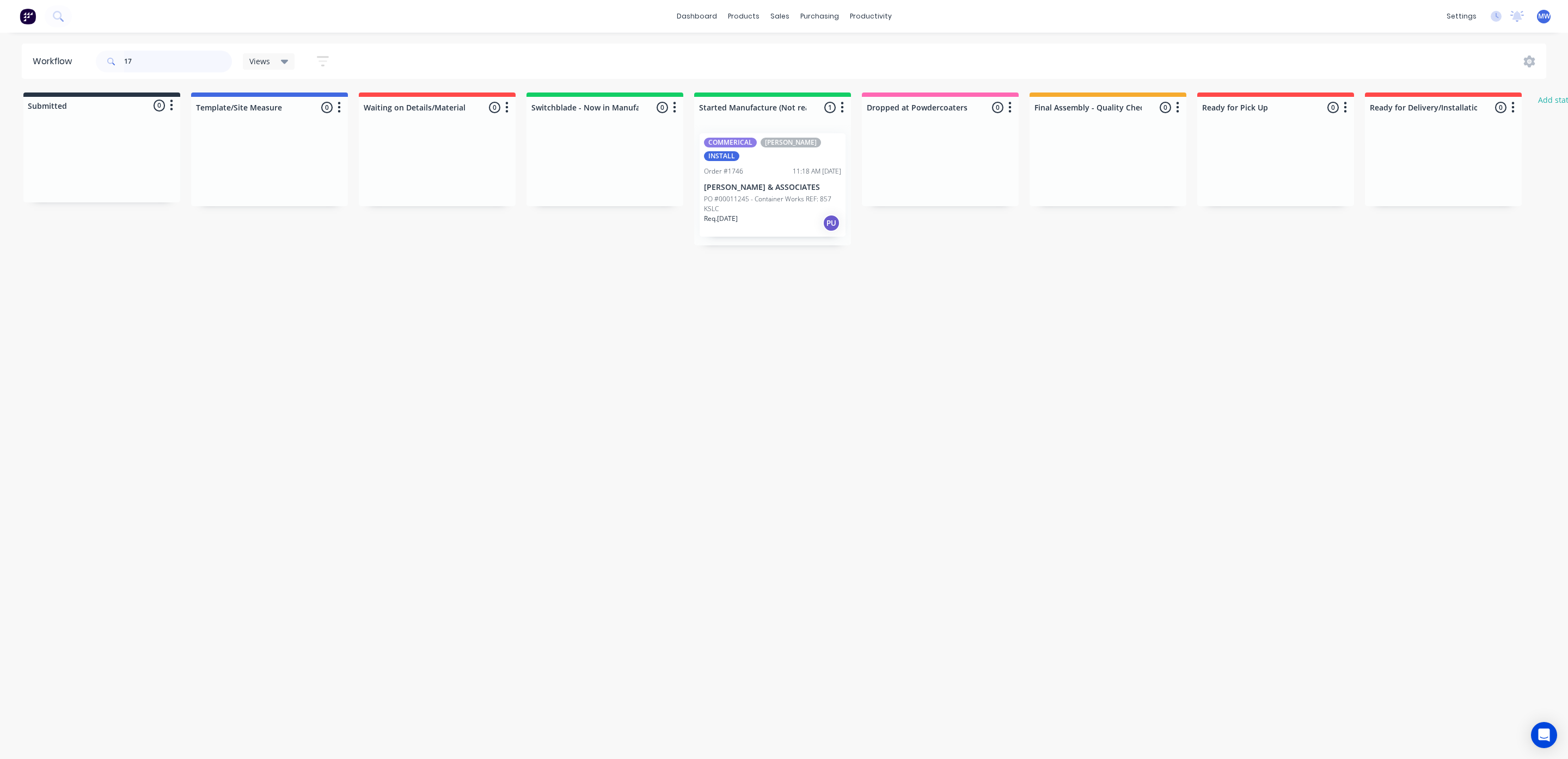
type input "1"
drag, startPoint x: 143, startPoint y: 66, endPoint x: 59, endPoint y: 64, distance: 84.0
click at [59, 64] on header "Workflow 2216 Views Save new view None (Default) edit SCSM - MAIN edit SUNCOAST…" at bounding box center [784, 61] width 1526 height 35
type input "2"
type input "1726"
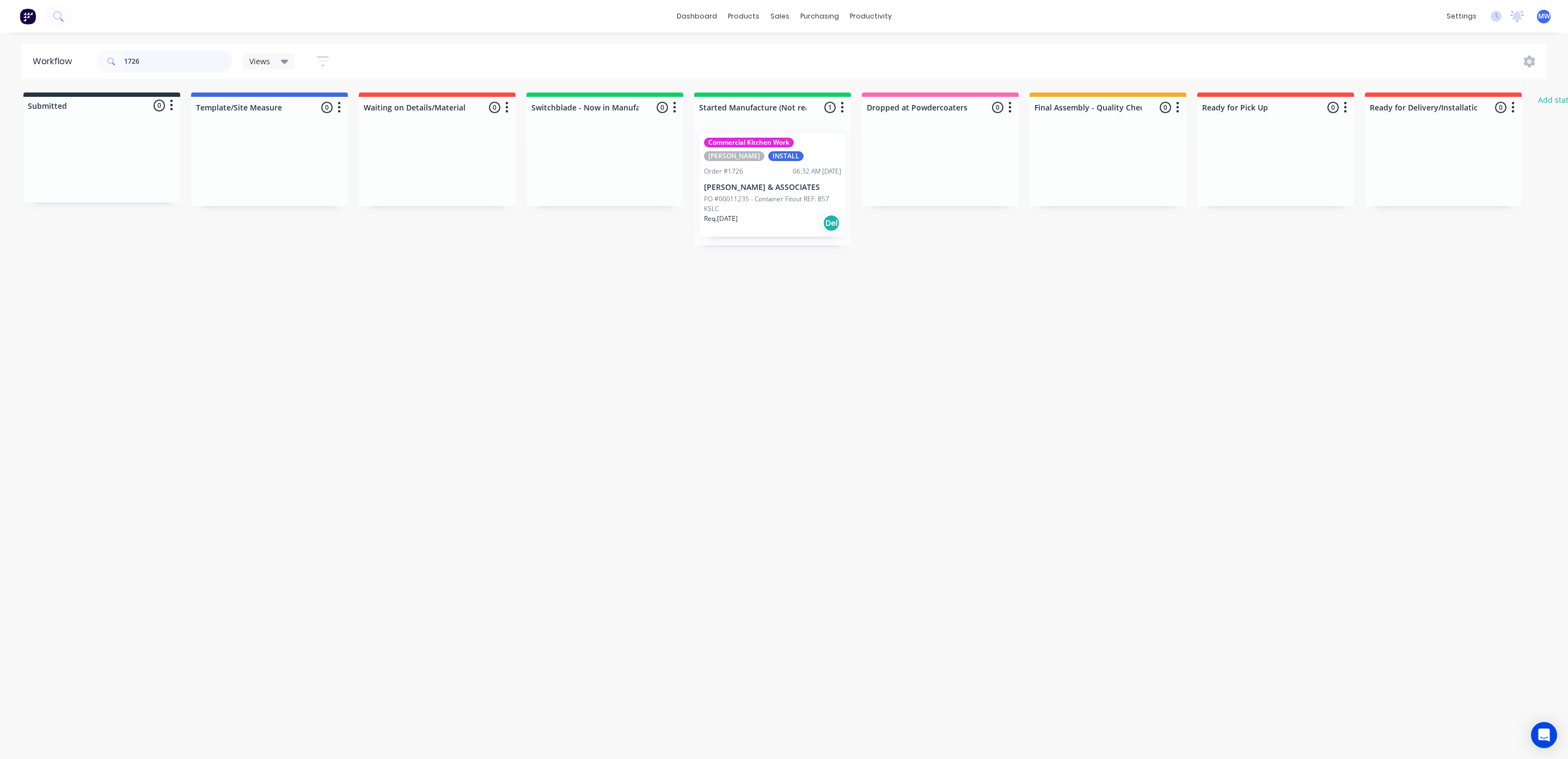
drag, startPoint x: 152, startPoint y: 65, endPoint x: 66, endPoint y: 63, distance: 86.0
click at [66, 63] on header "Workflow 1726 Views Save new view None (Default) edit SCSM - MAIN edit SUNCOAST…" at bounding box center [784, 61] width 1526 height 35
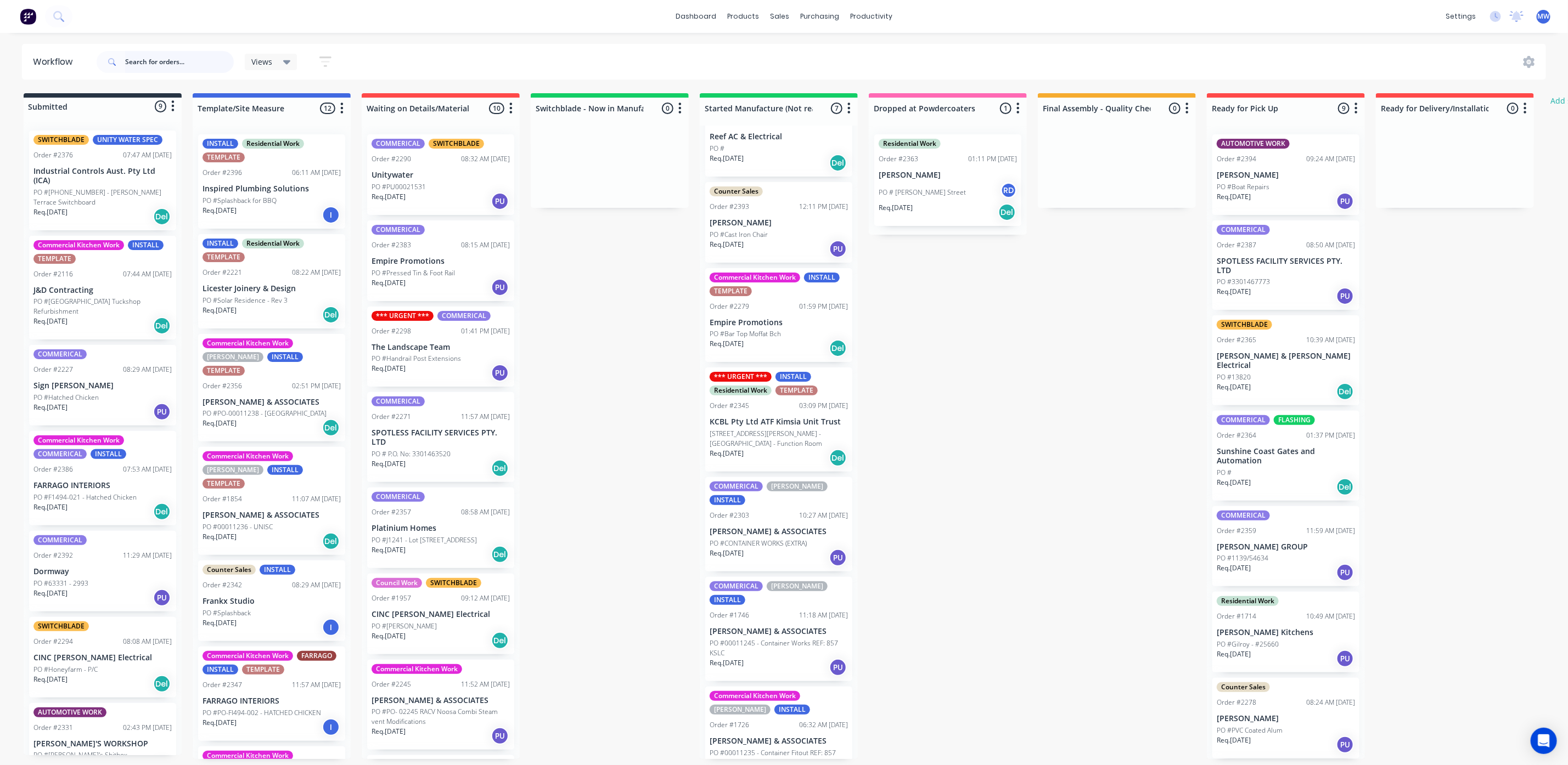
scroll to position [7, 0]
click at [784, 658] on div "Req. 12/06/25 PU" at bounding box center [778, 667] width 138 height 18
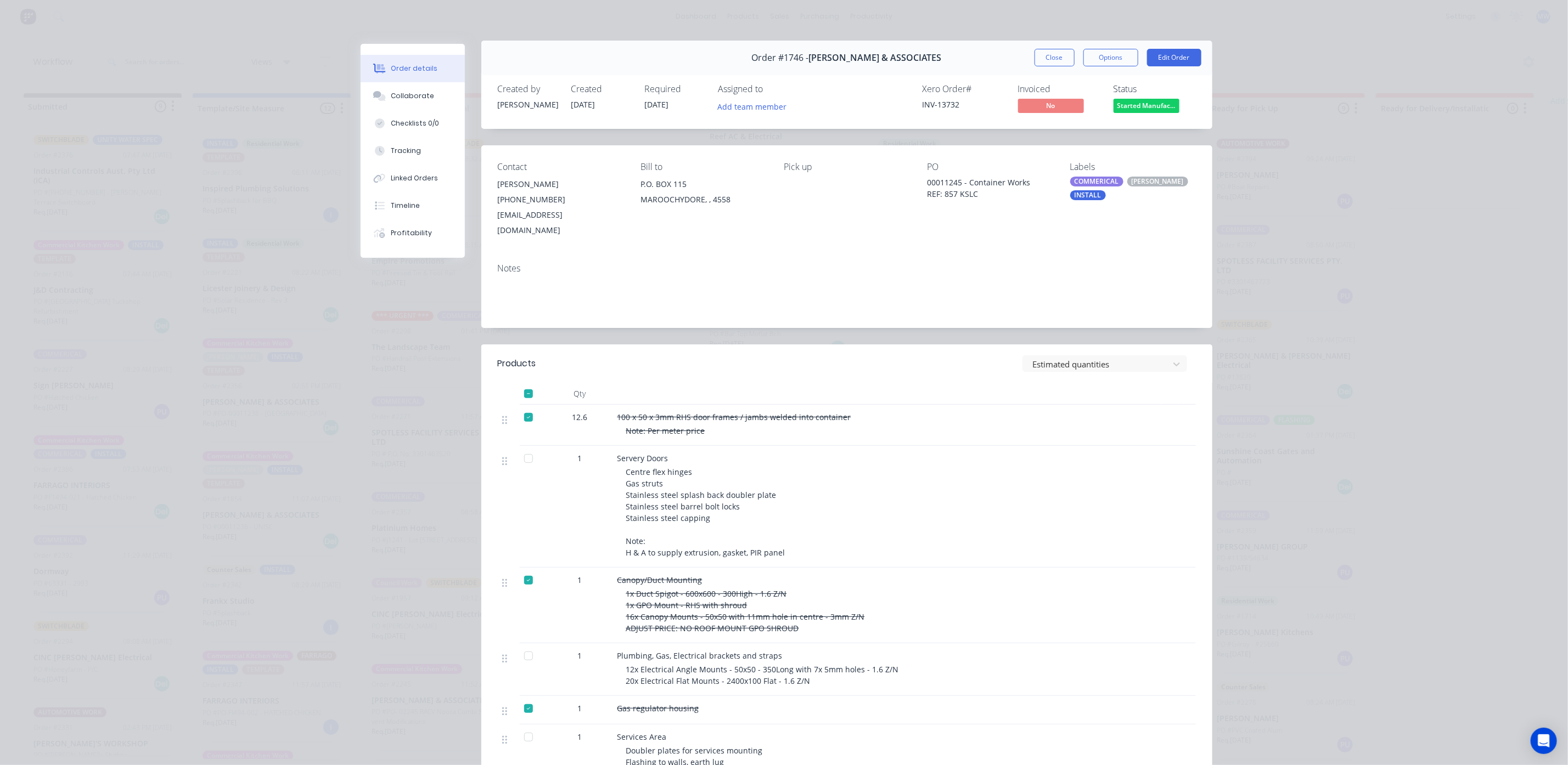
scroll to position [0, 0]
click at [1045, 60] on button "Close" at bounding box center [1054, 61] width 40 height 18
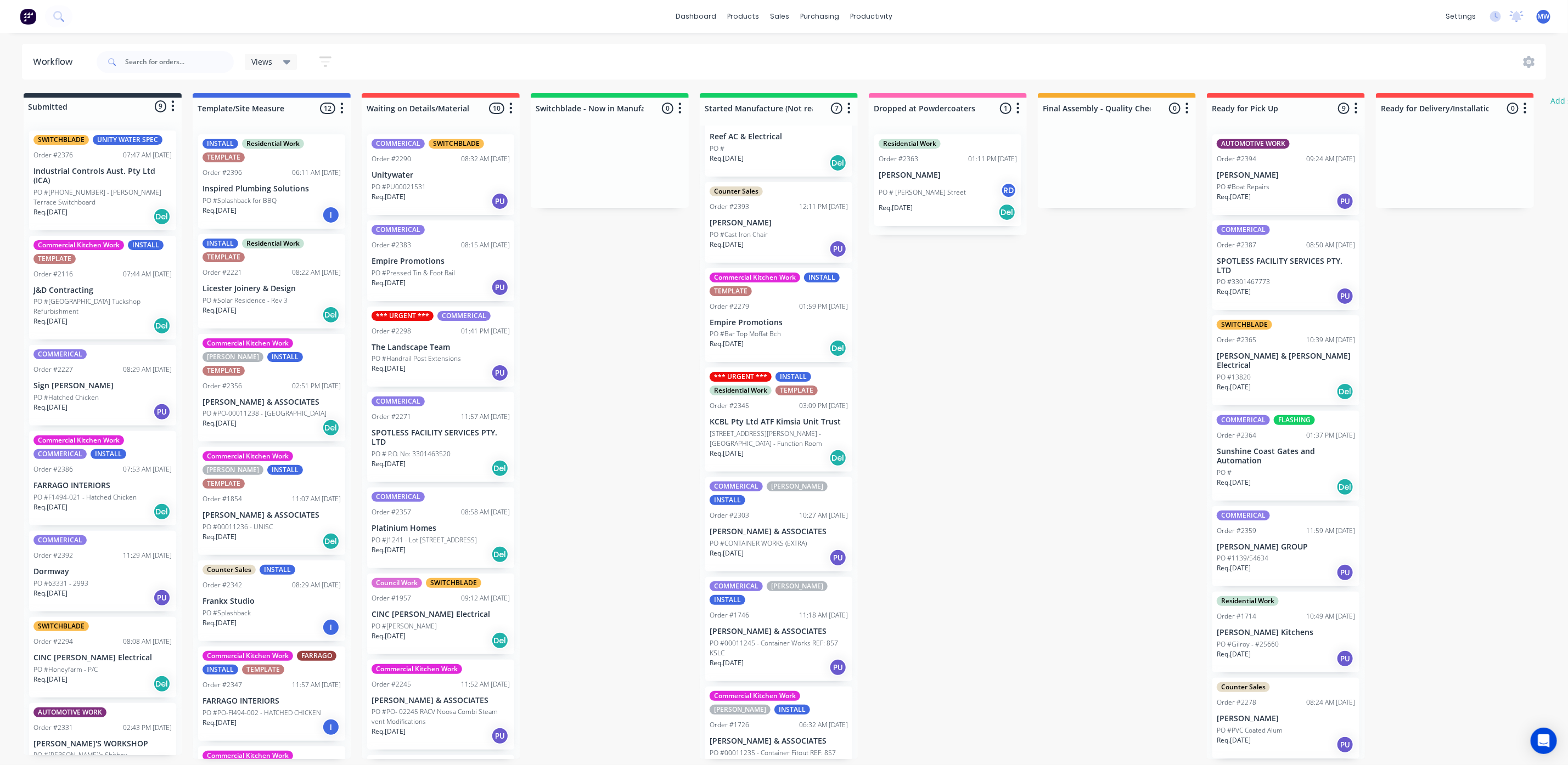
click at [763, 748] on p "PO #00011235 - Container Fitout REF: 857 KSLC" at bounding box center [778, 758] width 138 height 20
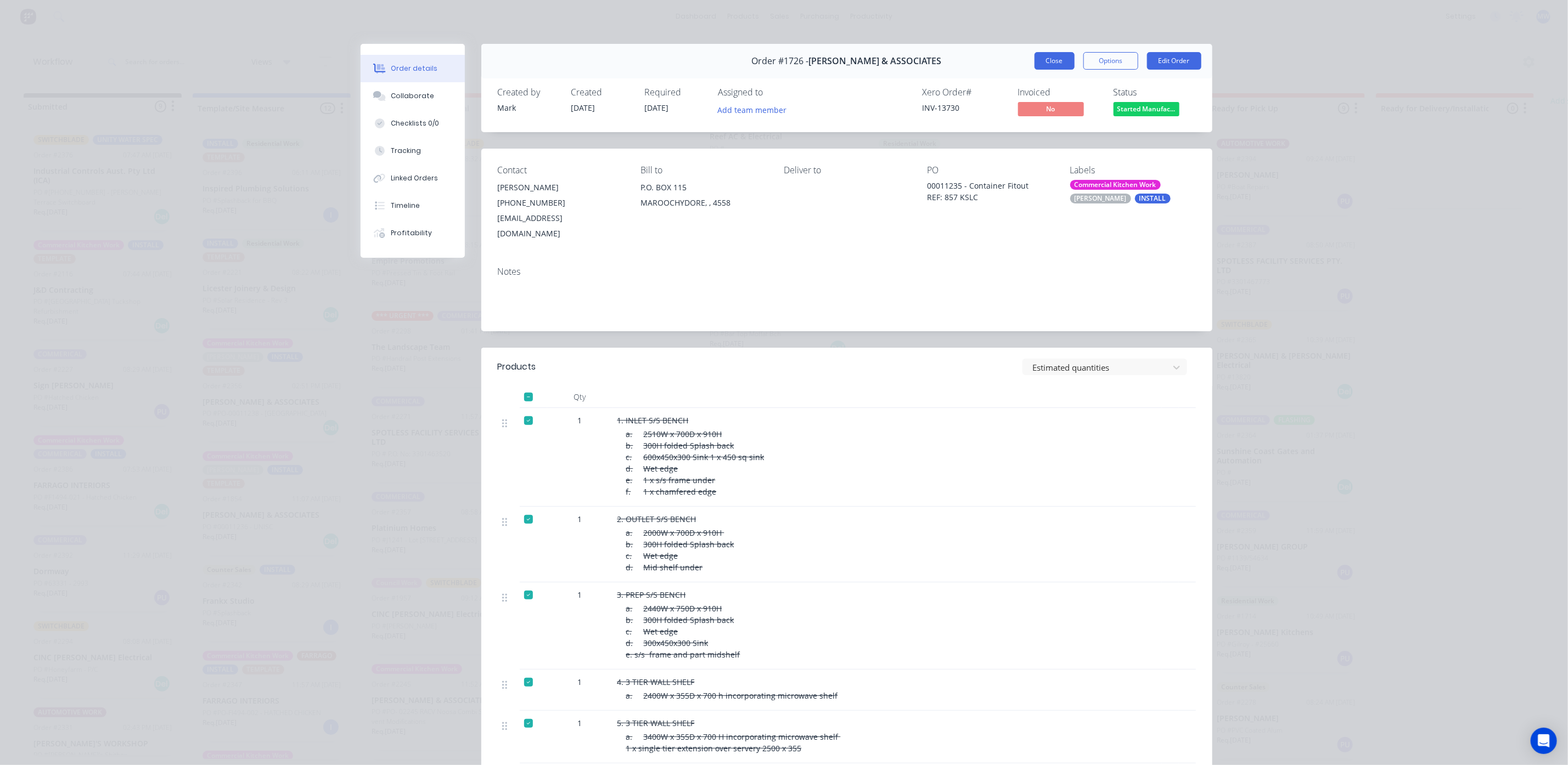
click at [1034, 54] on button "Close" at bounding box center [1054, 61] width 40 height 18
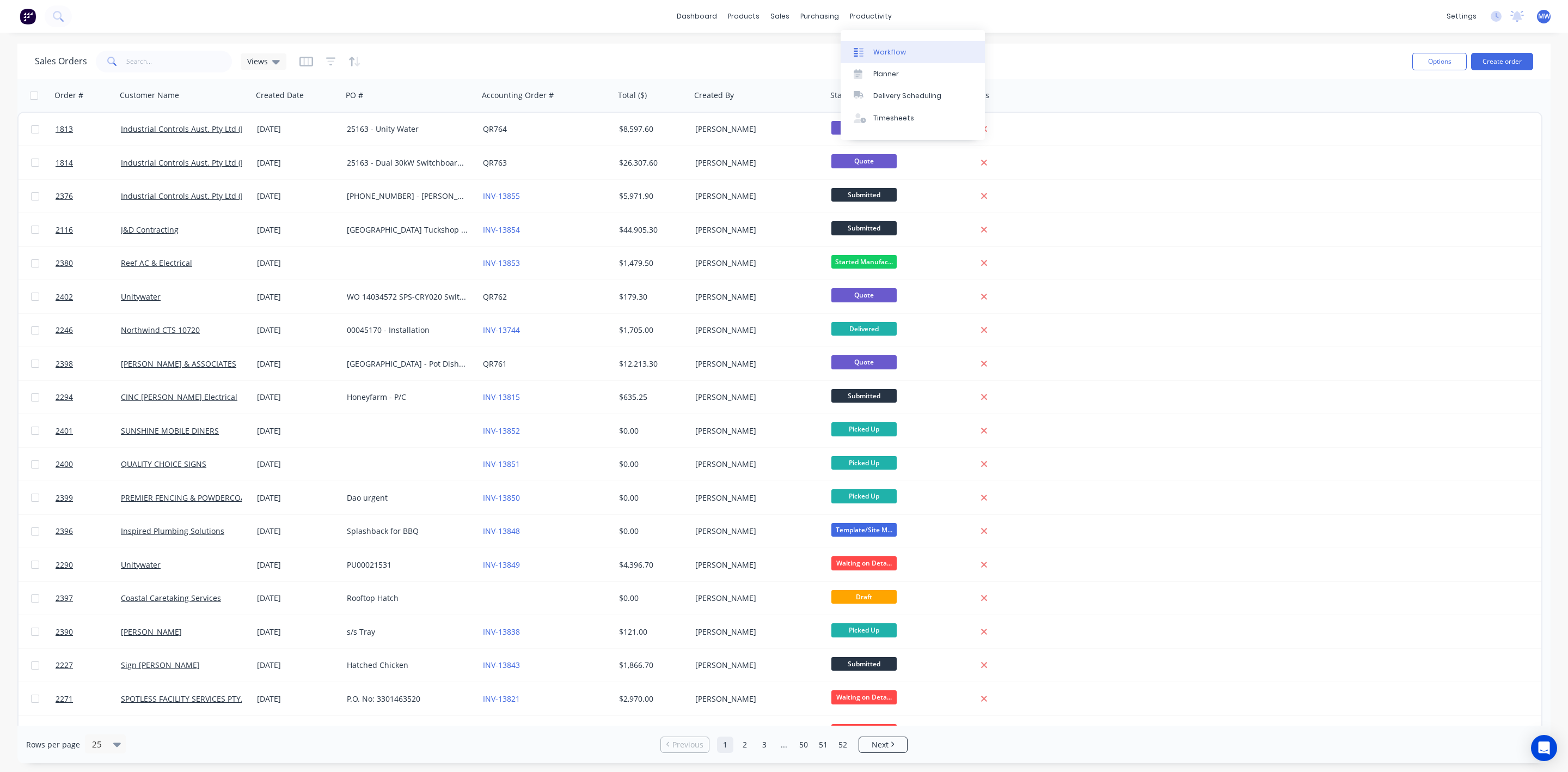
click at [865, 47] on div at bounding box center [862, 52] width 16 height 10
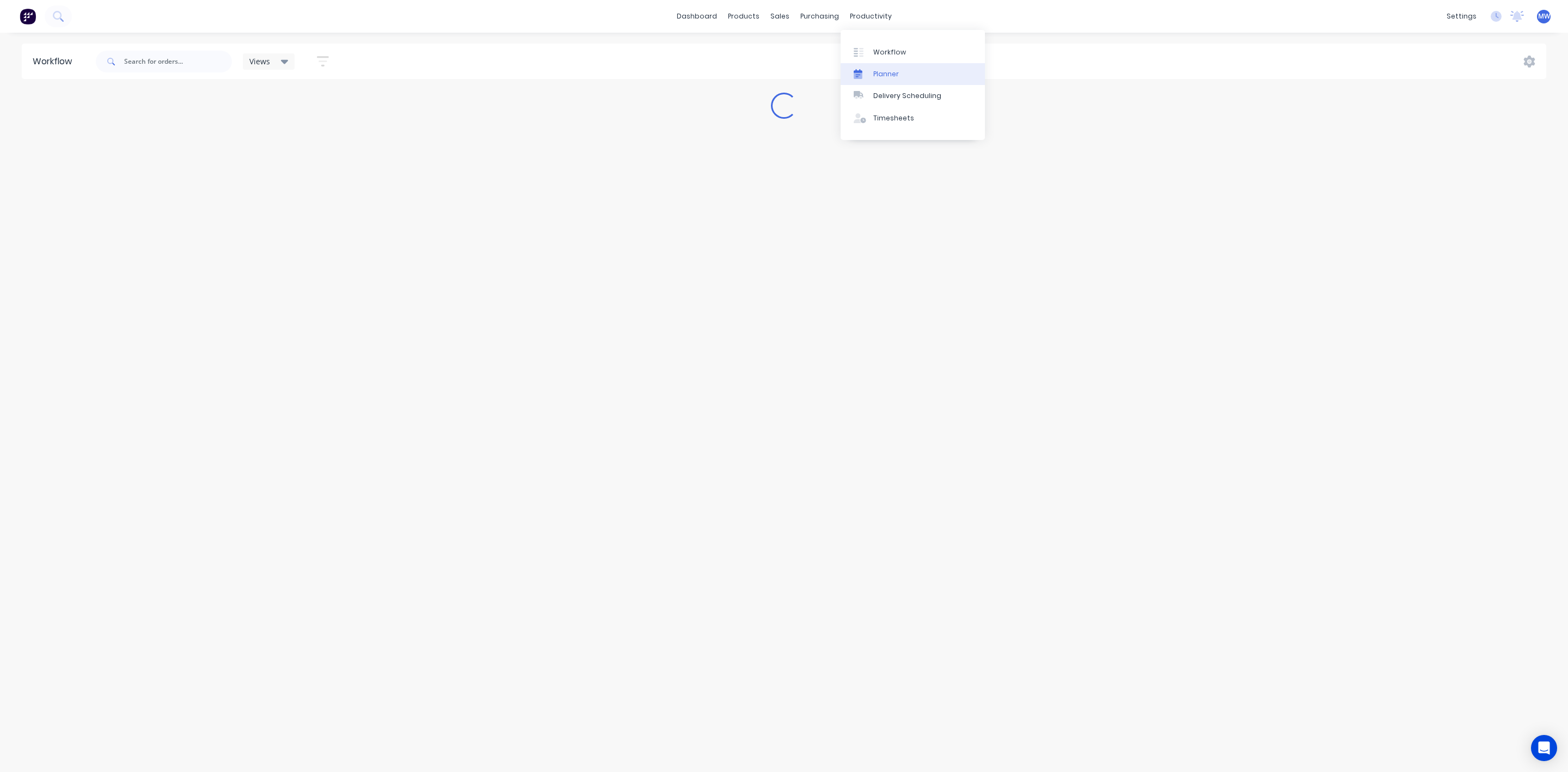
click at [892, 71] on div "Planner" at bounding box center [886, 74] width 26 height 10
